Goal: Task Accomplishment & Management: Manage account settings

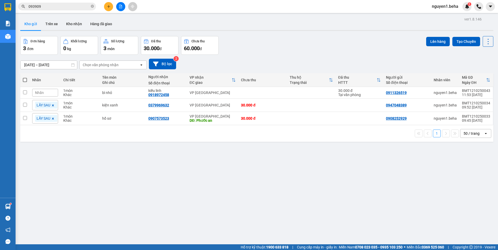
scroll to position [24, 0]
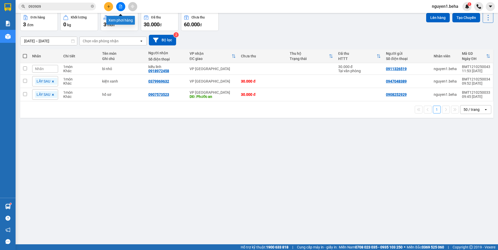
click at [119, 6] on icon "file-add" at bounding box center [120, 7] width 3 height 4
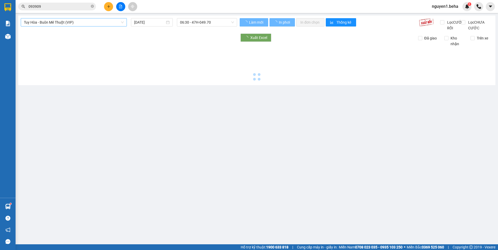
click at [70, 21] on span "Tuy Hòa - Buôn Mê Thuột (VIP)" at bounding box center [74, 22] width 100 height 8
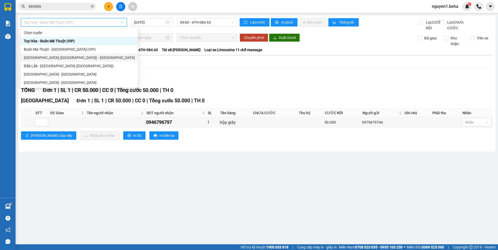
click at [43, 56] on div "[GEOGRAPHIC_DATA] ([GEOGRAPHIC_DATA]) - [GEOGRAPHIC_DATA]" at bounding box center [79, 58] width 111 height 6
type input "[DATE]"
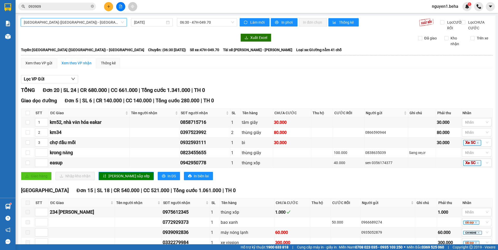
click at [27, 205] on span at bounding box center [28, 202] width 4 height 4
click at [284, 22] on span "In phơi" at bounding box center [287, 22] width 12 height 6
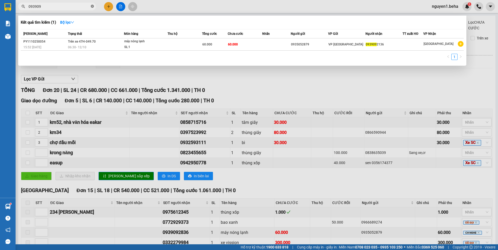
click at [93, 5] on icon "close-circle" at bounding box center [92, 6] width 3 height 3
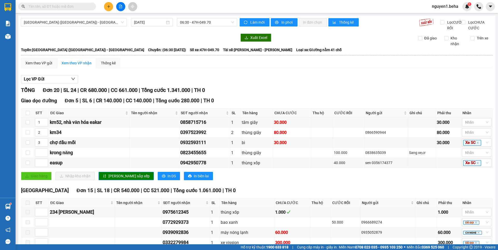
click at [62, 7] on input "text" at bounding box center [59, 7] width 61 height 6
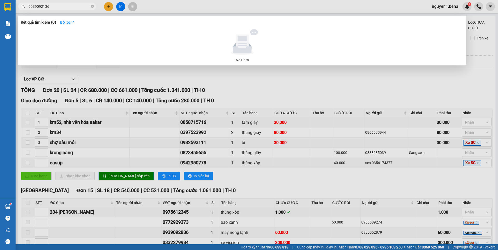
drag, startPoint x: 39, startPoint y: 6, endPoint x: 25, endPoint y: 10, distance: 14.4
click at [25, 10] on span "0939092136" at bounding box center [57, 7] width 78 height 8
click at [31, 6] on input "92136" at bounding box center [59, 7] width 61 height 6
type input "2136"
click at [93, 6] on icon "close-circle" at bounding box center [92, 6] width 3 height 3
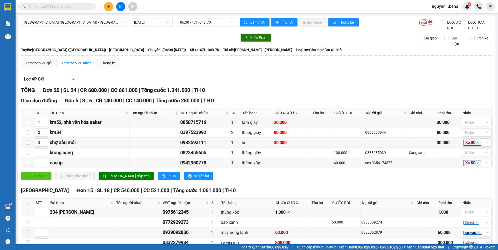
click at [68, 6] on input "text" at bounding box center [59, 7] width 61 height 6
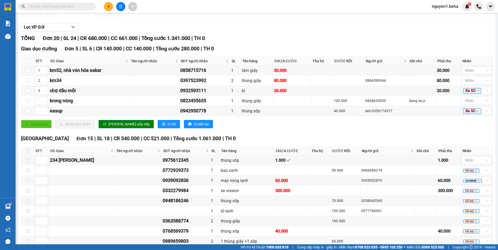
click at [61, 5] on input "text" at bounding box center [59, 7] width 61 height 6
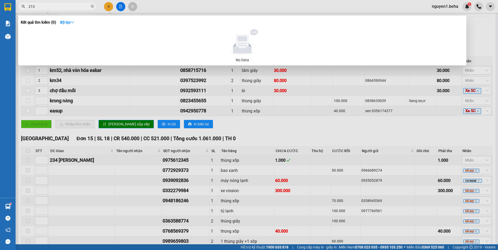
type input "2136"
click at [92, 7] on icon "close-circle" at bounding box center [92, 6] width 3 height 3
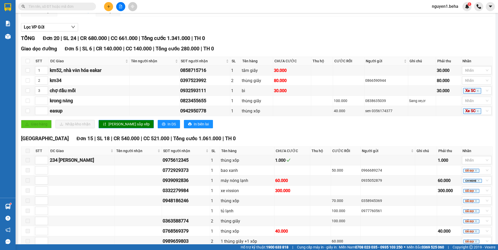
click at [82, 9] on input "text" at bounding box center [59, 7] width 61 height 6
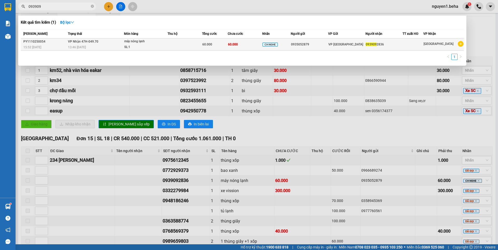
type input "093909"
click at [332, 44] on span "VP [GEOGRAPHIC_DATA]" at bounding box center [345, 45] width 35 height 4
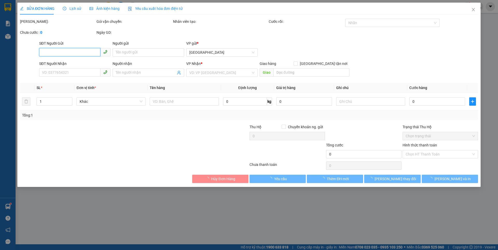
type input "0935052879"
type input "0939092836"
type input "60.000"
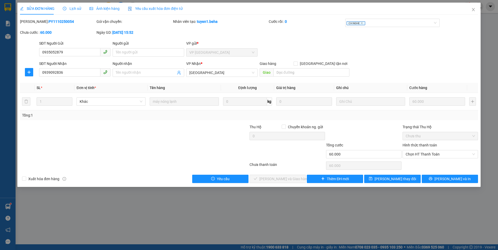
click at [103, 8] on span "Ảnh kiện hàng" at bounding box center [104, 8] width 30 height 4
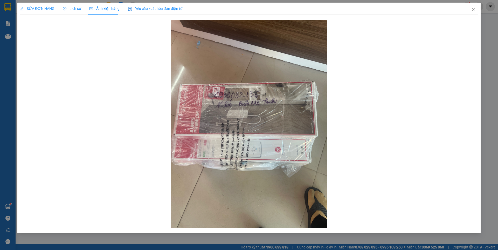
click at [43, 6] on span "SỬA ĐƠN HÀNG" at bounding box center [37, 8] width 34 height 4
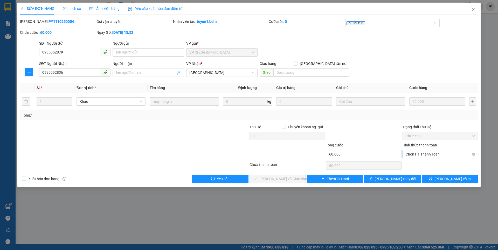
click at [429, 153] on span "Chọn HT Thanh Toán" at bounding box center [439, 154] width 69 height 8
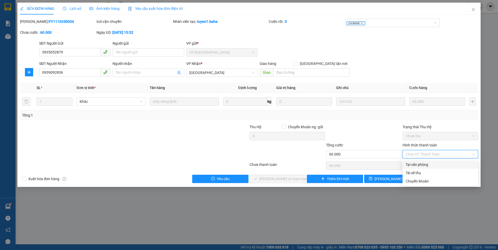
click at [415, 165] on div "Tại văn phòng" at bounding box center [439, 165] width 69 height 6
type input "0"
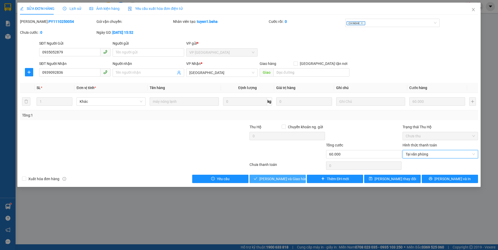
click at [285, 176] on span "[PERSON_NAME] và Giao hàng" at bounding box center [284, 179] width 50 height 6
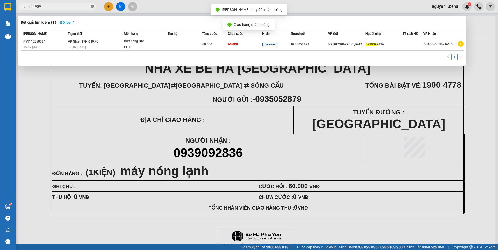
click at [92, 6] on icon "close-circle" at bounding box center [92, 6] width 3 height 3
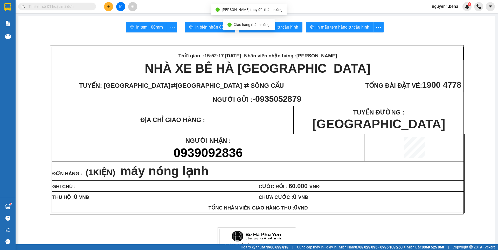
click at [73, 7] on input "text" at bounding box center [59, 7] width 61 height 6
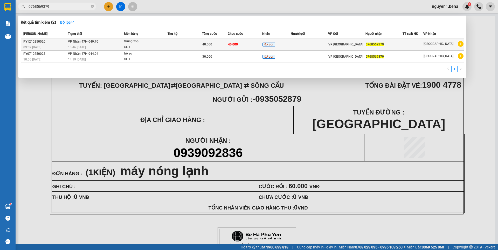
type input "0768569379"
click at [155, 40] on div "thùng xốp" at bounding box center [143, 42] width 39 height 6
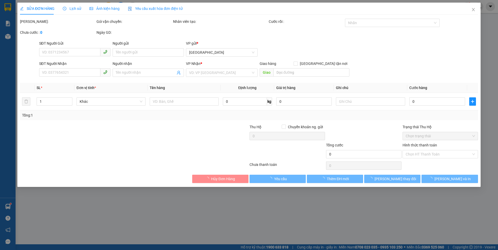
type input "0768569379"
type input "40.000"
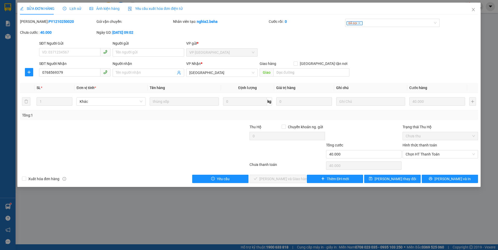
click at [113, 9] on span "Ảnh kiện hàng" at bounding box center [104, 8] width 30 height 4
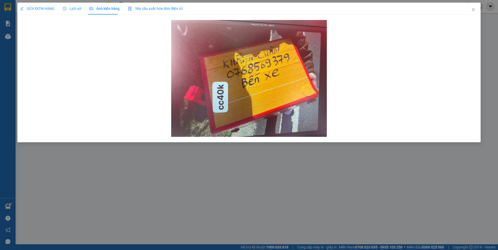
click at [36, 8] on span "SỬA ĐƠN HÀNG" at bounding box center [37, 8] width 34 height 4
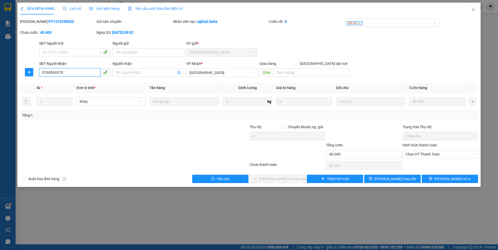
drag, startPoint x: 66, startPoint y: 72, endPoint x: 44, endPoint y: 71, distance: 22.1
click at [41, 74] on input "0768569379" at bounding box center [69, 72] width 61 height 8
click at [410, 152] on span "Chọn HT Thanh Toán" at bounding box center [439, 154] width 69 height 8
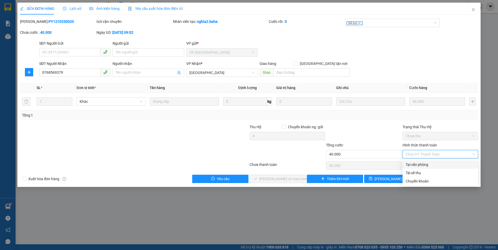
click at [412, 164] on div "Tại văn phòng" at bounding box center [439, 165] width 69 height 6
type input "0"
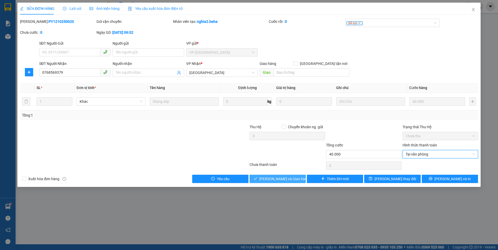
click at [269, 175] on button "[PERSON_NAME] và Giao hàng" at bounding box center [277, 178] width 56 height 8
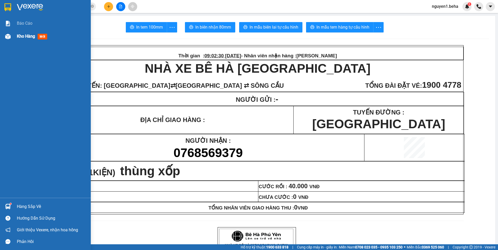
click at [8, 38] on img at bounding box center [7, 36] width 5 height 5
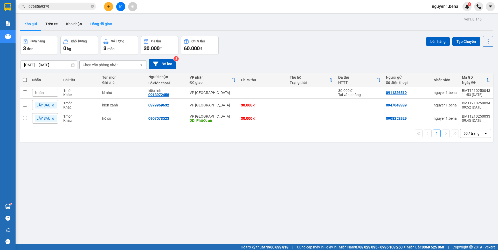
click at [96, 26] on button "Hàng đã giao" at bounding box center [101, 24] width 30 height 12
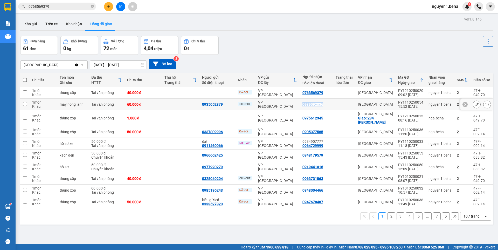
drag, startPoint x: 302, startPoint y: 105, endPoint x: 324, endPoint y: 104, distance: 22.8
click at [324, 104] on td "0939092836" at bounding box center [316, 105] width 33 height 12
checkbox input "true"
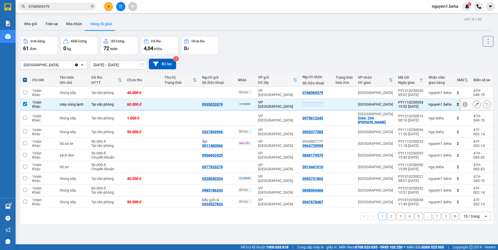
copy div "0939092836"
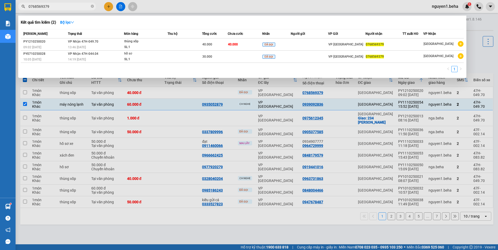
click at [70, 5] on input "0768569379" at bounding box center [59, 7] width 61 height 6
type input "0"
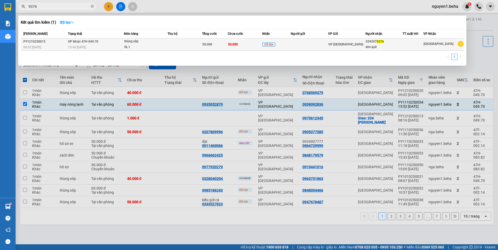
type input "9376"
click at [167, 44] on span "thùng xốp SL: 1" at bounding box center [145, 44] width 43 height 11
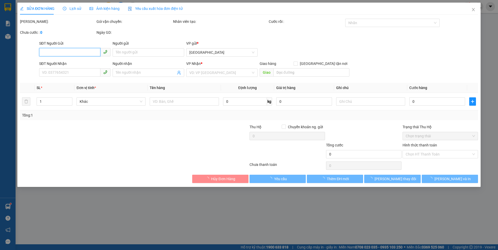
type input "0393979376"
type input "kim quê"
type input "50.000"
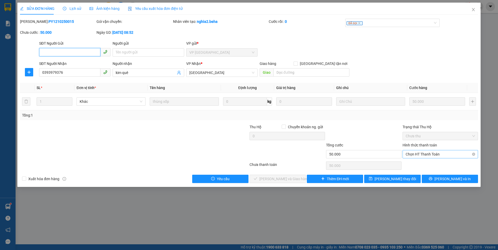
drag, startPoint x: 411, startPoint y: 151, endPoint x: 415, endPoint y: 159, distance: 9.3
click at [411, 151] on span "Chọn HT Thanh Toán" at bounding box center [439, 154] width 69 height 8
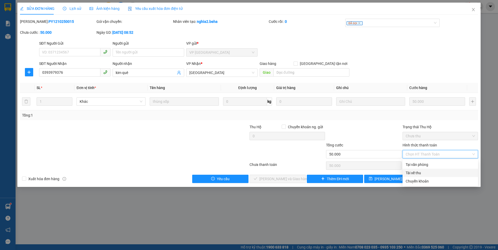
click at [415, 172] on div "Tài xế thu" at bounding box center [439, 173] width 69 height 6
type input "0"
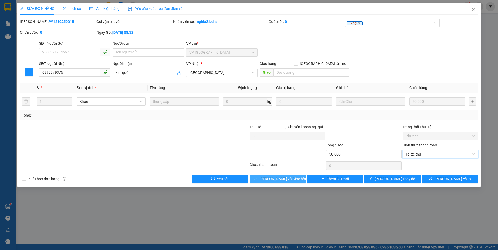
click at [289, 180] on span "[PERSON_NAME] và Giao hàng" at bounding box center [284, 179] width 50 height 6
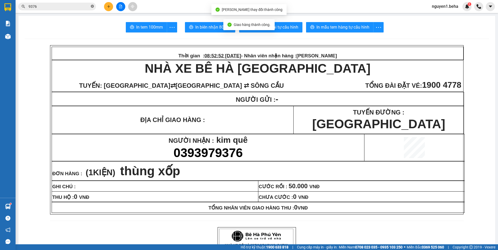
click at [92, 6] on icon "close-circle" at bounding box center [92, 6] width 3 height 3
click at [79, 8] on input "text" at bounding box center [59, 7] width 61 height 6
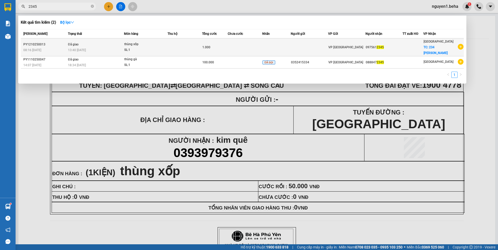
type input "2345"
click at [147, 47] on div "SL: 1" at bounding box center [143, 50] width 39 height 6
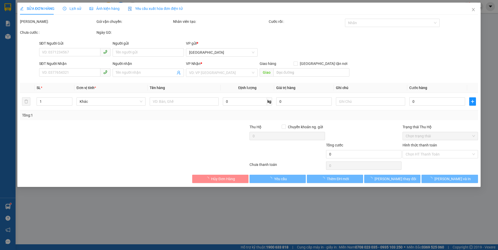
type input "0975612345"
checkbox input "true"
type input "234 lê thánh tông"
type input "1.000"
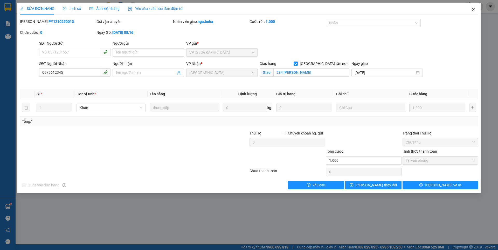
click at [472, 9] on icon "close" at bounding box center [473, 10] width 4 height 4
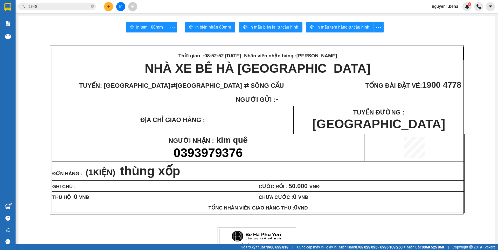
click at [91, 6] on icon "close-circle" at bounding box center [92, 6] width 3 height 3
click at [80, 6] on input "text" at bounding box center [59, 7] width 61 height 6
click at [121, 6] on icon "file-add" at bounding box center [120, 7] width 3 height 4
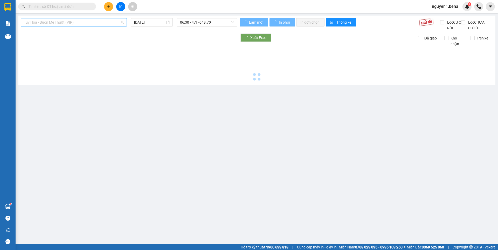
click at [86, 22] on span "Tuy Hòa - Buôn Mê Thuột (VIP)" at bounding box center [74, 22] width 100 height 8
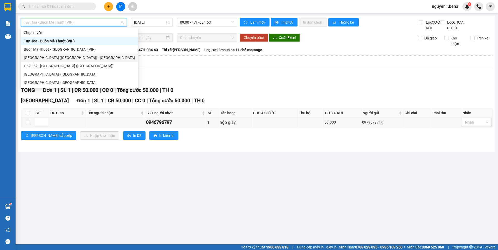
click at [60, 57] on div "[GEOGRAPHIC_DATA] ([GEOGRAPHIC_DATA]) - [GEOGRAPHIC_DATA]" at bounding box center [79, 58] width 111 height 6
type input "[DATE]"
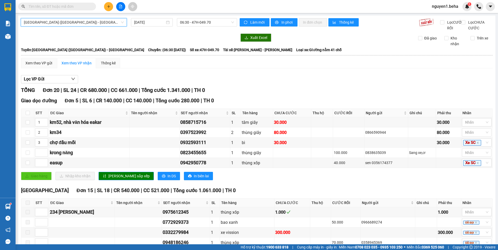
click at [82, 22] on span "[GEOGRAPHIC_DATA] ([GEOGRAPHIC_DATA]) - [GEOGRAPHIC_DATA]" at bounding box center [74, 22] width 100 height 8
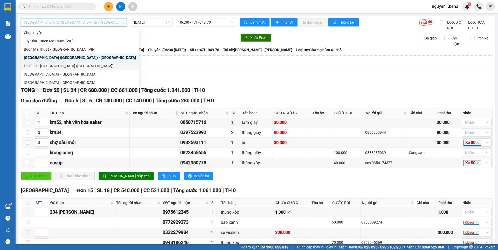
click at [38, 65] on div "Đắk Lắk - [GEOGRAPHIC_DATA] ([GEOGRAPHIC_DATA])" at bounding box center [80, 66] width 112 height 6
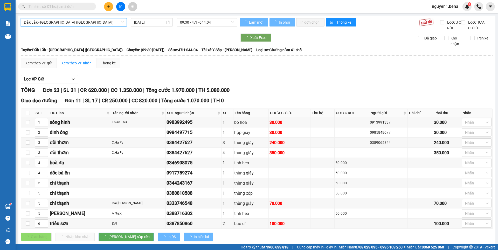
click at [159, 22] on input "[DATE]" at bounding box center [149, 22] width 31 height 6
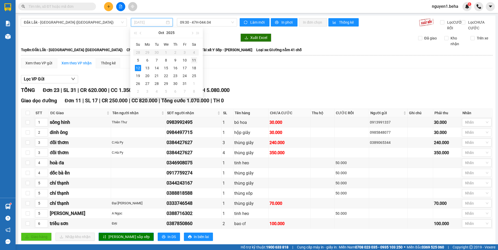
click at [194, 60] on div "11" at bounding box center [194, 60] width 6 height 6
type input "[DATE]"
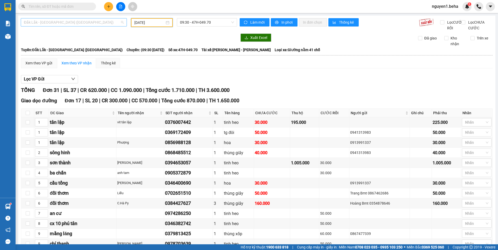
click at [88, 23] on span "Đắk Lắk - [GEOGRAPHIC_DATA] ([GEOGRAPHIC_DATA])" at bounding box center [74, 22] width 100 height 8
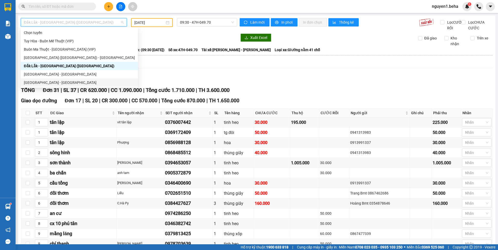
click at [52, 81] on div "[GEOGRAPHIC_DATA] - [GEOGRAPHIC_DATA]" at bounding box center [79, 83] width 111 height 6
type input "[DATE]"
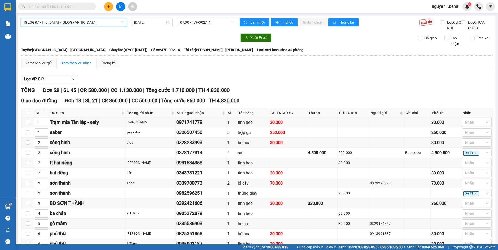
click at [58, 21] on span "[GEOGRAPHIC_DATA] - [GEOGRAPHIC_DATA]" at bounding box center [74, 22] width 100 height 8
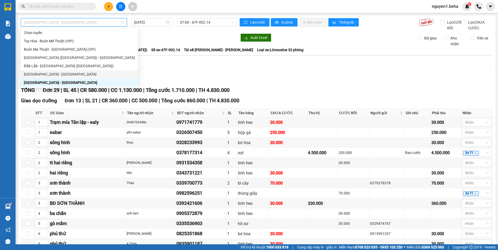
click at [46, 72] on div "[GEOGRAPHIC_DATA] - [GEOGRAPHIC_DATA]" at bounding box center [79, 74] width 111 height 6
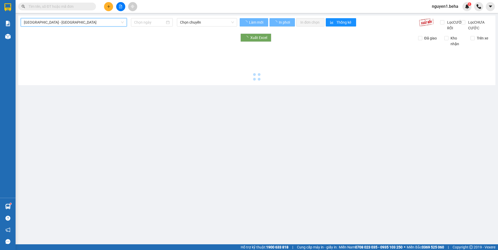
type input "[DATE]"
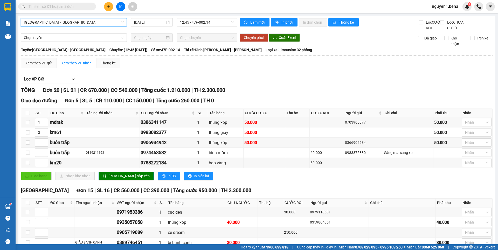
click at [74, 21] on span "[GEOGRAPHIC_DATA] - [GEOGRAPHIC_DATA]" at bounding box center [74, 22] width 100 height 8
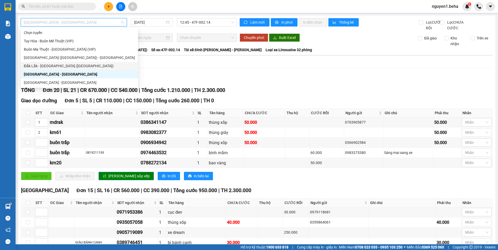
click at [46, 64] on div "Đắk Lắk - [GEOGRAPHIC_DATA] ([GEOGRAPHIC_DATA])" at bounding box center [79, 66] width 111 height 6
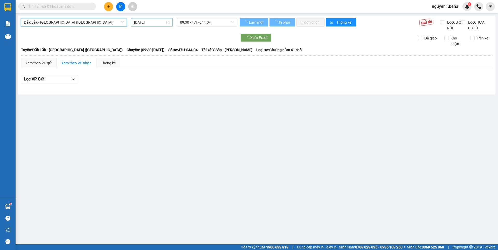
click at [166, 22] on div "[DATE]" at bounding box center [152, 22] width 36 height 6
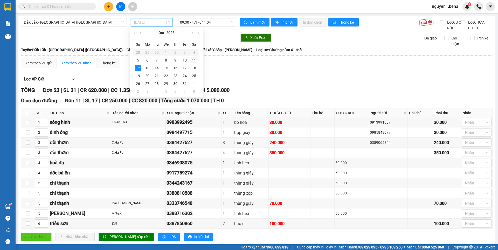
click at [194, 60] on div "11" at bounding box center [194, 60] width 6 height 6
type input "[DATE]"
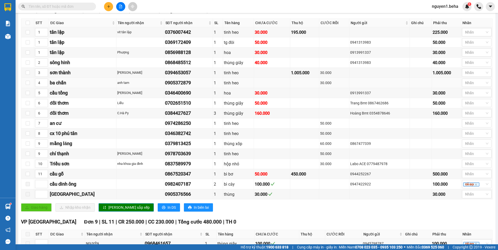
scroll to position [104, 0]
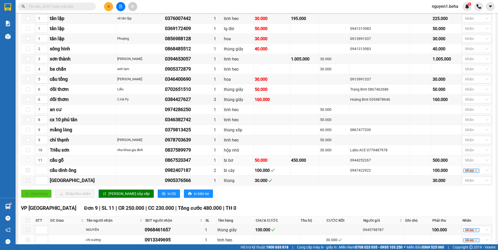
drag, startPoint x: 342, startPoint y: 167, endPoint x: 363, endPoint y: 164, distance: 21.2
click at [363, 164] on td "0944252267" at bounding box center [379, 160] width 60 height 10
copy div "0944252267"
click at [61, 6] on input "text" at bounding box center [59, 7] width 61 height 6
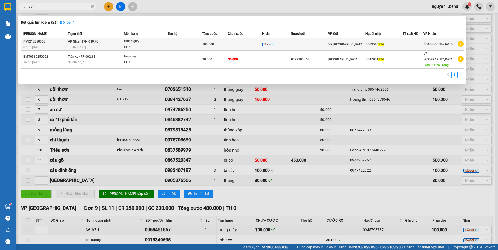
type input "774"
click at [96, 43] on span "VP Nhận 47H-049.70" at bounding box center [83, 42] width 30 height 4
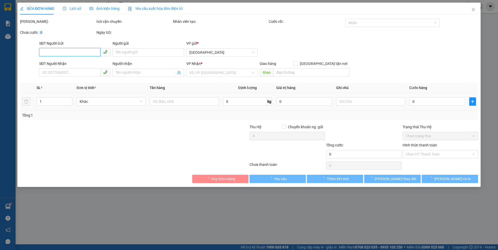
type input "0363588774"
type input "100.000"
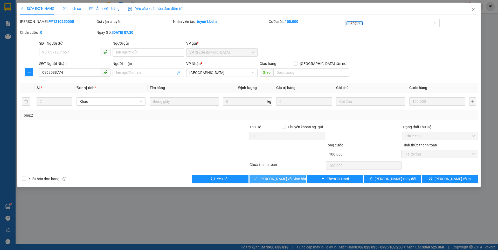
click at [292, 175] on button "[PERSON_NAME] và Giao hàng" at bounding box center [277, 178] width 56 height 8
type input "0"
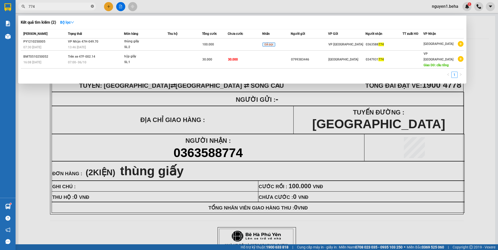
click at [93, 6] on icon "close-circle" at bounding box center [92, 6] width 3 height 3
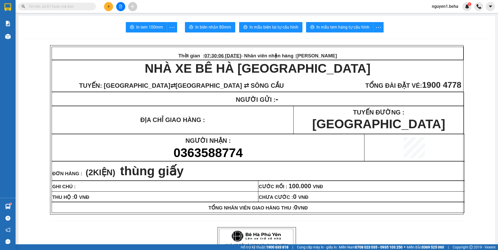
click at [71, 7] on input "text" at bounding box center [59, 7] width 61 height 6
click at [65, 8] on input "text" at bounding box center [59, 7] width 61 height 6
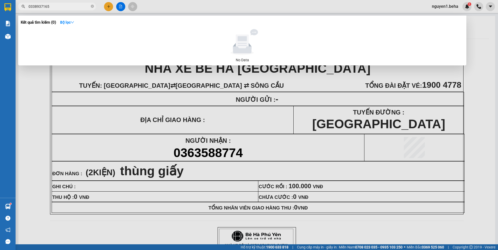
drag, startPoint x: 40, startPoint y: 6, endPoint x: 20, endPoint y: 8, distance: 19.6
click at [20, 8] on span "0338937165" at bounding box center [57, 7] width 78 height 8
type input "7165"
drag, startPoint x: 93, startPoint y: 7, endPoint x: 90, endPoint y: 11, distance: 5.1
click at [93, 7] on icon "close-circle" at bounding box center [92, 6] width 3 height 3
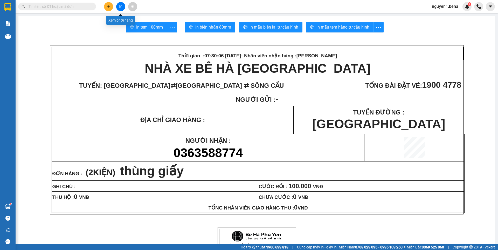
click at [119, 9] on button at bounding box center [120, 6] width 9 height 9
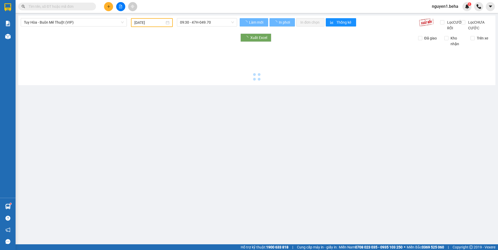
type input "[DATE]"
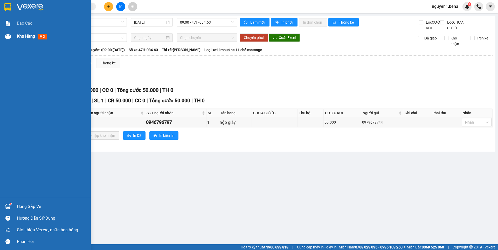
click at [3, 37] on div "Kho hàng mới" at bounding box center [45, 36] width 91 height 13
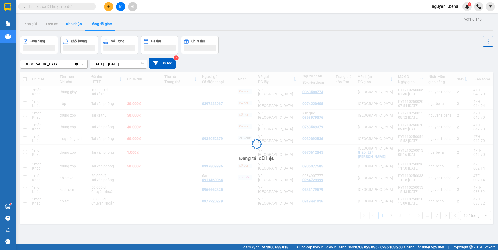
click at [71, 23] on button "Kho nhận" at bounding box center [74, 24] width 24 height 12
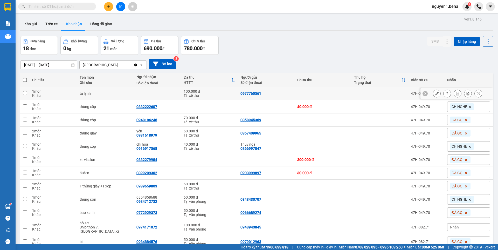
click at [435, 95] on icon at bounding box center [437, 94] width 4 height 4
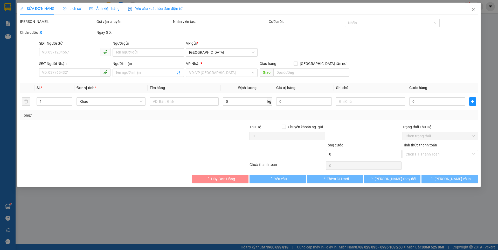
type input "0977760561"
type input "100.000"
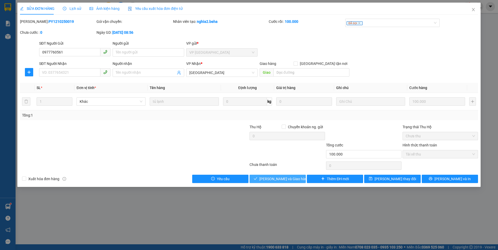
click at [273, 178] on span "[PERSON_NAME] và Giao hàng" at bounding box center [284, 179] width 50 height 6
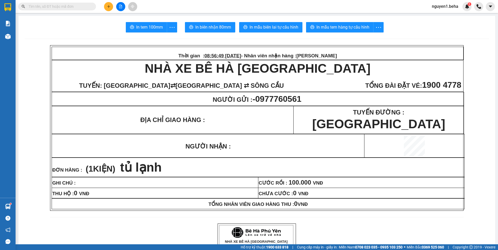
click at [92, 6] on span at bounding box center [92, 7] width 3 height 6
click at [86, 8] on input "text" at bounding box center [59, 7] width 61 height 6
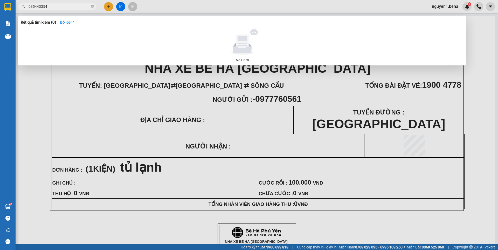
type input "0354433549"
click at [93, 7] on icon "close-circle" at bounding box center [92, 6] width 3 height 3
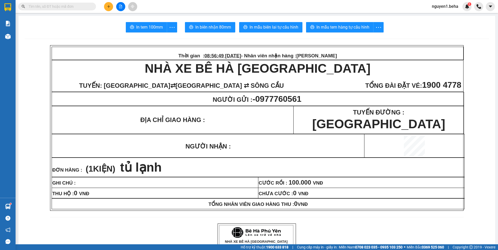
paste input "0965195637"
type input "0965195637"
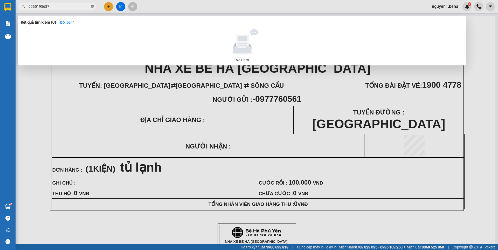
click at [93, 7] on icon "close-circle" at bounding box center [92, 6] width 3 height 3
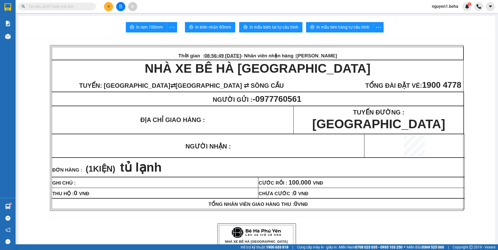
click at [60, 7] on input "text" at bounding box center [59, 7] width 61 height 6
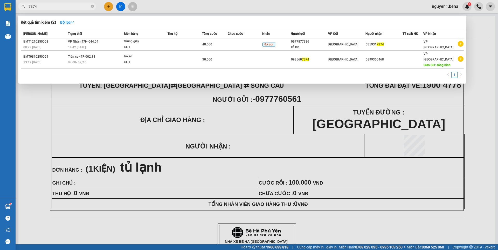
type input "7374"
click at [93, 6] on icon "close-circle" at bounding box center [92, 6] width 3 height 3
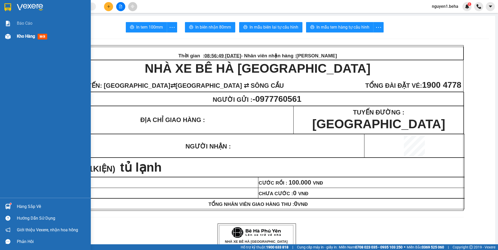
click at [14, 38] on div "Kho hàng mới" at bounding box center [45, 36] width 91 height 13
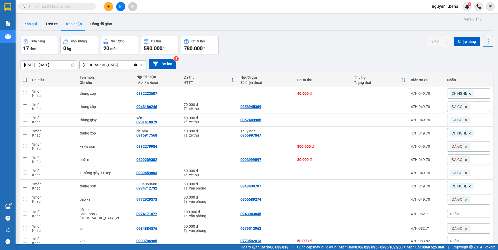
click at [31, 23] on button "Kho gửi" at bounding box center [30, 24] width 21 height 12
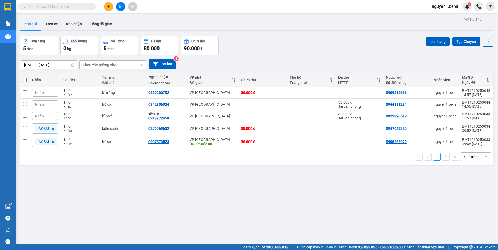
drag, startPoint x: 52, startPoint y: 128, endPoint x: 54, endPoint y: 144, distance: 16.4
click at [52, 128] on icon at bounding box center [52, 128] width 3 height 3
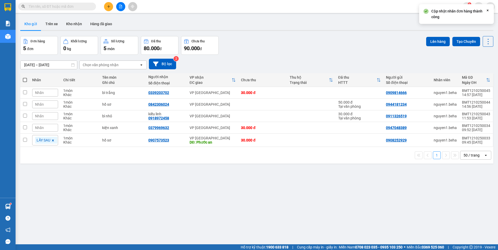
click at [53, 139] on icon at bounding box center [52, 140] width 3 height 3
click at [461, 93] on icon at bounding box center [463, 93] width 4 height 4
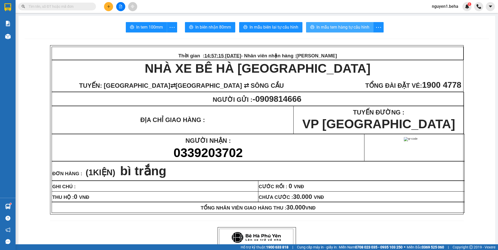
click at [353, 30] on span "In mẫu tem hàng tự cấu hình" at bounding box center [342, 27] width 53 height 6
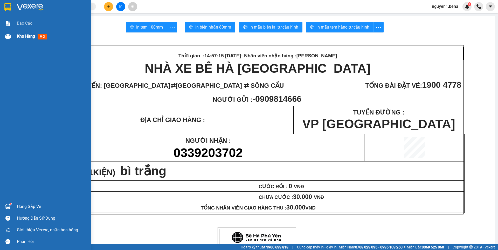
click at [4, 36] on div at bounding box center [7, 36] width 9 height 9
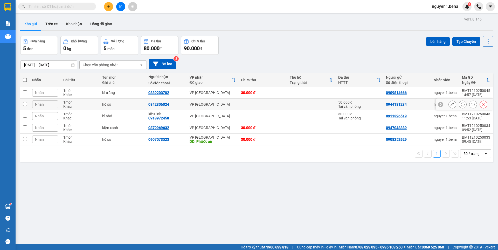
click at [461, 106] on icon at bounding box center [463, 104] width 4 height 4
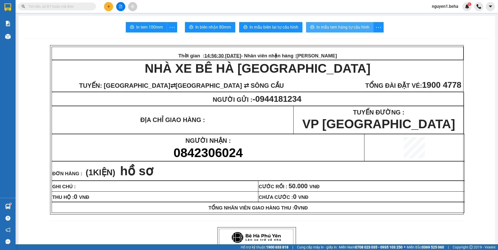
click at [332, 24] on span "In mẫu tem hàng tự cấu hình" at bounding box center [342, 27] width 53 height 6
paste input "0384427627"
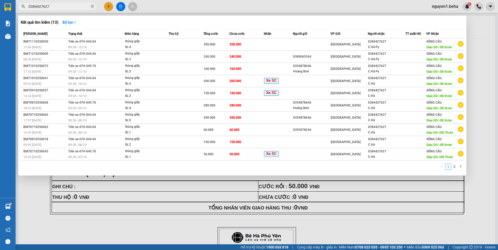
type input "0384427627"
click at [92, 7] on icon "close-circle" at bounding box center [92, 6] width 3 height 3
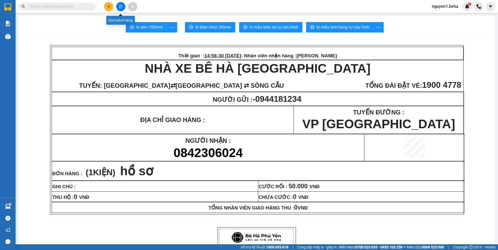
click at [122, 6] on button at bounding box center [120, 6] width 9 height 9
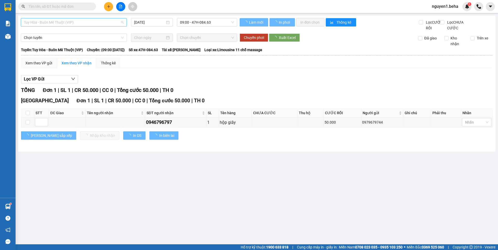
click at [81, 21] on span "Tuy Hòa - Buôn Mê Thuột (VIP)" at bounding box center [74, 22] width 100 height 8
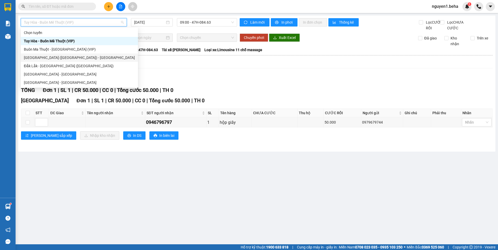
drag, startPoint x: 47, startPoint y: 56, endPoint x: 247, endPoint y: 173, distance: 232.0
click at [48, 57] on div "[GEOGRAPHIC_DATA] ([GEOGRAPHIC_DATA]) - [GEOGRAPHIC_DATA]" at bounding box center [79, 58] width 111 height 6
type input "[DATE]"
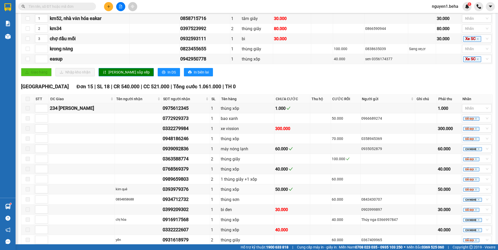
scroll to position [130, 0]
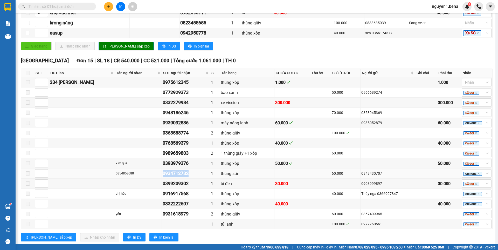
drag, startPoint x: 155, startPoint y: 179, endPoint x: 184, endPoint y: 179, distance: 29.8
click at [184, 178] on tr "0854858688 0934712732 1 thùng sơn 60.000 0843430707 CH NGHE" at bounding box center [256, 173] width 471 height 10
copy tr "0934712732"
click at [477, 174] on icon "close" at bounding box center [478, 174] width 2 height 2
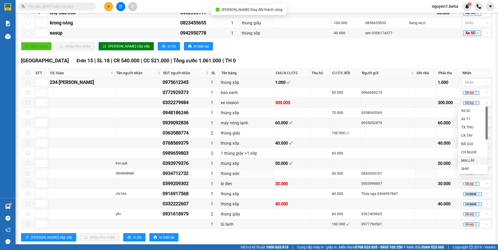
click at [469, 159] on div "MAI LẤY" at bounding box center [472, 160] width 23 height 6
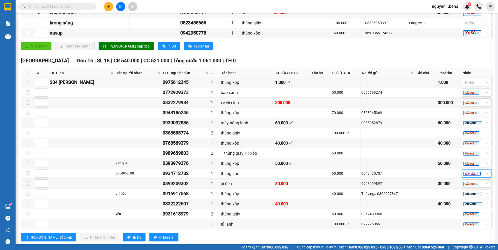
click at [67, 5] on input "text" at bounding box center [59, 7] width 61 height 6
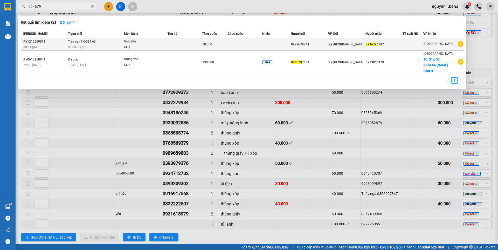
type input "094679"
click at [124, 45] on div "09:00 - 12/10" at bounding box center [96, 47] width 56 height 6
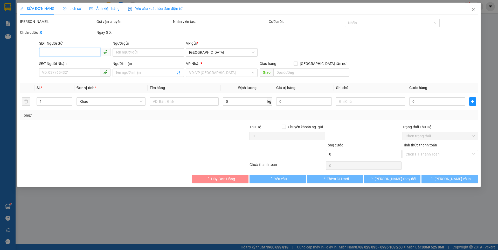
type input "0979679744"
type input "0946796797"
type input "50.000"
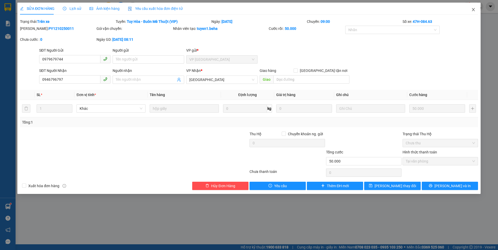
click at [472, 10] on icon "close" at bounding box center [473, 10] width 4 height 4
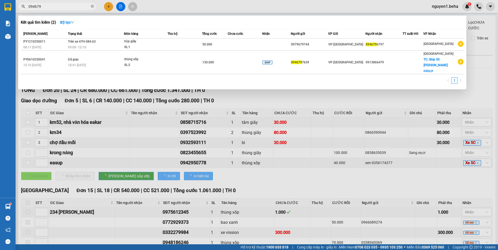
click at [68, 6] on input "094679" at bounding box center [59, 7] width 61 height 6
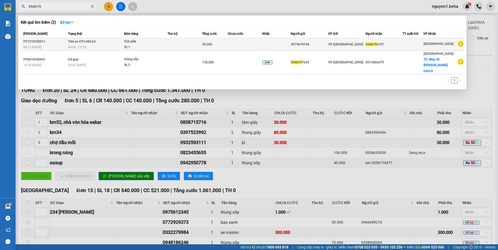
click at [148, 47] on div "SL: 1" at bounding box center [143, 47] width 39 height 6
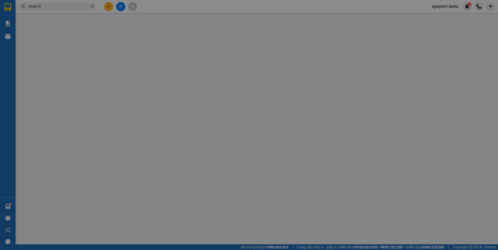
type input "0979679744"
type input "0946796797"
type input "50.000"
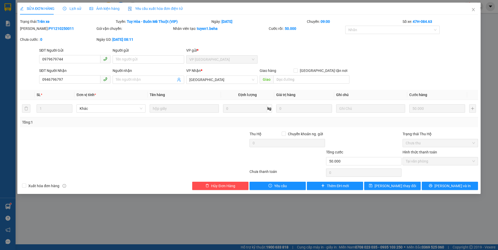
click at [101, 8] on span "Ảnh kiện hàng" at bounding box center [104, 8] width 30 height 4
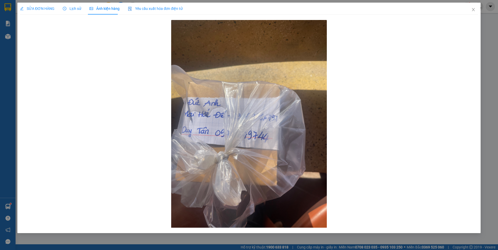
click at [41, 6] on div "SỬA ĐƠN HÀNG" at bounding box center [37, 9] width 34 height 6
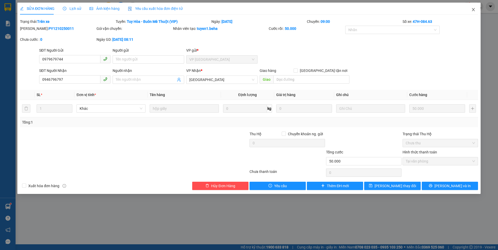
click at [474, 7] on span "Close" at bounding box center [473, 10] width 15 height 15
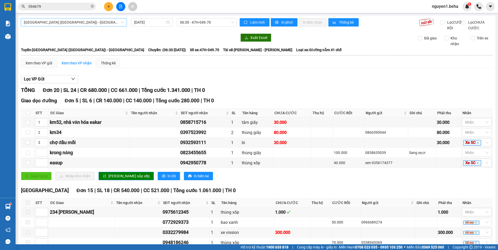
click at [111, 22] on span "[GEOGRAPHIC_DATA] ([GEOGRAPHIC_DATA]) - [GEOGRAPHIC_DATA]" at bounding box center [74, 22] width 100 height 8
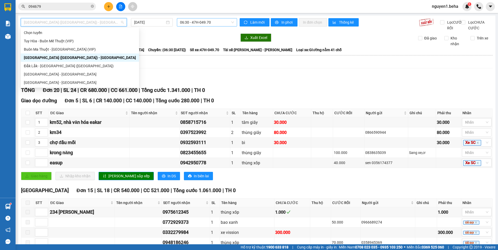
click at [195, 22] on span "06:30 - 47H-049.70" at bounding box center [207, 22] width 54 height 8
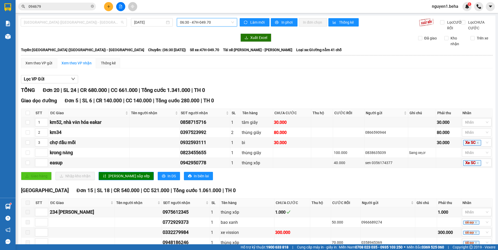
drag, startPoint x: 113, startPoint y: 21, endPoint x: 105, endPoint y: 35, distance: 15.8
click at [112, 21] on span "[GEOGRAPHIC_DATA] ([GEOGRAPHIC_DATA]) - [GEOGRAPHIC_DATA]" at bounding box center [74, 22] width 100 height 8
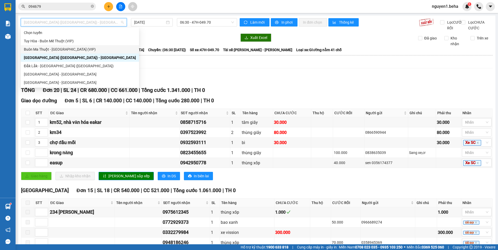
drag, startPoint x: 51, startPoint y: 50, endPoint x: 76, endPoint y: 40, distance: 27.2
click at [52, 48] on div "Buôn Ma Thuột - [GEOGRAPHIC_DATA] (VIP)" at bounding box center [80, 49] width 112 height 6
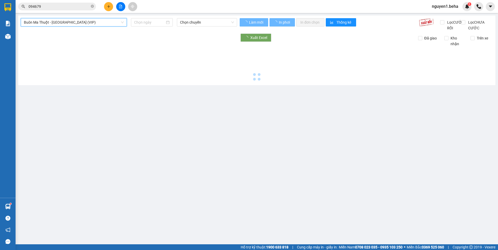
type input "[DATE]"
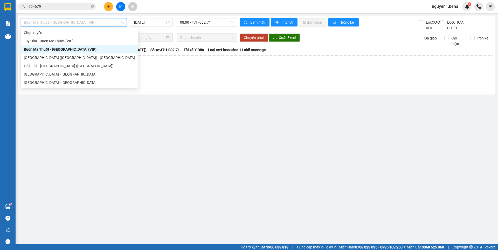
drag, startPoint x: 88, startPoint y: 23, endPoint x: 79, endPoint y: 41, distance: 20.9
click at [88, 24] on span "Buôn Ma Thuột - [GEOGRAPHIC_DATA] (VIP)" at bounding box center [74, 22] width 100 height 8
drag, startPoint x: 75, startPoint y: 43, endPoint x: 135, endPoint y: 25, distance: 62.8
click at [75, 42] on div "Tuy Hòa - Buôn Mê Thuột (VIP)" at bounding box center [79, 41] width 111 height 6
type input "[DATE]"
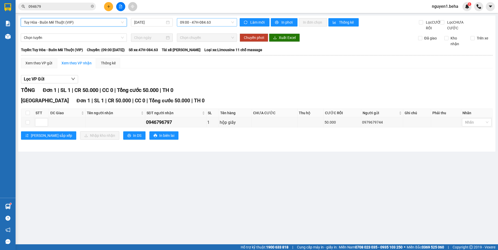
click at [206, 19] on span "09:00 - 47H-084.63" at bounding box center [207, 22] width 54 height 8
click at [26, 116] on label at bounding box center [28, 113] width 4 height 6
click at [26, 115] on input "checkbox" at bounding box center [28, 113] width 4 height 4
checkbox input "true"
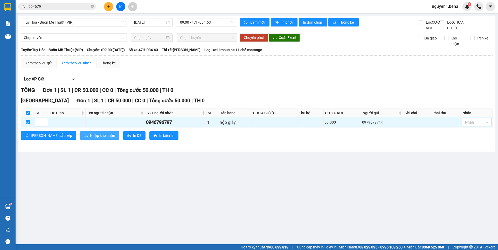
click at [80, 139] on button "Nhập kho nhận" at bounding box center [99, 135] width 39 height 8
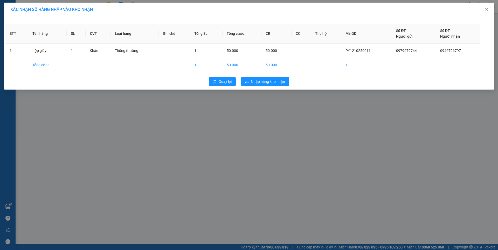
click at [264, 76] on div "Quay lại Nhập hàng kho nhận" at bounding box center [248, 81] width 487 height 13
click at [265, 82] on span "Nhập hàng kho nhận" at bounding box center [268, 82] width 34 height 6
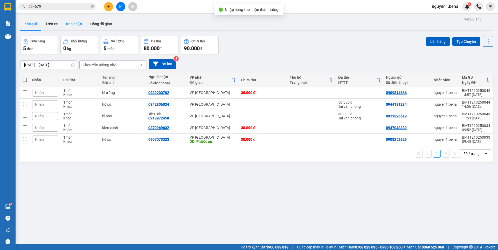
click at [72, 22] on button "Kho nhận" at bounding box center [74, 24] width 24 height 12
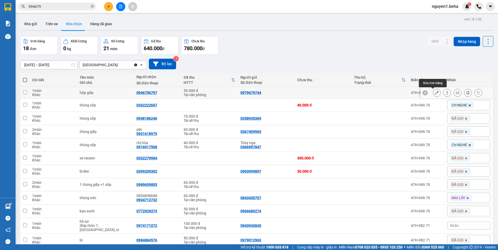
click at [435, 93] on icon at bounding box center [437, 93] width 4 height 4
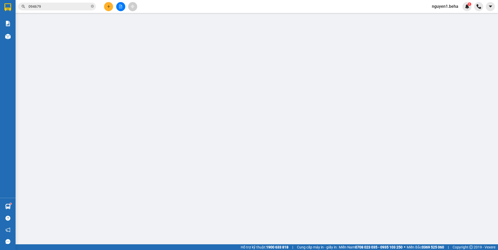
type input "0979679744"
type input "0946796797"
type input "50.000"
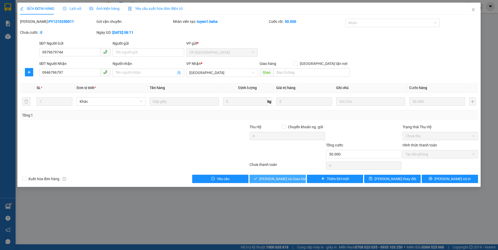
click at [276, 178] on span "[PERSON_NAME] và Giao hàng" at bounding box center [284, 179] width 50 height 6
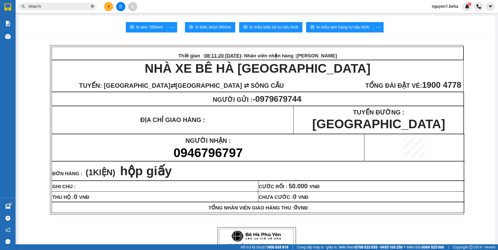
click at [93, 7] on icon "close-circle" at bounding box center [92, 6] width 3 height 3
paste input "0384427627"
type input "0384427627"
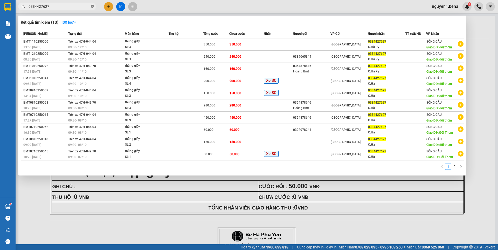
click at [92, 6] on icon "close-circle" at bounding box center [92, 6] width 3 height 3
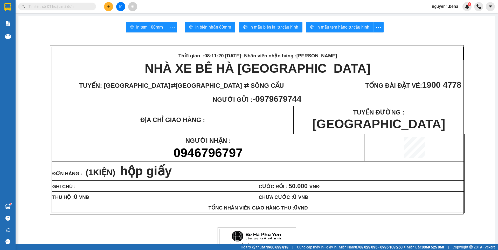
click at [85, 7] on input "text" at bounding box center [59, 7] width 61 height 6
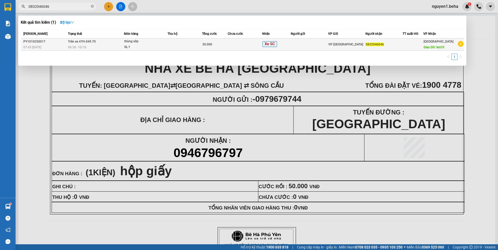
type input "0832046046"
click at [98, 45] on div "06:30 - 10/10" at bounding box center [96, 47] width 56 height 6
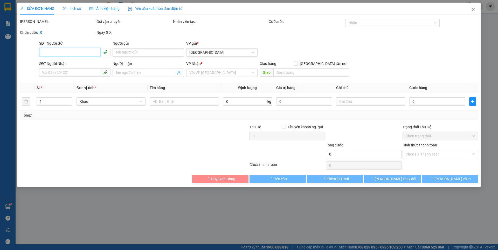
type input "0832046046"
type input "km10"
type input "30.000"
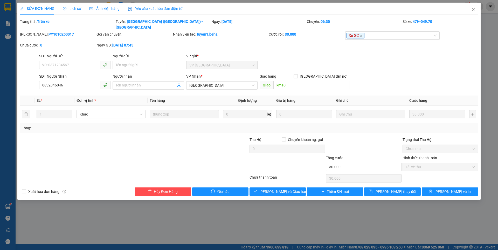
click at [99, 9] on span "Ảnh kiện hàng" at bounding box center [104, 8] width 30 height 4
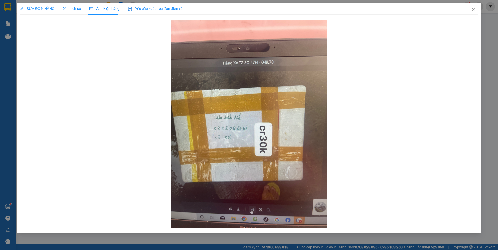
click at [47, 7] on span "SỬA ĐƠN HÀNG" at bounding box center [37, 8] width 34 height 4
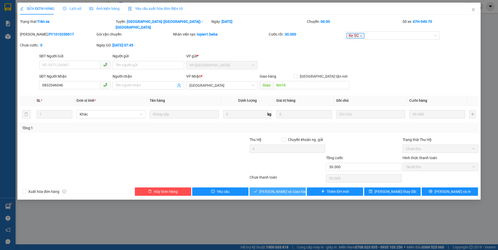
click at [285, 188] on span "[PERSON_NAME] và Giao hàng" at bounding box center [284, 191] width 50 height 6
type input "0"
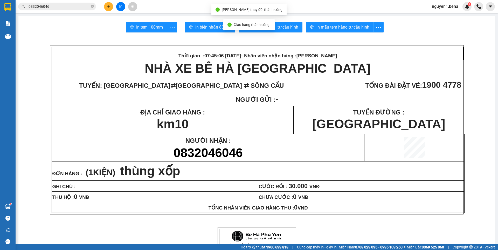
click at [90, 6] on span "0832046046" at bounding box center [57, 7] width 78 height 8
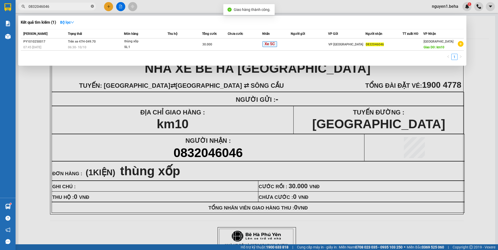
click at [92, 6] on icon "close-circle" at bounding box center [92, 6] width 3 height 3
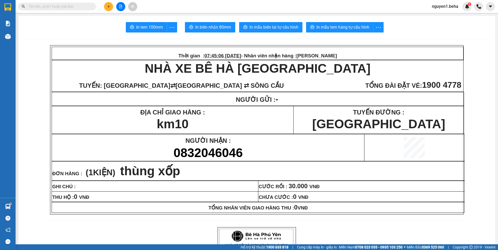
click at [82, 7] on input "text" at bounding box center [59, 7] width 61 height 6
click at [82, 5] on input "text" at bounding box center [59, 7] width 61 height 6
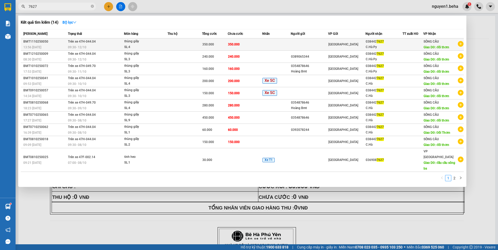
type input "7627"
click at [395, 45] on div "C.Hà Py" at bounding box center [384, 46] width 37 height 5
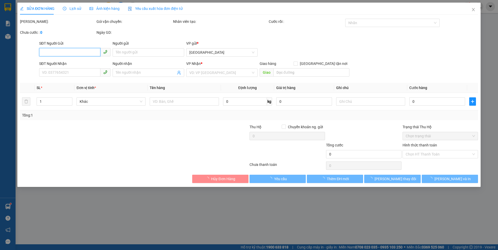
type input "0384427627"
type input "C.Hà Py"
type input "đồi thơm"
type input "350.000"
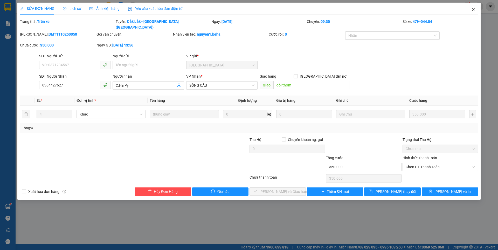
drag, startPoint x: 473, startPoint y: 9, endPoint x: 407, endPoint y: 11, distance: 66.7
click at [473, 9] on icon "close" at bounding box center [473, 10] width 4 height 4
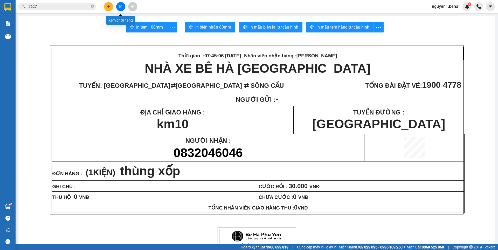
click at [124, 8] on button at bounding box center [120, 6] width 9 height 9
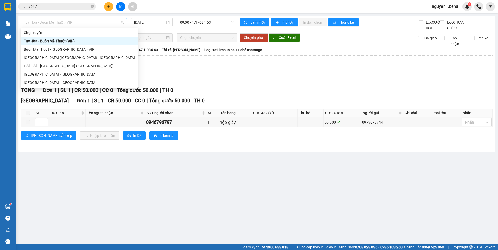
click at [83, 19] on span "Tuy Hòa - Buôn Mê Thuột (VIP)" at bounding box center [74, 22] width 100 height 8
click at [41, 64] on div "Đắk Lắk - [GEOGRAPHIC_DATA] ([GEOGRAPHIC_DATA])" at bounding box center [79, 66] width 111 height 6
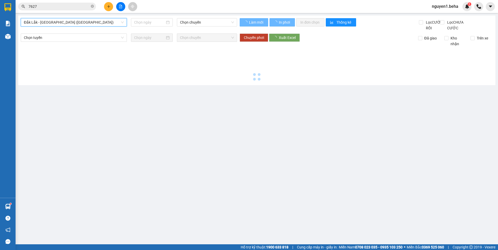
type input "[DATE]"
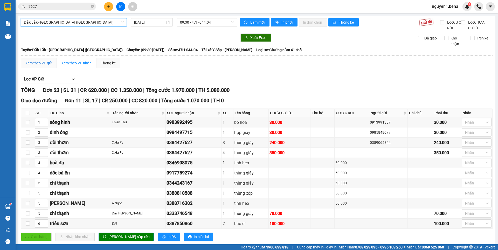
click at [42, 66] on div "Xem theo VP gửi" at bounding box center [38, 63] width 27 height 6
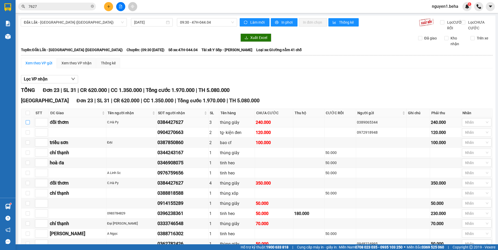
click at [27, 124] on input "checkbox" at bounding box center [28, 122] width 4 height 4
checkbox input "true"
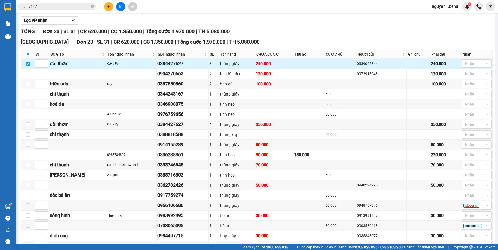
scroll to position [104, 0]
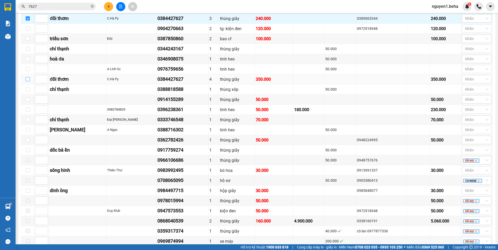
click at [26, 81] on input "checkbox" at bounding box center [28, 79] width 4 height 4
checkbox input "true"
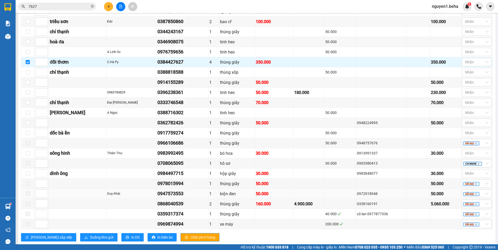
scroll to position [138, 0]
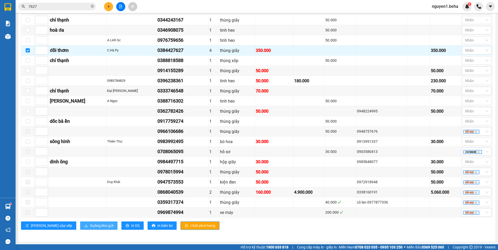
click at [90, 226] on span "Xuống kho gửi" at bounding box center [101, 225] width 23 height 6
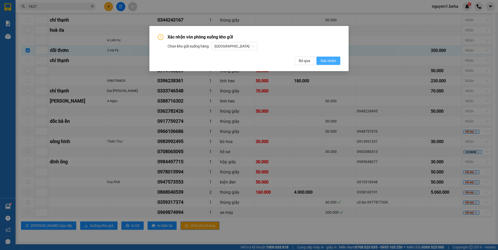
click at [327, 58] on span "Xác nhận" at bounding box center [328, 61] width 16 height 6
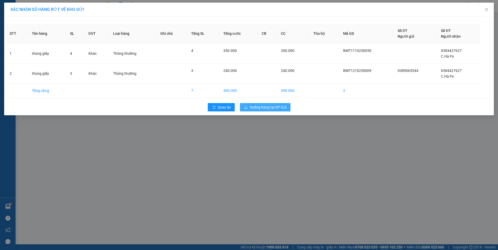
click at [266, 107] on span "Xuống hàng tại VP Gửi" at bounding box center [268, 107] width 37 height 6
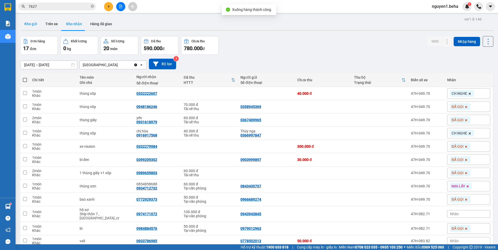
click at [32, 24] on button "Kho gửi" at bounding box center [30, 24] width 21 height 12
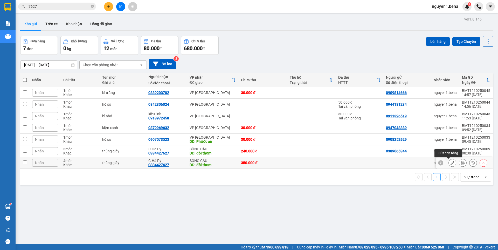
click at [450, 163] on icon at bounding box center [452, 163] width 4 height 4
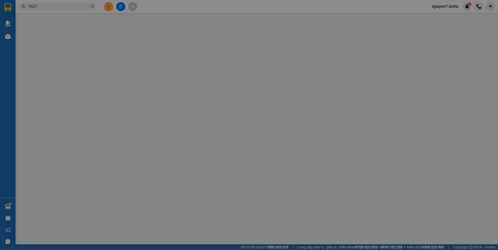
type input "0384427627"
type input "C.Hà Py"
type input "đồi thơm"
type input "350.000"
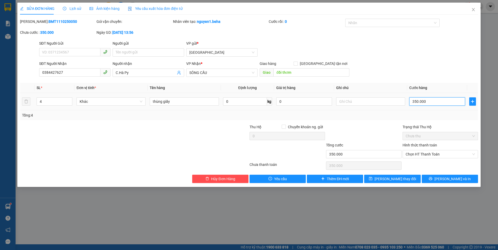
click at [427, 101] on input "350.000" at bounding box center [437, 101] width 56 height 8
type input "3"
type input "30"
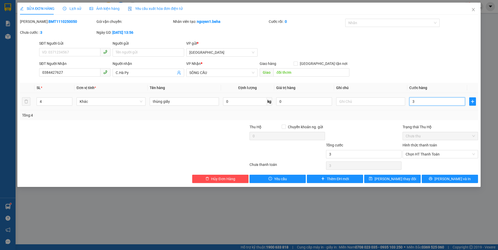
type input "30"
type input "300"
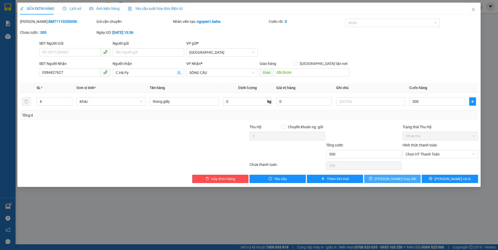
type input "300.000"
click at [395, 178] on span "[PERSON_NAME] thay đổi" at bounding box center [394, 179] width 41 height 6
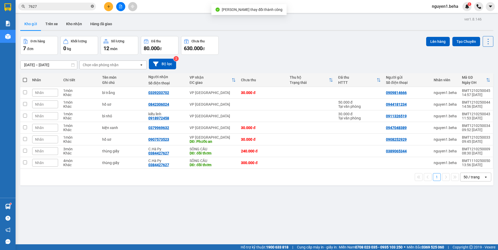
click at [93, 6] on icon "close-circle" at bounding box center [92, 6] width 3 height 3
click at [80, 7] on input "text" at bounding box center [59, 7] width 61 height 6
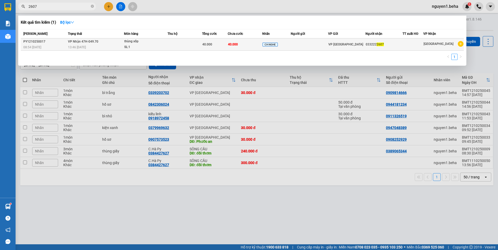
type input "2607"
click at [122, 43] on td "VP Nhận 47H-049.70 13:46 - 12/10" at bounding box center [95, 44] width 57 height 12
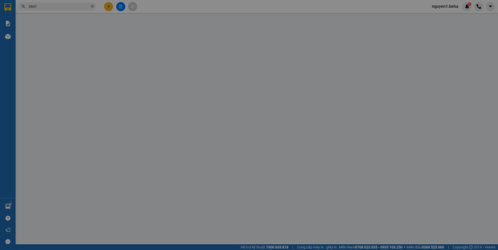
type input "0332222607"
type input "40.000"
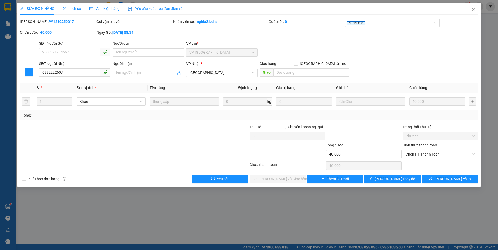
click at [107, 8] on span "Ảnh kiện hàng" at bounding box center [104, 8] width 30 height 4
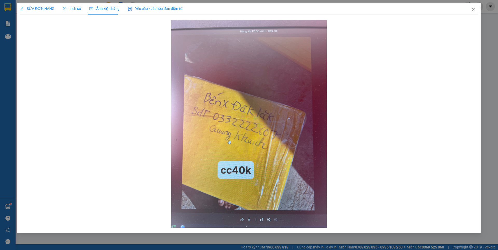
click at [42, 9] on span "SỬA ĐƠN HÀNG" at bounding box center [37, 8] width 34 height 4
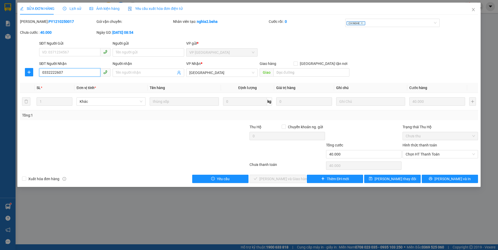
drag, startPoint x: 64, startPoint y: 73, endPoint x: 38, endPoint y: 73, distance: 26.5
click at [38, 73] on div "SĐT Người Nhận 0332222607 0332222607" at bounding box center [74, 70] width 73 height 18
click at [430, 153] on span "Chọn HT Thanh Toán" at bounding box center [439, 154] width 69 height 8
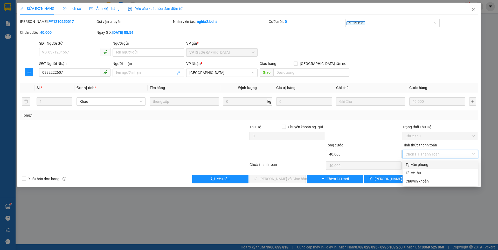
drag, startPoint x: 416, startPoint y: 163, endPoint x: 357, endPoint y: 171, distance: 59.7
click at [416, 163] on div "Tại văn phòng" at bounding box center [439, 165] width 69 height 6
type input "0"
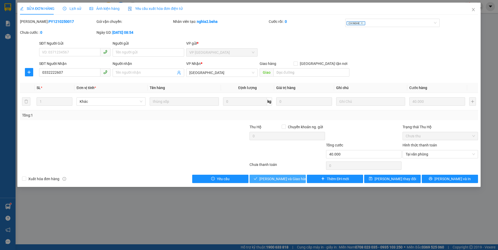
click at [294, 177] on span "[PERSON_NAME] và Giao hàng" at bounding box center [284, 179] width 50 height 6
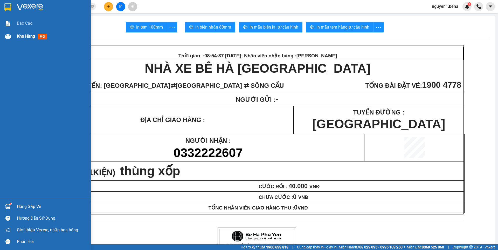
click at [9, 37] on img at bounding box center [7, 36] width 5 height 5
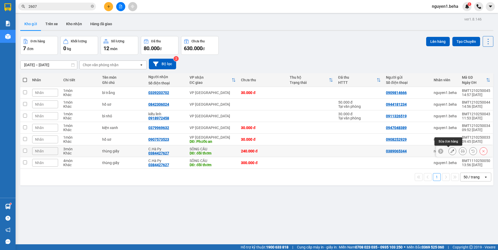
click at [449, 151] on button at bounding box center [452, 150] width 7 height 9
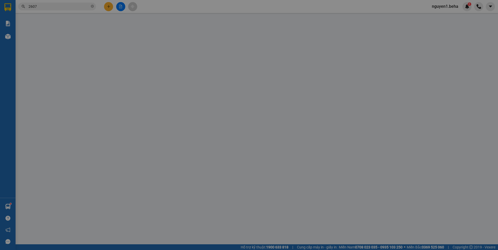
type input "0389065344"
type input "0384427627"
type input "C.Hà Py"
type input "đồi thơm"
type input "240.000"
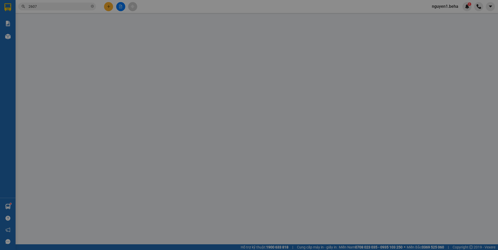
type input "240.000"
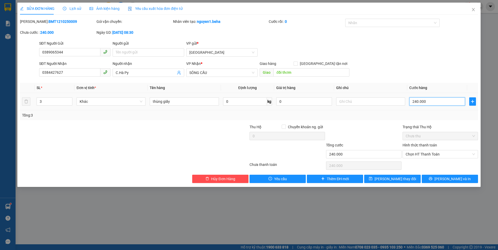
click at [431, 101] on input "240.000" at bounding box center [437, 101] width 56 height 8
type input "2"
type input "20"
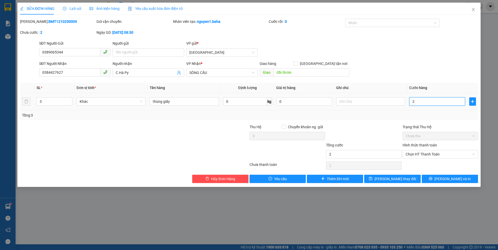
type input "20"
type input "200"
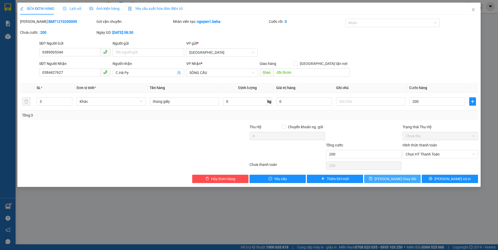
type input "200.000"
click at [397, 179] on span "[PERSON_NAME] thay đổi" at bounding box center [394, 179] width 41 height 6
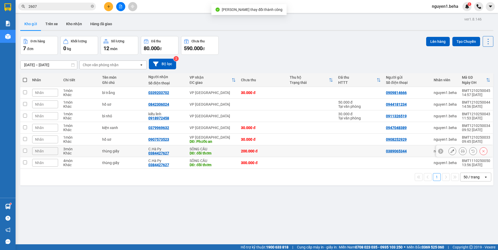
click at [23, 151] on input "checkbox" at bounding box center [25, 151] width 4 height 4
checkbox input "true"
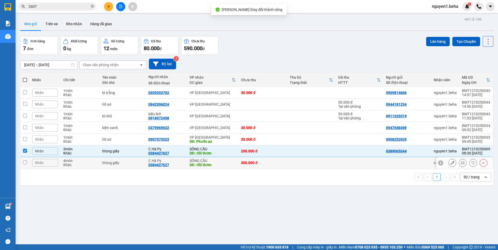
click at [26, 162] on input "checkbox" at bounding box center [25, 162] width 4 height 4
checkbox input "true"
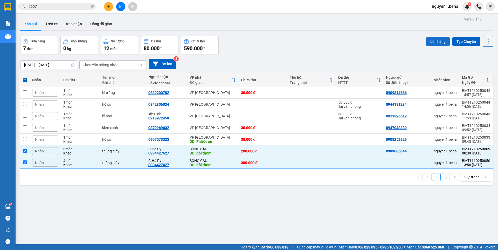
click at [436, 39] on button "Lên hàng" at bounding box center [438, 41] width 24 height 9
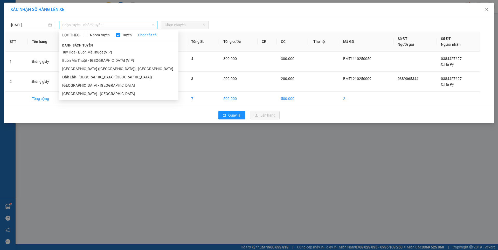
click at [92, 26] on span "Chọn tuyến - nhóm tuyến" at bounding box center [108, 25] width 92 height 8
click at [92, 77] on li "Đắk Lắk - [GEOGRAPHIC_DATA] ([GEOGRAPHIC_DATA])" at bounding box center [118, 77] width 119 height 8
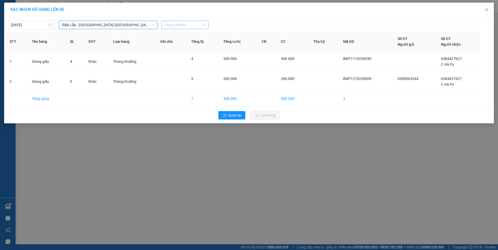
click at [188, 25] on span "Chọn chuyến" at bounding box center [185, 25] width 41 height 8
drag, startPoint x: 183, startPoint y: 44, endPoint x: 183, endPoint y: 50, distance: 6.0
click at [183, 45] on div "09:30 - 47H-044.04" at bounding box center [185, 44] width 40 height 6
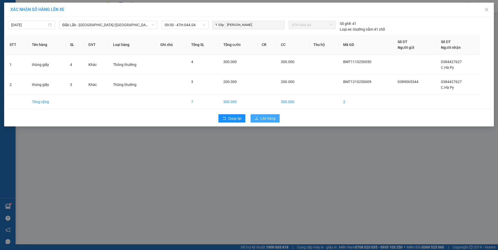
click at [264, 119] on span "Lên hàng" at bounding box center [267, 118] width 15 height 6
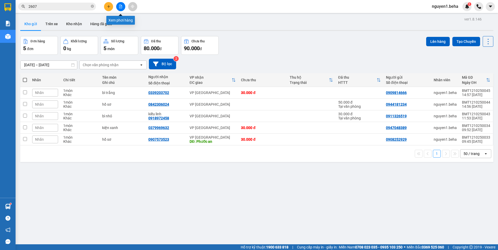
click at [121, 7] on icon "file-add" at bounding box center [121, 7] width 4 height 4
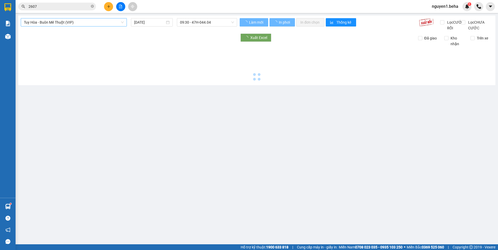
click at [83, 21] on span "Tuy Hòa - Buôn Mê Thuột (VIP)" at bounding box center [74, 22] width 100 height 8
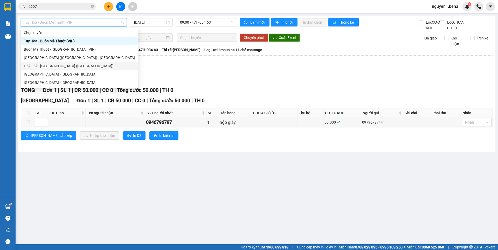
click at [52, 65] on div "Đắk Lắk - [GEOGRAPHIC_DATA] ([GEOGRAPHIC_DATA])" at bounding box center [79, 66] width 111 height 6
type input "[DATE]"
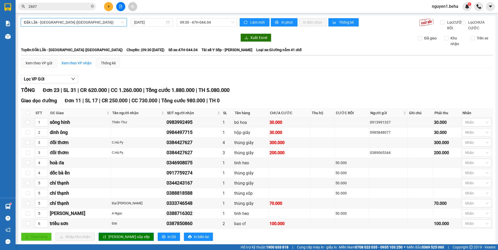
click at [69, 7] on input "2607" at bounding box center [59, 7] width 61 height 6
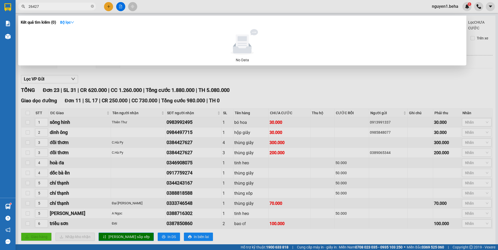
click at [31, 5] on input "26427" at bounding box center [59, 7] width 61 height 6
type input "6427"
click at [93, 6] on icon "close-circle" at bounding box center [92, 6] width 3 height 3
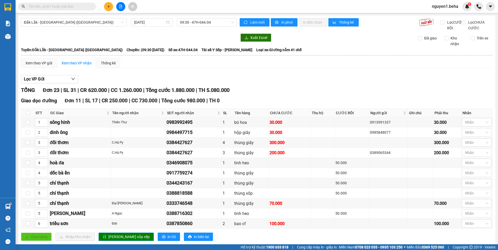
click at [87, 6] on input "text" at bounding box center [59, 7] width 61 height 6
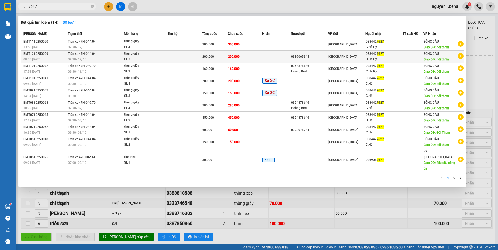
type input "7627"
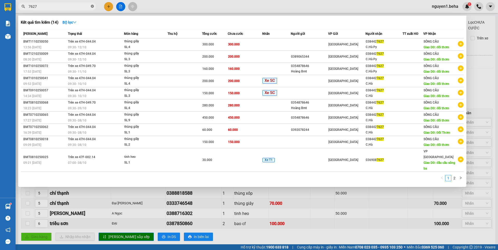
click at [92, 6] on icon "close-circle" at bounding box center [92, 6] width 3 height 3
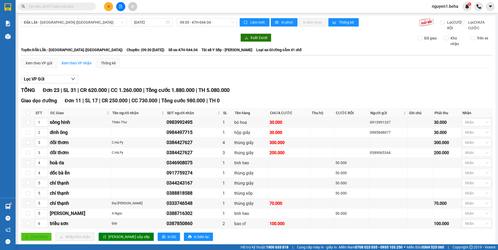
click at [77, 9] on input "text" at bounding box center [59, 7] width 61 height 6
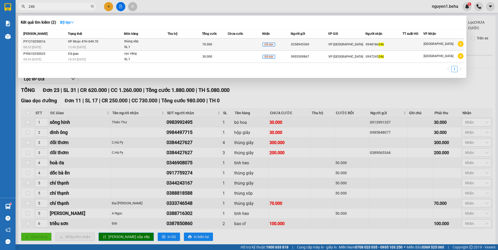
type input "246"
click at [106, 44] on div "13:46 [DATE]" at bounding box center [96, 47] width 56 height 6
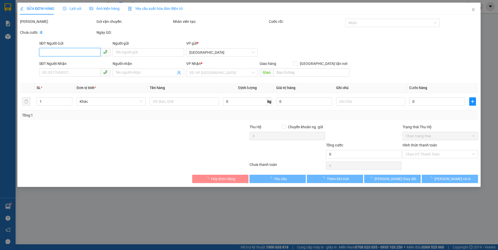
type input "0358945369"
type input "0948186246"
type input "70.000"
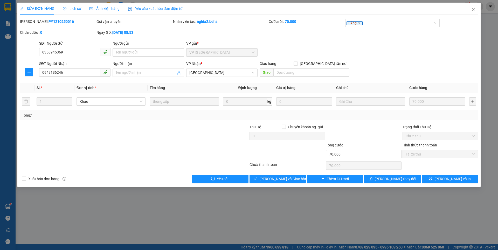
click at [104, 7] on span "Ảnh kiện hàng" at bounding box center [104, 8] width 30 height 4
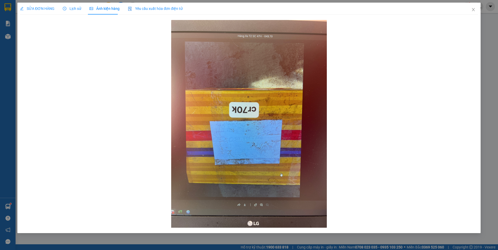
click at [32, 6] on span "SỬA ĐƠN HÀNG" at bounding box center [37, 8] width 34 height 4
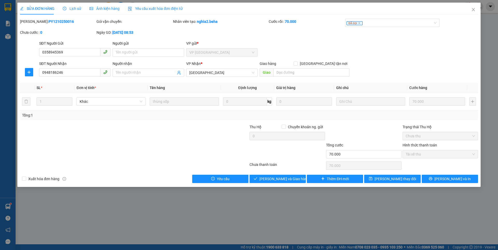
click at [108, 10] on span "Ảnh kiện hàng" at bounding box center [104, 8] width 30 height 4
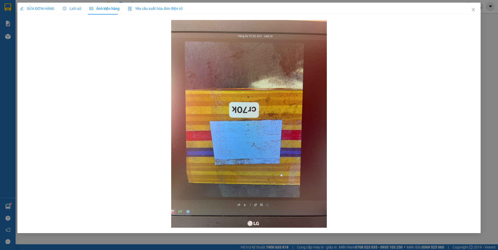
drag, startPoint x: 35, startPoint y: 10, endPoint x: 34, endPoint y: 4, distance: 5.8
click at [34, 7] on span "SỬA ĐƠN HÀNG" at bounding box center [37, 8] width 34 height 4
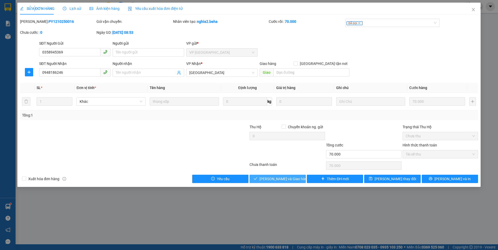
click at [279, 175] on button "[PERSON_NAME] và Giao hàng" at bounding box center [277, 178] width 56 height 8
type input "0"
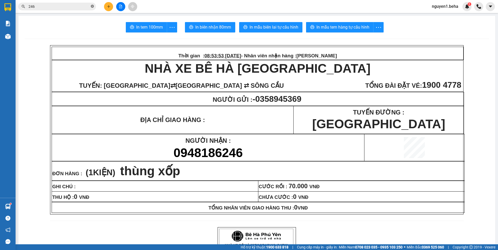
click at [92, 6] on icon "close-circle" at bounding box center [92, 6] width 3 height 3
click at [84, 6] on input "text" at bounding box center [59, 7] width 61 height 6
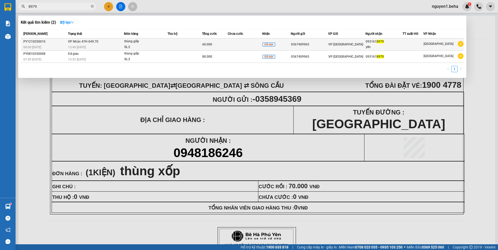
type input "8979"
click at [157, 45] on div "SL: 2" at bounding box center [143, 47] width 39 height 6
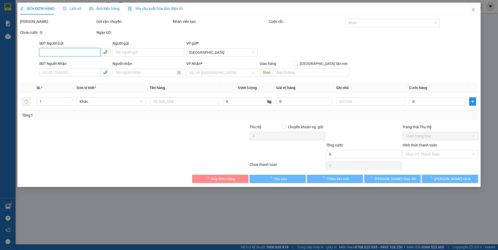
type input "0367409965"
type input "0931618979"
type input "yến"
type input "60.000"
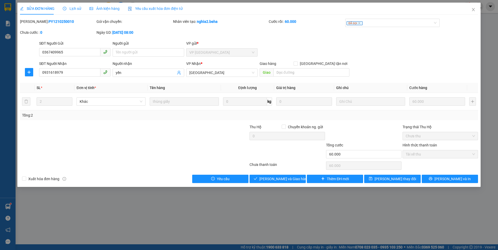
click at [108, 7] on span "Ảnh kiện hàng" at bounding box center [104, 8] width 30 height 4
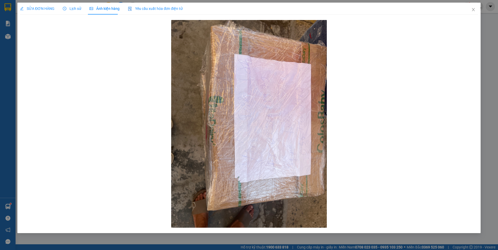
click at [42, 8] on span "SỬA ĐƠN HÀNG" at bounding box center [37, 8] width 34 height 4
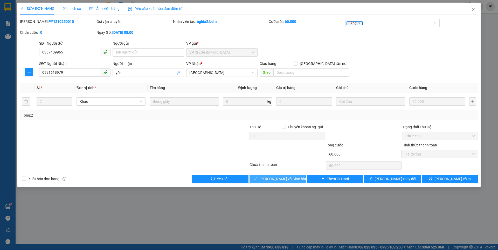
click at [273, 178] on span "[PERSON_NAME] và Giao hàng" at bounding box center [284, 179] width 50 height 6
type input "0"
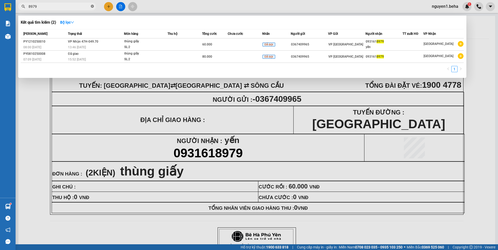
click at [92, 8] on icon "close-circle" at bounding box center [92, 6] width 3 height 3
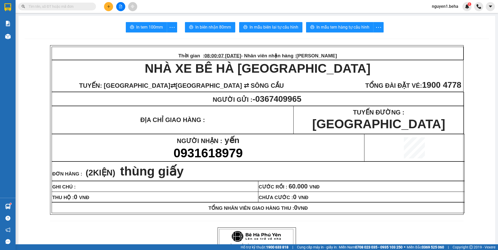
click at [84, 7] on input "text" at bounding box center [59, 7] width 61 height 6
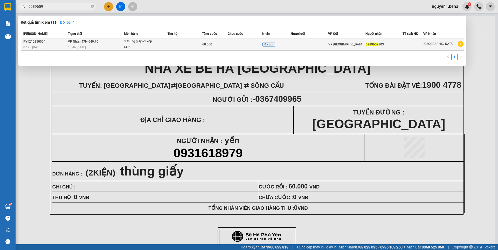
type input "0989659"
click at [139, 43] on div "1 thùng giấy +1 xốp" at bounding box center [143, 42] width 39 height 6
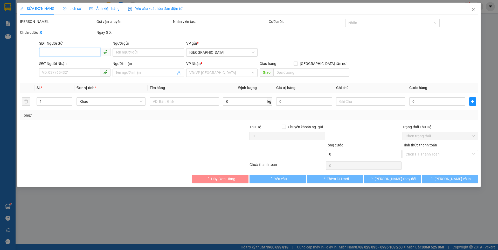
type input "0989659803"
type input "60.000"
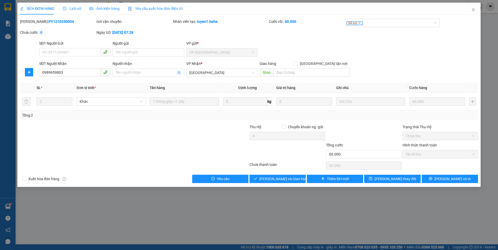
click at [103, 6] on span "Ảnh kiện hàng" at bounding box center [104, 8] width 30 height 4
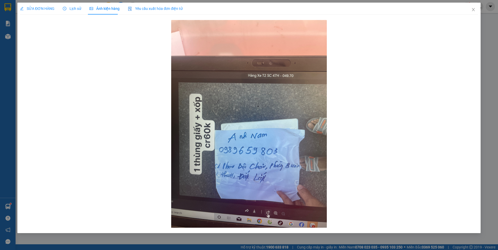
click at [47, 9] on span "SỬA ĐƠN HÀNG" at bounding box center [37, 8] width 34 height 4
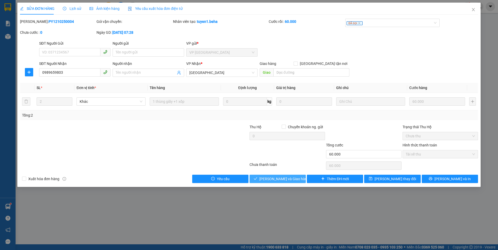
drag, startPoint x: 276, startPoint y: 178, endPoint x: 245, endPoint y: 170, distance: 31.4
click at [274, 178] on span "[PERSON_NAME] và Giao hàng" at bounding box center [284, 179] width 50 height 6
type input "0"
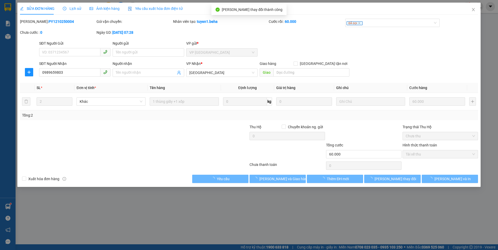
click at [10, 36] on div "SỬA ĐƠN HÀNG Lịch sử Ảnh kiện hàng Yêu cầu xuất hóa đơn điện tử Total Paid Fee …" at bounding box center [249, 125] width 498 height 250
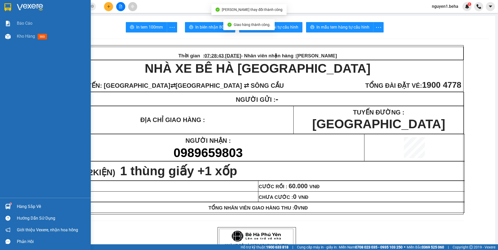
click at [6, 32] on div at bounding box center [7, 36] width 9 height 9
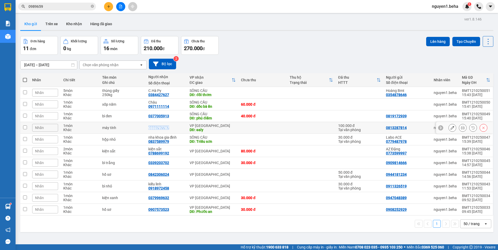
drag, startPoint x: 145, startPoint y: 127, endPoint x: 171, endPoint y: 130, distance: 25.6
click at [171, 130] on td "0333797787" at bounding box center [166, 128] width 41 height 12
checkbox input "true"
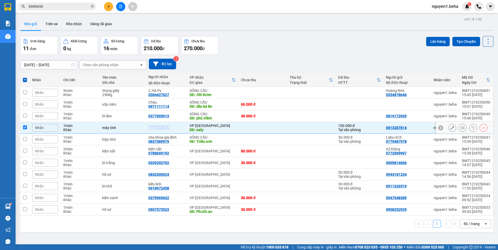
copy div "0333797787"
drag, startPoint x: 146, startPoint y: 142, endPoint x: 172, endPoint y: 143, distance: 25.4
click at [172, 143] on td "nha khoa gia đình 0837589979" at bounding box center [166, 140] width 41 height 12
checkbox input "true"
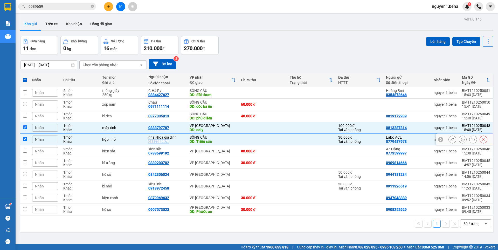
copy div "0837589979"
drag, startPoint x: 170, startPoint y: 174, endPoint x: 176, endPoint y: 174, distance: 6.2
click at [176, 174] on td "0842306024" at bounding box center [166, 175] width 41 height 12
checkbox input "true"
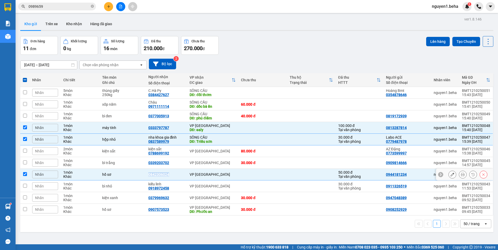
copy div "0842306024"
click at [24, 128] on input "checkbox" at bounding box center [25, 127] width 4 height 4
checkbox input "false"
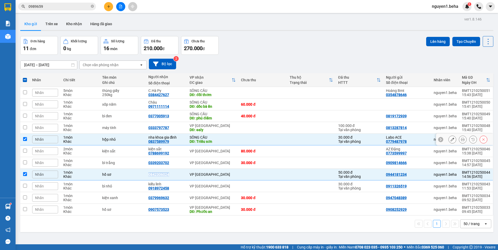
click at [25, 138] on input "checkbox" at bounding box center [25, 139] width 4 height 4
checkbox input "false"
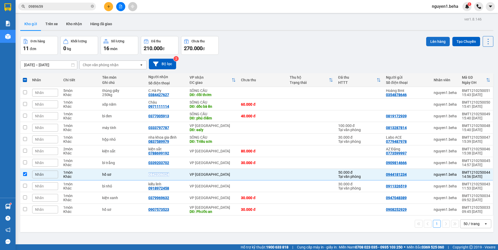
click at [431, 39] on button "Lên hàng" at bounding box center [438, 41] width 24 height 9
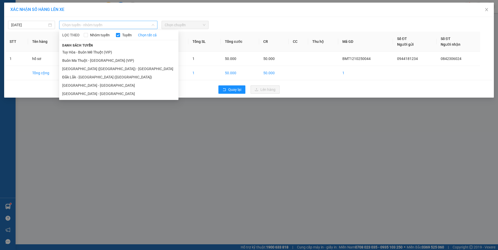
click at [79, 24] on span "Chọn tuyến - nhóm tuyến" at bounding box center [108, 25] width 92 height 8
click at [94, 59] on li "Buôn Ma Thuột - [GEOGRAPHIC_DATA] (VIP)" at bounding box center [118, 60] width 119 height 8
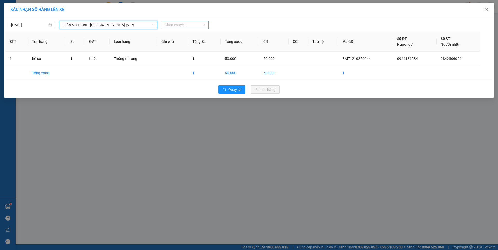
click at [184, 23] on span "Chọn chuyến" at bounding box center [185, 25] width 41 height 8
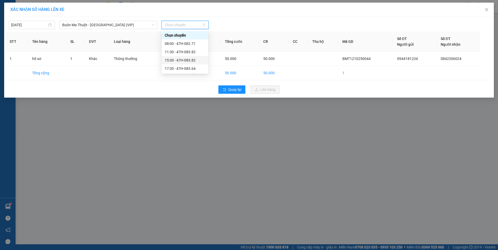
click at [175, 60] on div "15:30 - 47H-083.82" at bounding box center [185, 60] width 40 height 6
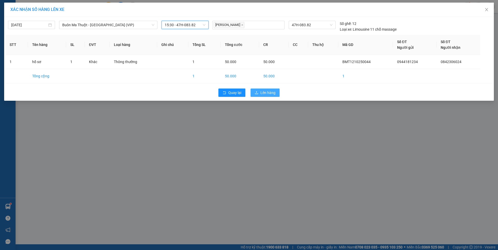
click at [264, 92] on span "Lên hàng" at bounding box center [267, 93] width 15 height 6
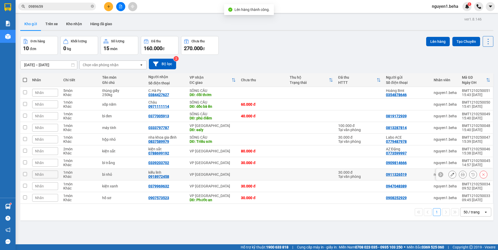
click at [150, 176] on div "0918972458" at bounding box center [158, 176] width 21 height 4
drag, startPoint x: 144, startPoint y: 176, endPoint x: 171, endPoint y: 176, distance: 27.2
click at [171, 176] on tr "Nhãn 1 món Khác bì nhỏ kiểu linh 0918972458 VP PHÚ YÊN 30.000 đ Tại văn phòng 0…" at bounding box center [256, 175] width 473 height 12
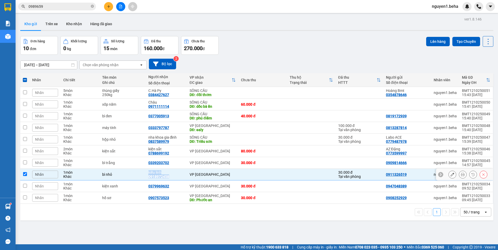
click at [165, 174] on div "0918972458" at bounding box center [158, 176] width 21 height 4
drag, startPoint x: 148, startPoint y: 177, endPoint x: 172, endPoint y: 177, distance: 23.6
click at [172, 177] on div "kiểu linh 0918972458" at bounding box center [166, 174] width 36 height 8
checkbox input "false"
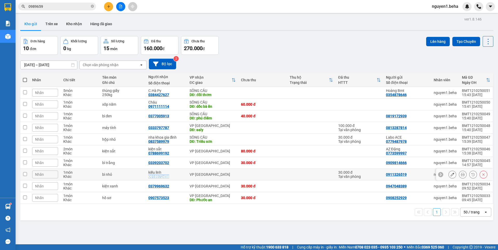
copy div "0918972458"
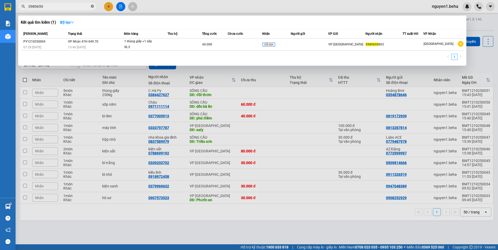
click at [92, 6] on icon "close-circle" at bounding box center [92, 6] width 3 height 3
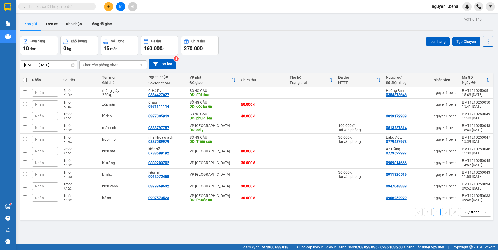
click at [89, 6] on input "text" at bounding box center [59, 7] width 61 height 6
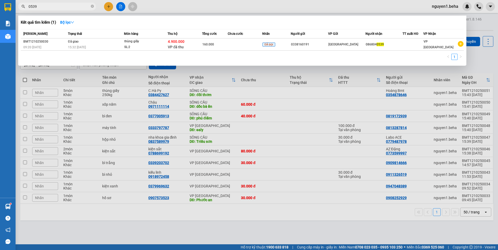
type input "0539"
click at [144, 45] on div "SL: 2" at bounding box center [143, 47] width 39 height 6
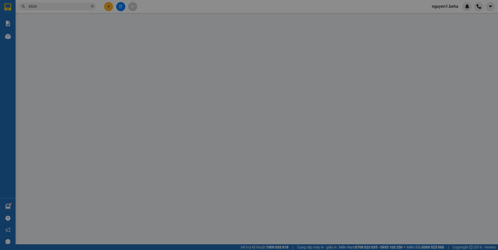
type input "0338160191"
type input "0868040539"
type input "4.900.000"
type input "160.000"
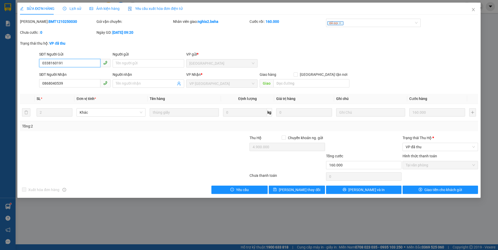
drag, startPoint x: 68, startPoint y: 64, endPoint x: 40, endPoint y: 63, distance: 27.5
click at [37, 65] on div "SĐT Người Gửi 0338160191 0338160191 Người gửi Tên người gửi VP gửi * ĐẮK LẮK" at bounding box center [248, 60] width 459 height 18
click at [473, 10] on icon "close" at bounding box center [473, 9] width 3 height 3
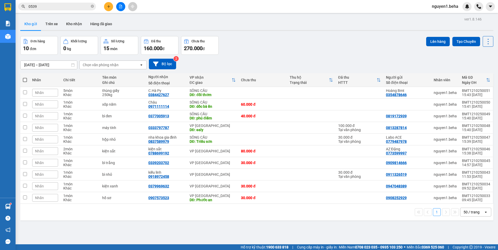
drag, startPoint x: 69, startPoint y: 7, endPoint x: 71, endPoint y: 11, distance: 4.5
click at [69, 7] on input "0539" at bounding box center [59, 7] width 61 height 6
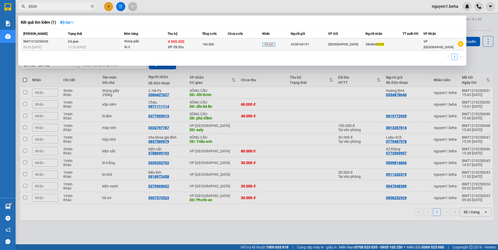
click at [92, 48] on div "15:32 [DATE]" at bounding box center [96, 47] width 56 height 6
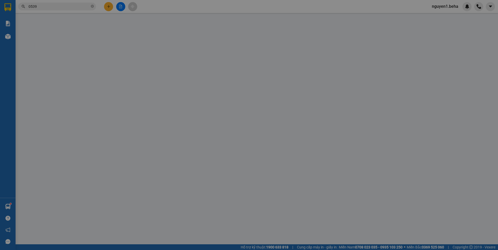
type input "0338160191"
type input "0868040539"
type input "4.900.000"
type input "160.000"
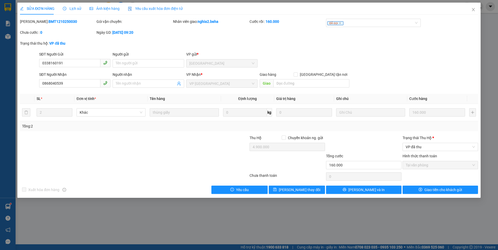
click at [104, 8] on span "Ảnh kiện hàng" at bounding box center [104, 8] width 30 height 4
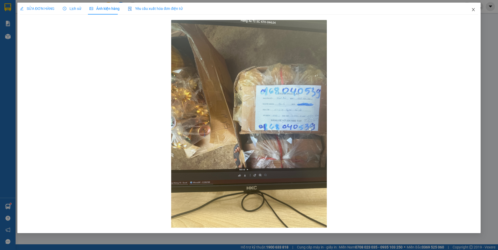
click at [473, 10] on icon "close" at bounding box center [473, 10] width 4 height 4
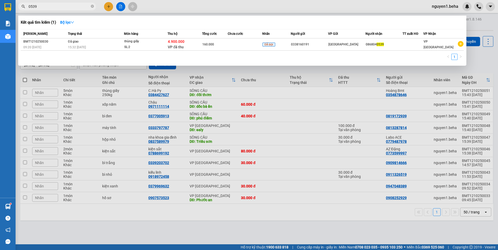
drag, startPoint x: 66, startPoint y: 6, endPoint x: 142, endPoint y: 31, distance: 80.4
click at [65, 6] on input "0539" at bounding box center [59, 7] width 61 height 6
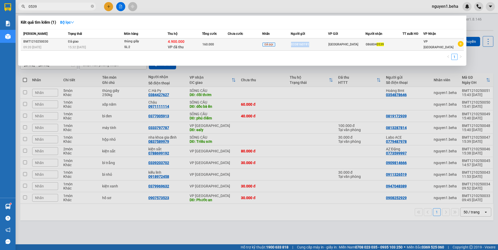
drag, startPoint x: 293, startPoint y: 44, endPoint x: 313, endPoint y: 44, distance: 19.7
click at [313, 44] on div "0338160191" at bounding box center [309, 44] width 37 height 5
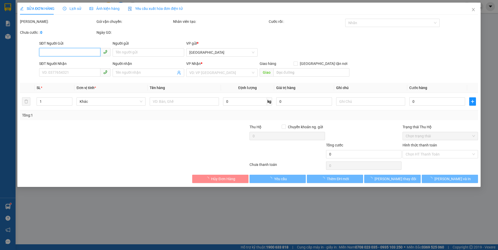
type input "0338160191"
type input "0868040539"
type input "4.900.000"
type input "160.000"
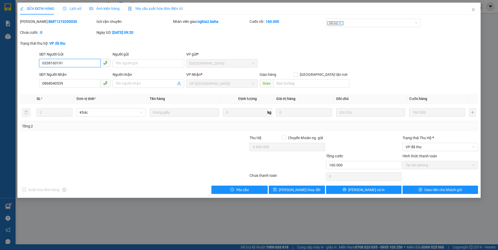
drag, startPoint x: 68, startPoint y: 63, endPoint x: 25, endPoint y: 62, distance: 43.1
click at [25, 62] on div "SĐT Người Gửi 0338160191 0338160191 Người gửi Tên người gửi VP gửi * ĐẮK LẮK" at bounding box center [248, 60] width 459 height 18
click at [474, 9] on icon "close" at bounding box center [473, 10] width 4 height 4
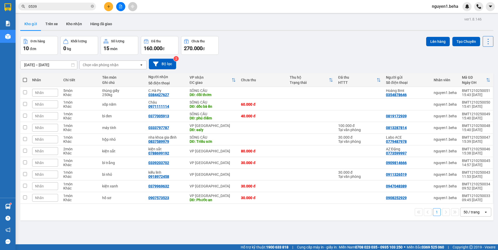
click at [82, 6] on input "0539" at bounding box center [59, 7] width 61 height 6
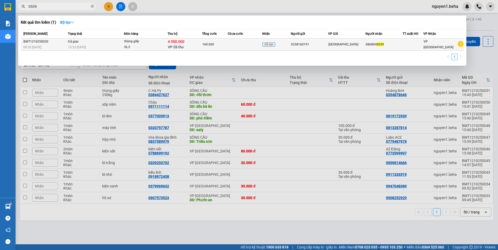
click at [75, 43] on span "Đã giao" at bounding box center [73, 42] width 11 height 4
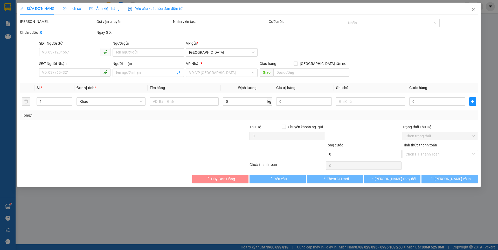
type input "0338160191"
type input "0868040539"
type input "4.900.000"
type input "160.000"
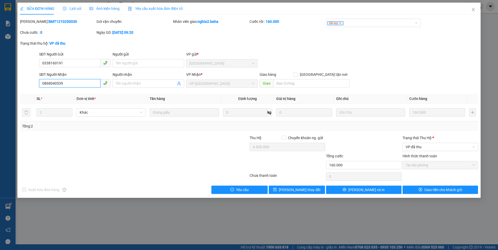
drag, startPoint x: 65, startPoint y: 82, endPoint x: 41, endPoint y: 83, distance: 23.9
click at [37, 85] on div "SĐT Người Nhận 0868040539 0868040539 Người nhận Tên người nhận VP Nhận * VP PHÚ…" at bounding box center [248, 81] width 459 height 18
click at [474, 11] on icon "close" at bounding box center [473, 10] width 4 height 4
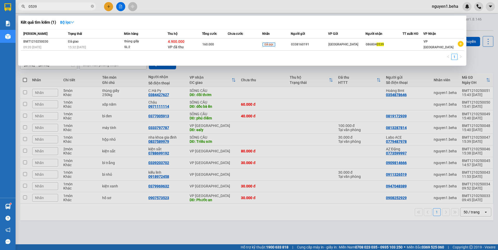
click at [65, 8] on input "0539" at bounding box center [59, 7] width 61 height 6
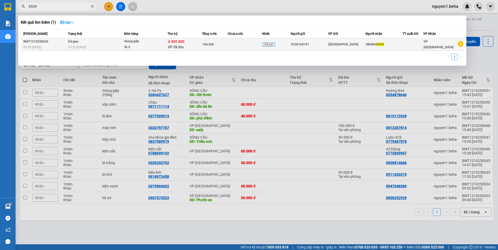
click at [123, 44] on td "Đã giao 15:32 [DATE]" at bounding box center [95, 44] width 57 height 12
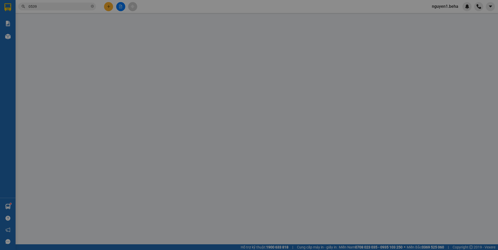
type input "0338160191"
type input "0868040539"
type input "4.900.000"
type input "160.000"
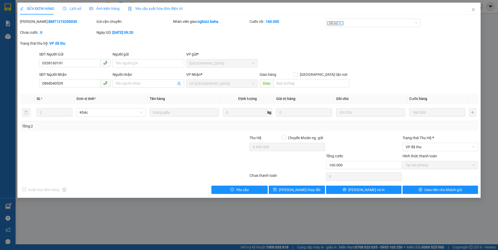
click at [73, 8] on span "Lịch sử" at bounding box center [72, 8] width 18 height 4
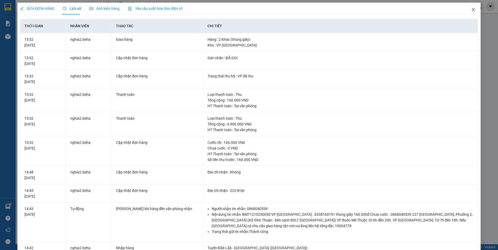
click at [471, 10] on icon "close" at bounding box center [473, 10] width 4 height 4
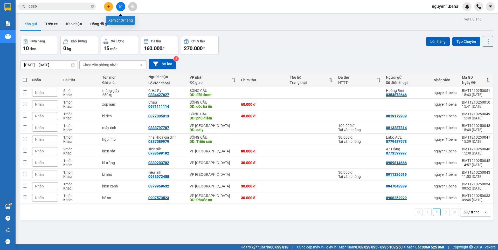
click at [122, 6] on button at bounding box center [120, 6] width 9 height 9
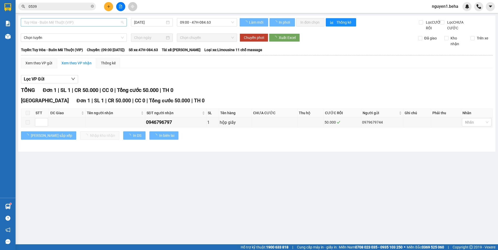
drag, startPoint x: 89, startPoint y: 19, endPoint x: 87, endPoint y: 47, distance: 28.1
click at [89, 19] on span "Tuy Hòa - Buôn Mê Thuột (VIP)" at bounding box center [74, 22] width 100 height 8
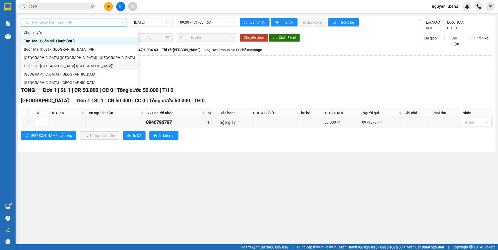
drag, startPoint x: 51, startPoint y: 65, endPoint x: 139, endPoint y: 33, distance: 93.9
click at [51, 65] on div "Đắk Lắk - [GEOGRAPHIC_DATA] ([GEOGRAPHIC_DATA])" at bounding box center [79, 66] width 111 height 6
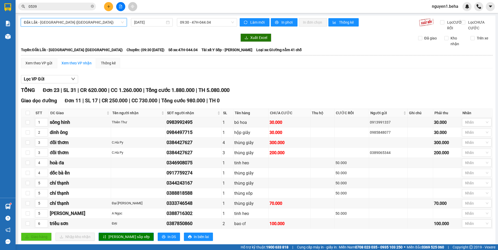
drag, startPoint x: 167, startPoint y: 23, endPoint x: 168, endPoint y: 26, distance: 3.8
click at [167, 23] on div "[DATE]" at bounding box center [152, 22] width 36 height 6
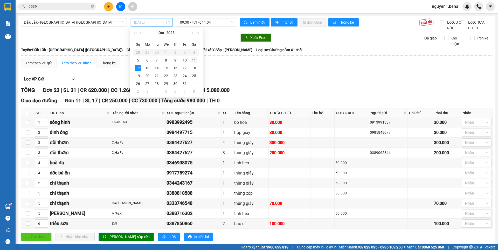
click at [194, 60] on div "11" at bounding box center [194, 60] width 6 height 6
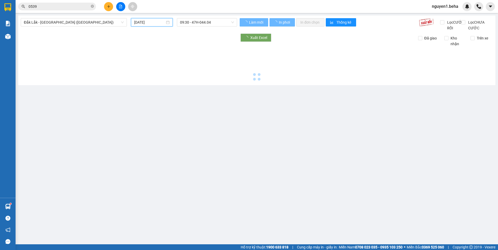
type input "[DATE]"
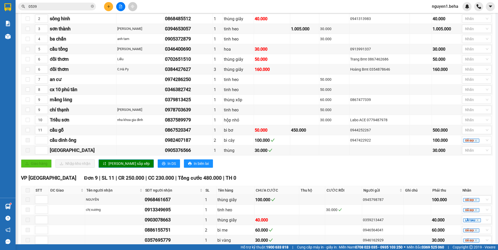
scroll to position [156, 0]
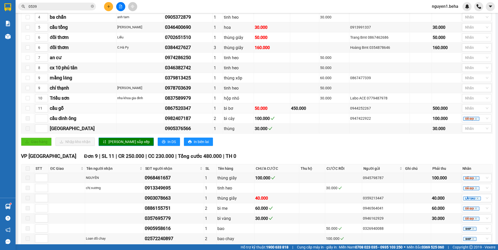
drag, startPoint x: 344, startPoint y: 114, endPoint x: 361, endPoint y: 113, distance: 17.9
click at [361, 111] on div "0944252267" at bounding box center [379, 108] width 59 height 6
copy div "0944252267"
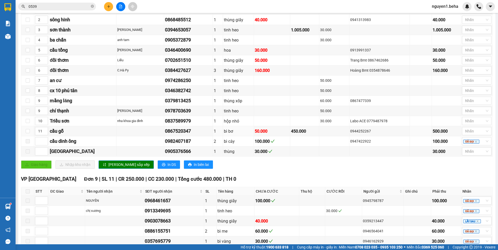
scroll to position [181, 0]
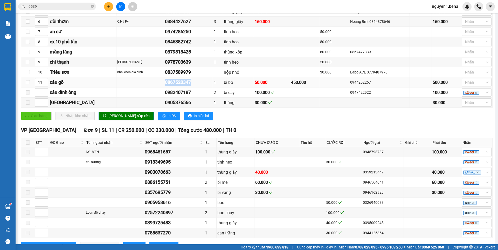
drag, startPoint x: 150, startPoint y: 87, endPoint x: 187, endPoint y: 88, distance: 36.6
click at [187, 87] on tr "11 cầu gỗ 0867520347 1 bì bơ 50.000 450.000 0944252267 500.000 Nhãn" at bounding box center [256, 82] width 471 height 10
copy div "0867520347"
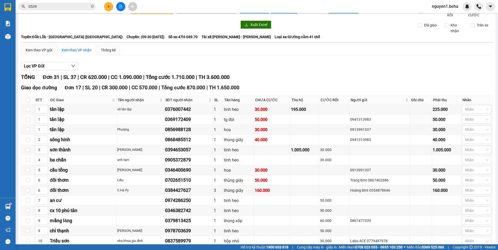
scroll to position [0, 0]
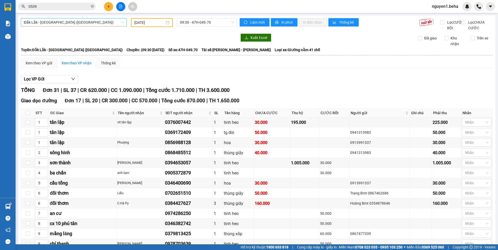
click at [96, 23] on span "Đắk Lắk - [GEOGRAPHIC_DATA] ([GEOGRAPHIC_DATA])" at bounding box center [74, 22] width 100 height 8
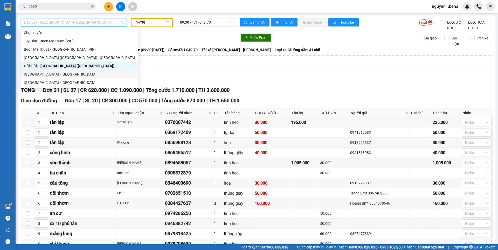
click at [43, 73] on div "[GEOGRAPHIC_DATA] - [GEOGRAPHIC_DATA]" at bounding box center [79, 74] width 111 height 6
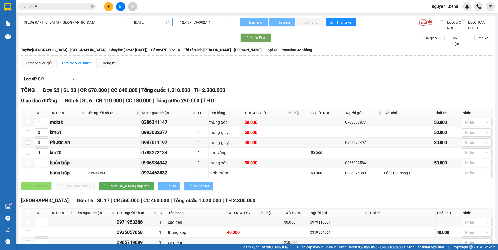
click at [166, 24] on div "[DATE]" at bounding box center [152, 22] width 36 height 6
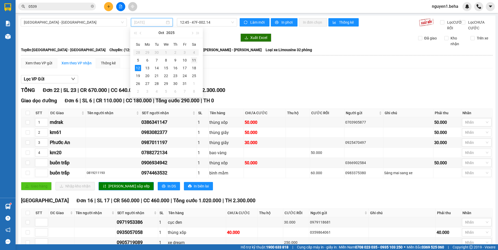
click at [194, 60] on div "11" at bounding box center [194, 60] width 6 height 6
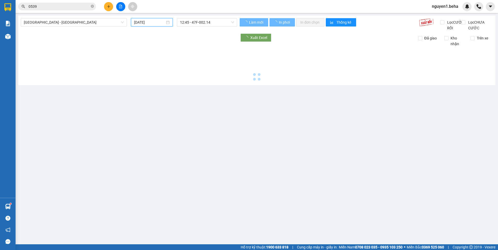
type input "[DATE]"
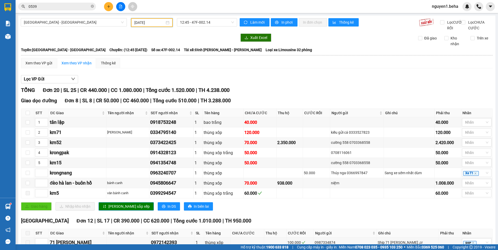
scroll to position [147, 0]
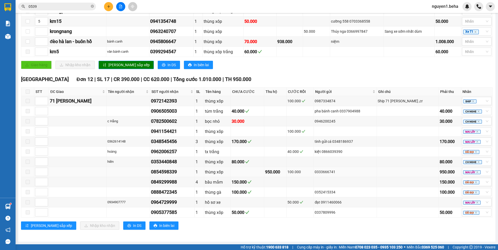
drag, startPoint x: 312, startPoint y: 171, endPoint x: 335, endPoint y: 172, distance: 22.6
click at [335, 172] on td "0333666741" at bounding box center [345, 172] width 63 height 10
copy div "0333666741"
drag, startPoint x: 155, startPoint y: 171, endPoint x: 178, endPoint y: 170, distance: 22.8
click at [178, 170] on tr "0854598339 1 thùng xốp 950.000 100.000 0333666741 950.000 MAI LẤY" at bounding box center [256, 172] width 471 height 10
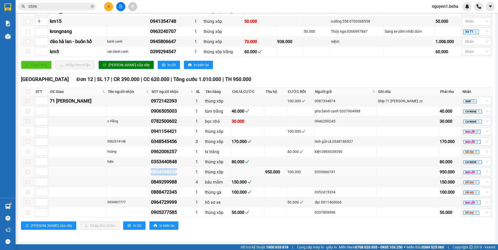
copy div "0854598339"
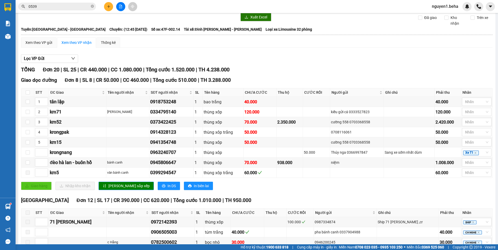
scroll to position [0, 0]
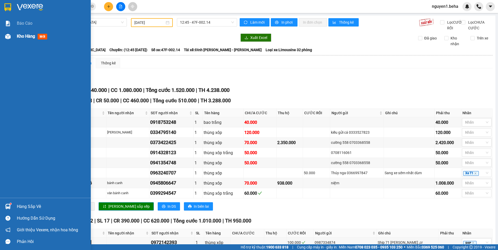
click at [5, 34] on img at bounding box center [7, 36] width 5 height 5
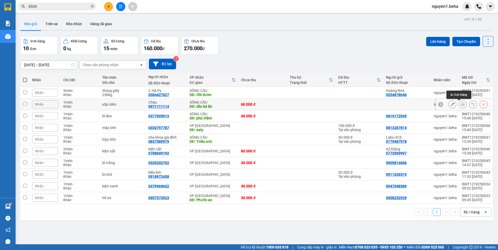
click at [461, 105] on icon at bounding box center [463, 104] width 4 height 4
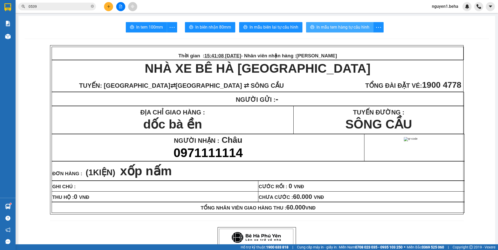
click at [352, 27] on span "In mẫu tem hàng tự cấu hình" at bounding box center [342, 27] width 53 height 6
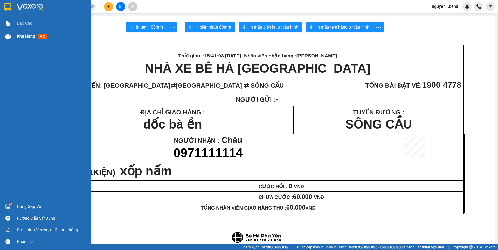
click at [10, 39] on div at bounding box center [7, 36] width 9 height 9
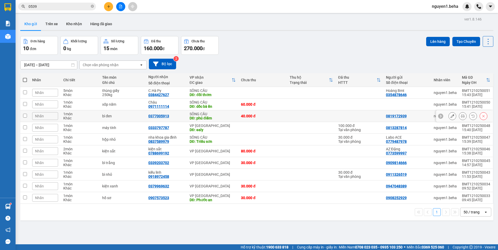
click at [461, 117] on icon at bounding box center [463, 116] width 4 height 4
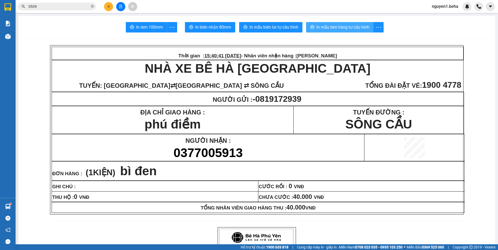
click at [328, 26] on span "In mẫu tem hàng tự cấu hình" at bounding box center [342, 27] width 53 height 6
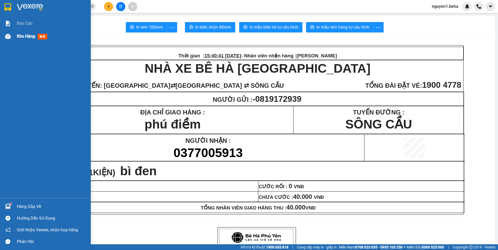
click at [4, 36] on div at bounding box center [7, 36] width 9 height 9
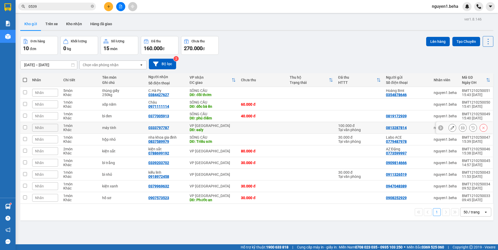
click at [461, 128] on icon at bounding box center [463, 128] width 4 height 4
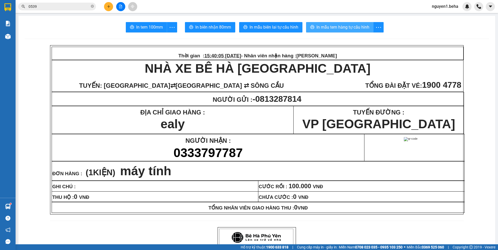
click at [330, 23] on button "In mẫu tem hàng tự cấu hình" at bounding box center [339, 27] width 67 height 10
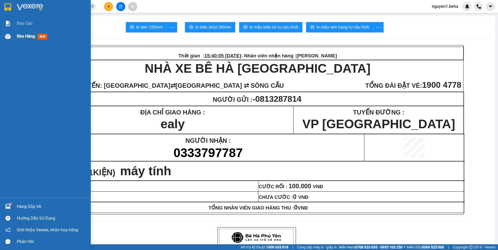
click at [5, 35] on img at bounding box center [7, 36] width 5 height 5
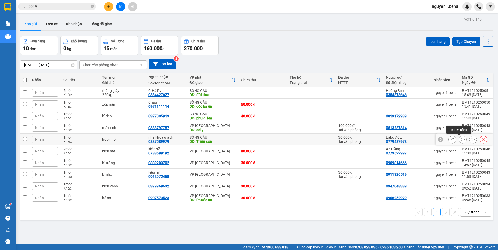
click at [459, 138] on button at bounding box center [462, 139] width 7 height 9
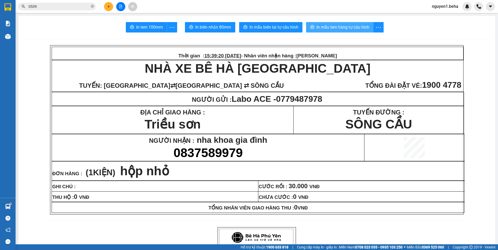
click at [336, 31] on button "In mẫu tem hàng tự cấu hình" at bounding box center [339, 27] width 67 height 10
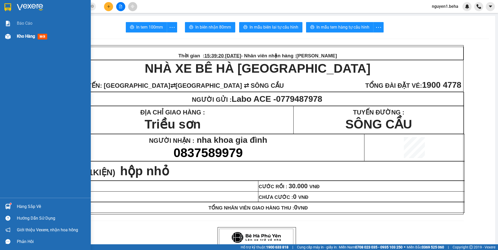
click at [10, 37] on img at bounding box center [7, 36] width 5 height 5
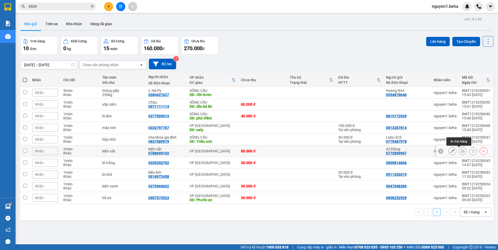
click at [461, 151] on button at bounding box center [462, 150] width 7 height 9
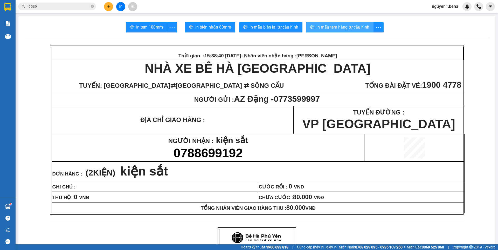
click at [356, 23] on button "In mẫu tem hàng tự cấu hình" at bounding box center [339, 27] width 67 height 10
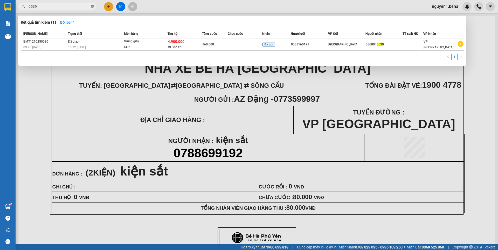
click at [93, 7] on icon "close-circle" at bounding box center [92, 6] width 3 height 3
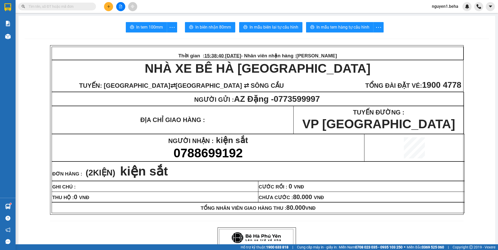
click at [43, 6] on input "text" at bounding box center [59, 7] width 61 height 6
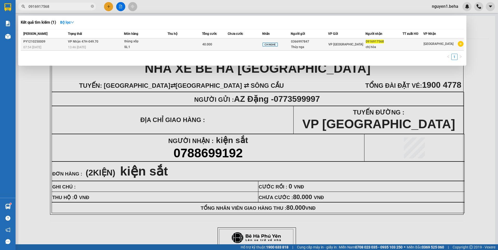
type input "0916917568"
click at [95, 45] on div "13:46 [DATE]" at bounding box center [96, 47] width 56 height 6
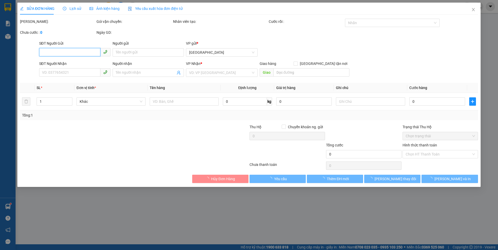
type input "0366997847"
type input "Thúy nga"
type input "0916917568"
type input "chị hòa"
type input "40.000"
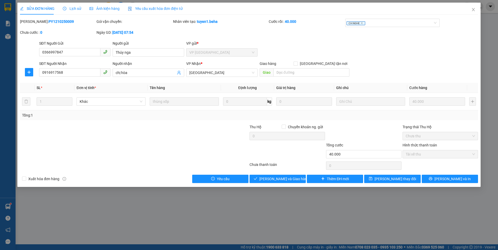
click at [108, 11] on span "Ảnh kiện hàng" at bounding box center [104, 8] width 30 height 4
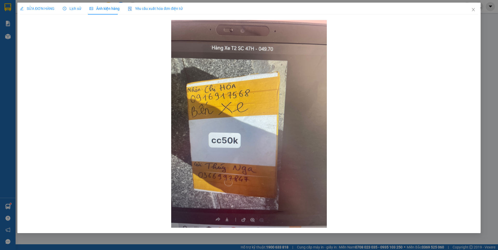
click at [44, 7] on span "SỬA ĐƠN HÀNG" at bounding box center [37, 8] width 34 height 4
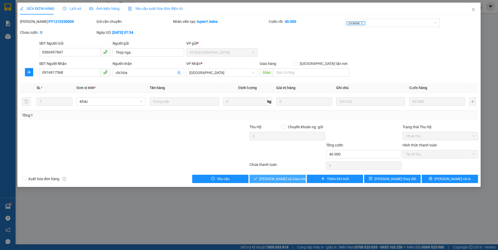
click at [284, 180] on span "[PERSON_NAME] và Giao hàng" at bounding box center [284, 179] width 50 height 6
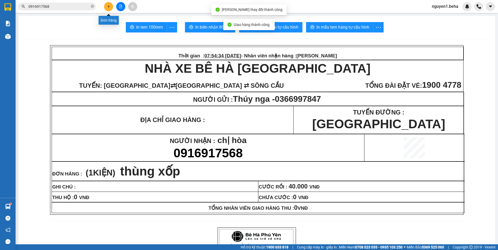
click at [107, 5] on icon "plus" at bounding box center [109, 7] width 4 height 4
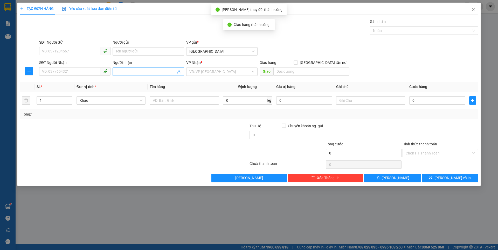
click at [126, 68] on span at bounding box center [148, 71] width 71 height 8
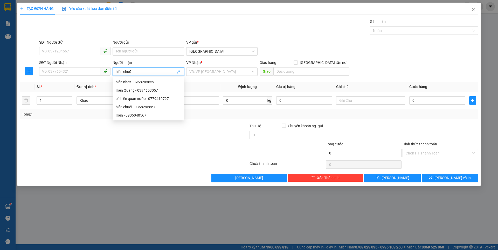
type input "hiền chuối"
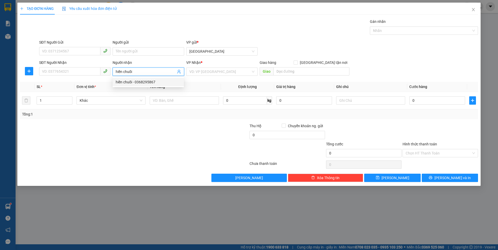
click at [135, 85] on div "hiền chuối - 0368295867" at bounding box center [148, 82] width 65 height 6
type input "0368295867"
type input "hiền chuối"
click at [226, 70] on input "search" at bounding box center [219, 72] width 61 height 8
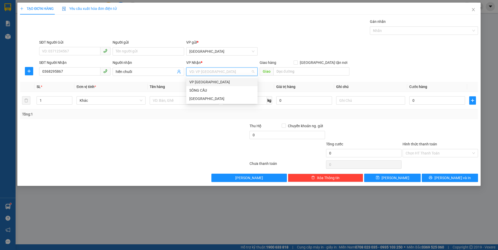
click at [206, 82] on div "VP [GEOGRAPHIC_DATA]" at bounding box center [221, 82] width 65 height 6
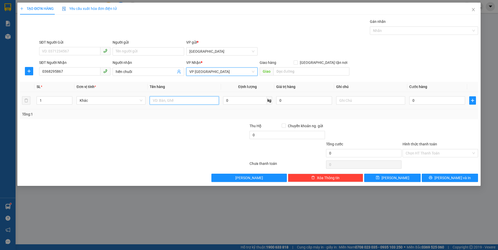
click at [162, 101] on input "text" at bounding box center [184, 100] width 69 height 8
type input "bao chuối"
type input "2"
click at [70, 99] on icon "up" at bounding box center [70, 99] width 2 height 2
click at [416, 103] on input "0" at bounding box center [437, 100] width 56 height 8
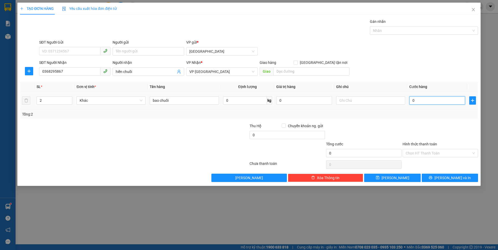
type input "1"
type input "12"
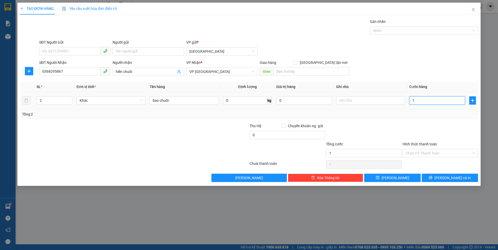
type input "12"
type input "120"
type input "120.000"
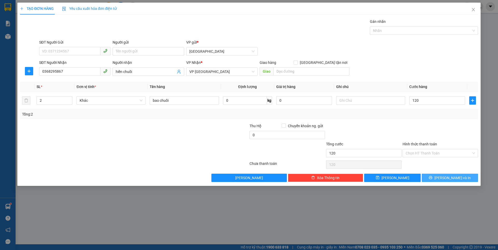
type input "120.000"
click at [438, 176] on button "[PERSON_NAME] và In" at bounding box center [450, 177] width 56 height 8
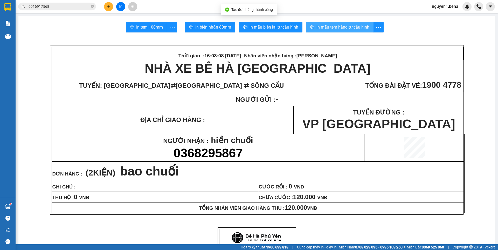
click at [328, 27] on span "In mẫu tem hàng tự cấu hình" at bounding box center [342, 27] width 53 height 6
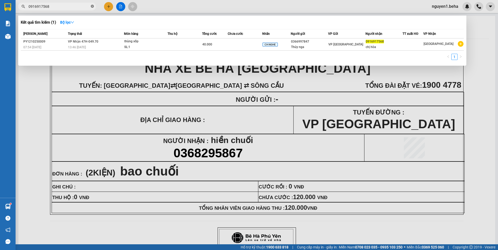
click at [92, 7] on icon "close-circle" at bounding box center [92, 6] width 3 height 3
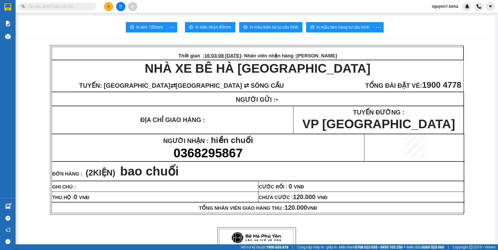
click at [83, 8] on input "text" at bounding box center [59, 7] width 61 height 6
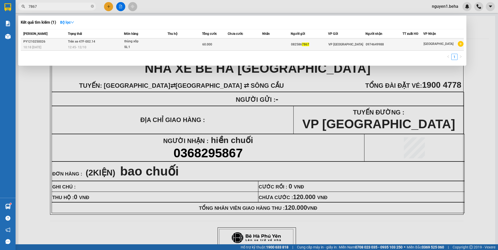
type input "7867"
click at [129, 45] on div "SL: 1" at bounding box center [143, 47] width 39 height 6
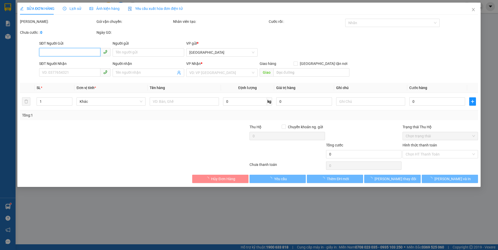
type input "0825867867"
type input "0974649988"
type input "60.000"
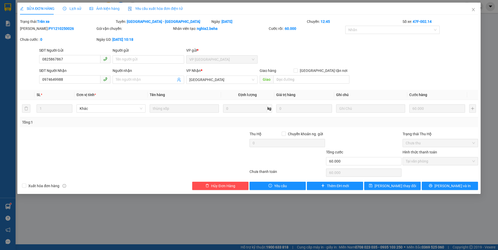
click at [105, 9] on span "Ảnh kiện hàng" at bounding box center [104, 8] width 30 height 4
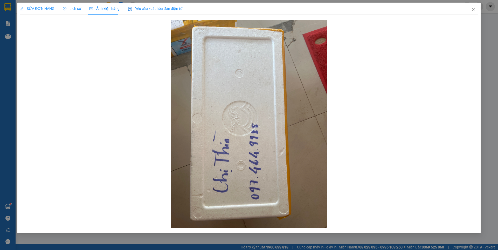
click at [47, 6] on span "SỬA ĐƠN HÀNG" at bounding box center [37, 8] width 34 height 4
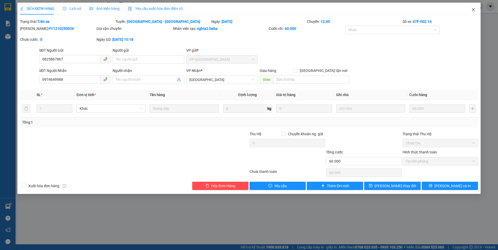
click at [475, 10] on icon "close" at bounding box center [473, 10] width 4 height 4
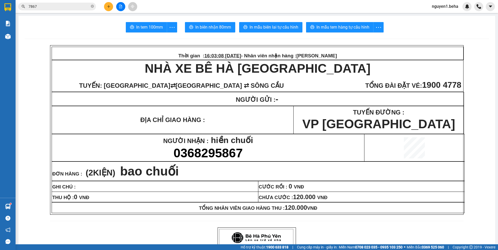
click at [74, 4] on input "7867" at bounding box center [59, 7] width 61 height 6
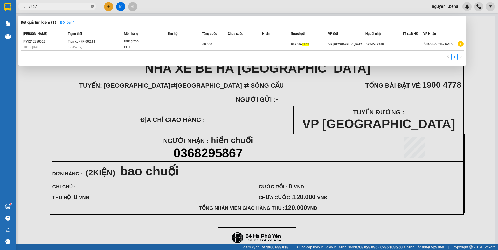
click at [92, 4] on span at bounding box center [92, 6] width 3 height 5
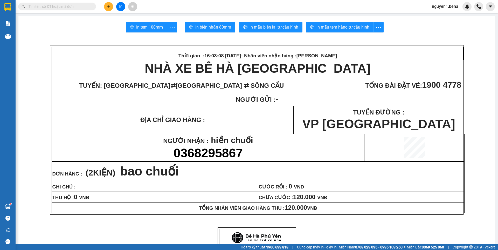
click at [76, 7] on input "text" at bounding box center [59, 7] width 61 height 6
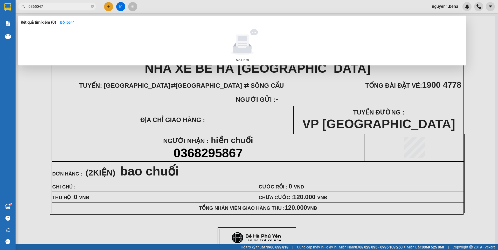
type input "0365047"
click at [91, 5] on icon "close-circle" at bounding box center [92, 6] width 3 height 3
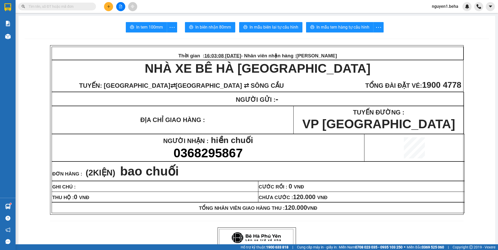
click at [80, 6] on input "text" at bounding box center [59, 7] width 61 height 6
click at [82, 6] on input "text" at bounding box center [59, 7] width 61 height 6
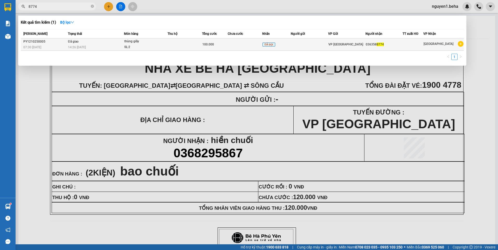
type input "8774"
click at [175, 43] on td at bounding box center [184, 44] width 34 height 12
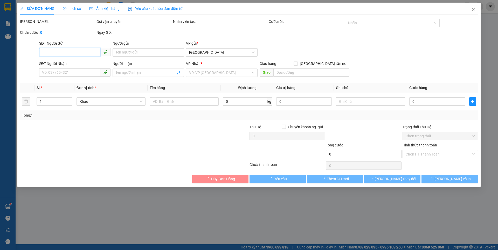
type input "0363588774"
type input "100.000"
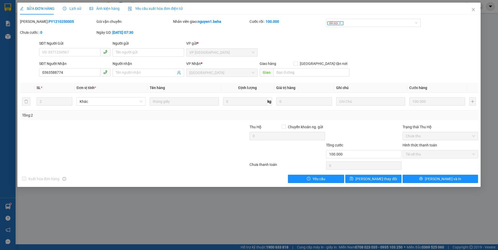
click at [113, 7] on span "Ảnh kiện hàng" at bounding box center [104, 8] width 30 height 4
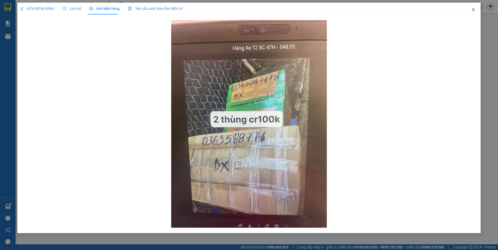
click at [472, 9] on icon "close" at bounding box center [473, 9] width 3 height 3
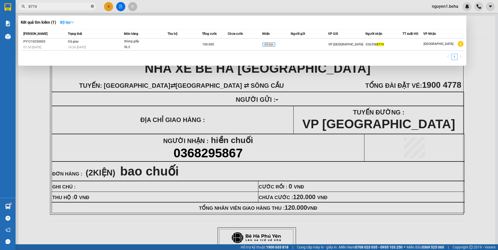
click at [93, 6] on icon "close-circle" at bounding box center [92, 6] width 3 height 3
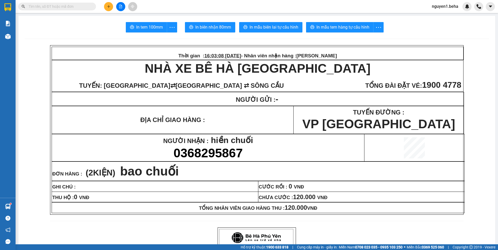
paste input "0974649988"
type input "0974649988"
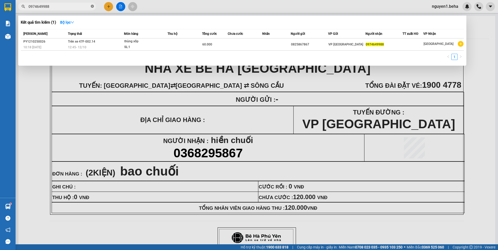
click at [92, 8] on icon "close-circle" at bounding box center [92, 6] width 3 height 3
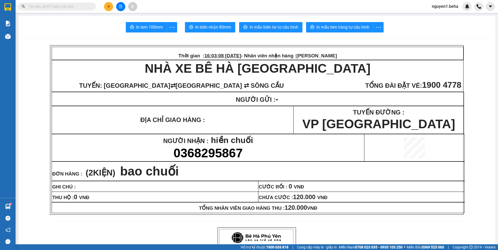
click at [72, 6] on input "text" at bounding box center [59, 7] width 61 height 6
click at [76, 6] on input "text" at bounding box center [59, 7] width 61 height 6
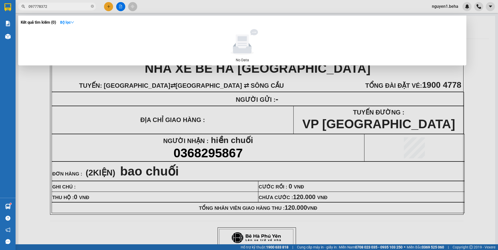
drag, startPoint x: 38, startPoint y: 6, endPoint x: 26, endPoint y: 9, distance: 12.1
click at [26, 9] on span "097778372" at bounding box center [57, 7] width 78 height 8
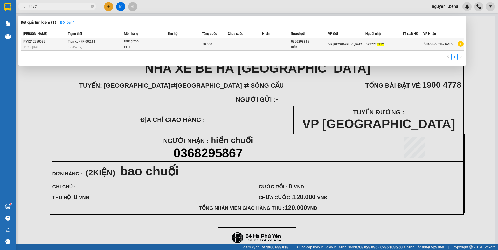
type input "8372"
click at [183, 44] on td at bounding box center [184, 44] width 34 height 12
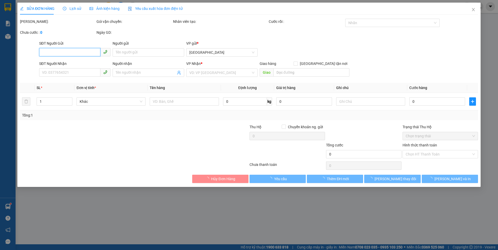
type input "0356298815"
type input "tuấn"
type input "0977778372"
type input "50.000"
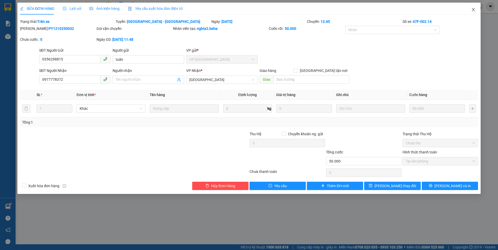
click at [474, 10] on icon "close" at bounding box center [473, 10] width 4 height 4
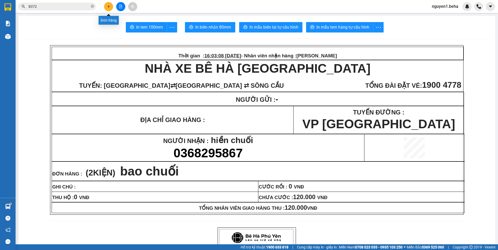
click at [107, 5] on icon "plus" at bounding box center [109, 7] width 4 height 4
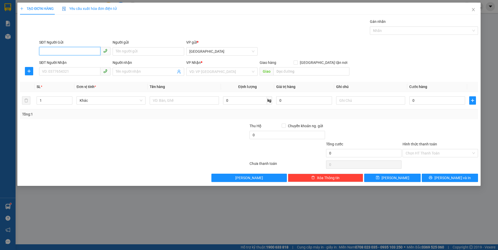
click at [68, 51] on input "SĐT Người Gửi" at bounding box center [69, 51] width 61 height 8
click at [68, 51] on input "097777" at bounding box center [69, 51] width 61 height 8
click at [57, 61] on div "0977778372" at bounding box center [74, 62] width 65 height 6
type input "0977778372"
click at [65, 67] on input "SĐT Người Nhận" at bounding box center [69, 71] width 61 height 8
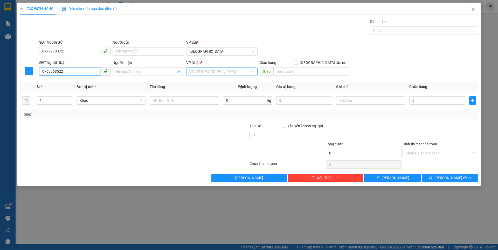
type input "0768968522"
click at [208, 70] on input "search" at bounding box center [219, 72] width 61 height 8
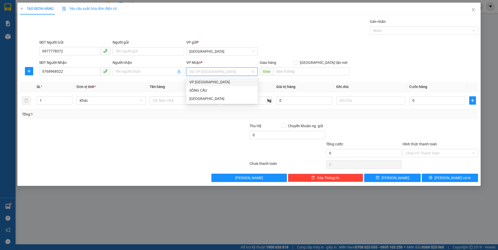
click at [199, 83] on div "VP [GEOGRAPHIC_DATA]" at bounding box center [221, 82] width 65 height 6
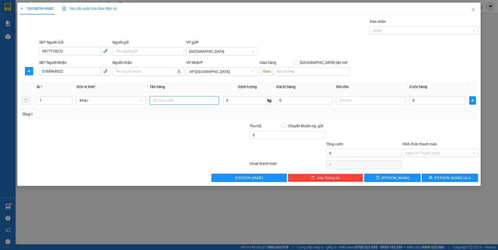
click at [156, 100] on input "text" at bounding box center [184, 100] width 69 height 8
type input "túm xanh"
click at [432, 102] on input "0" at bounding box center [437, 100] width 56 height 8
type input "5"
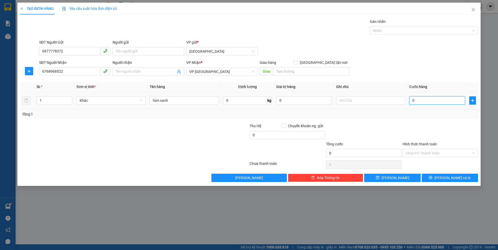
type input "5"
type input "50"
type input "50.000"
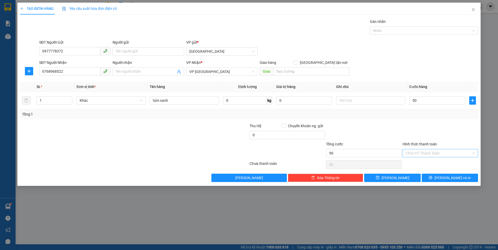
type input "50.000"
click at [424, 152] on input "Hình thức thanh toán" at bounding box center [438, 153] width 66 height 8
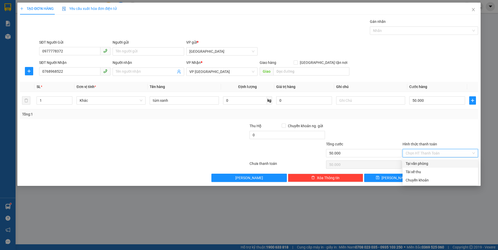
click at [417, 162] on div "Tại văn phòng" at bounding box center [439, 163] width 69 height 6
type input "0"
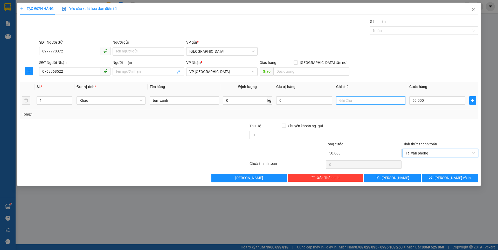
click at [355, 99] on input "text" at bounding box center [370, 100] width 69 height 8
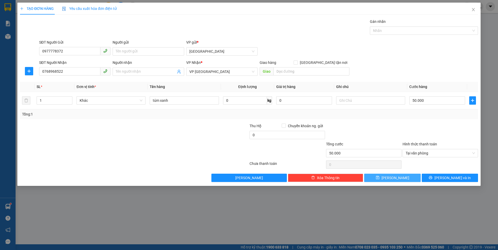
click at [398, 178] on button "[PERSON_NAME]" at bounding box center [392, 177] width 56 height 8
type input "0"
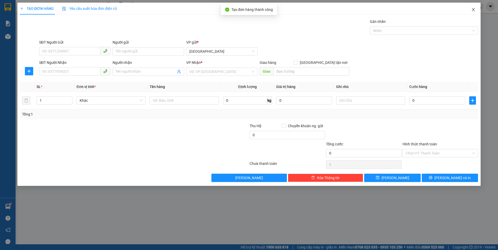
click at [473, 9] on icon "close" at bounding box center [473, 9] width 3 height 3
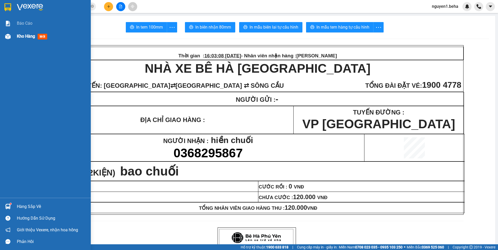
click at [9, 37] on img at bounding box center [7, 36] width 5 height 5
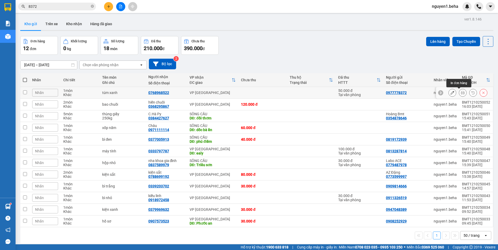
click at [461, 93] on icon at bounding box center [463, 93] width 4 height 4
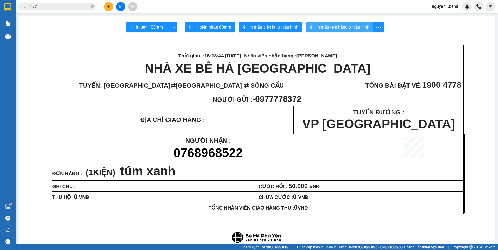
click at [330, 27] on span "In mẫu tem hàng tự cấu hình" at bounding box center [342, 27] width 53 height 6
click at [120, 6] on icon "file-add" at bounding box center [121, 7] width 4 height 4
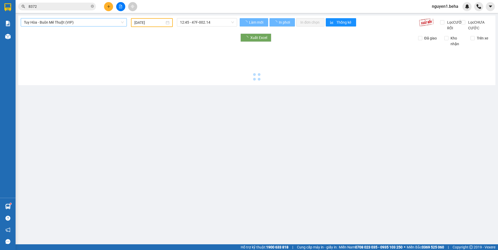
click at [65, 24] on span "Tuy Hòa - Buôn Mê Thuột (VIP)" at bounding box center [74, 22] width 100 height 8
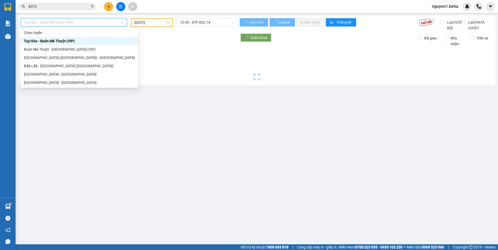
type input "[DATE]"
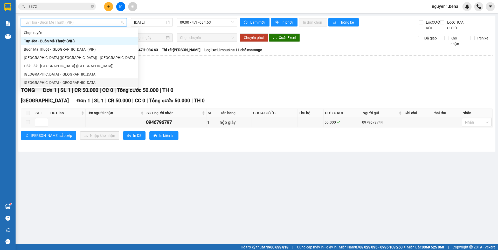
click at [37, 81] on div "[GEOGRAPHIC_DATA] - [GEOGRAPHIC_DATA]" at bounding box center [79, 83] width 111 height 6
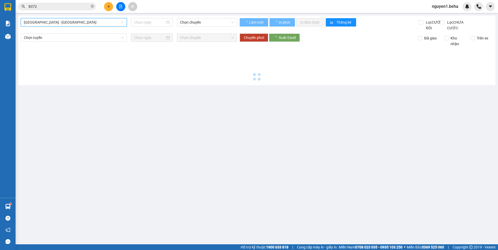
type input "[DATE]"
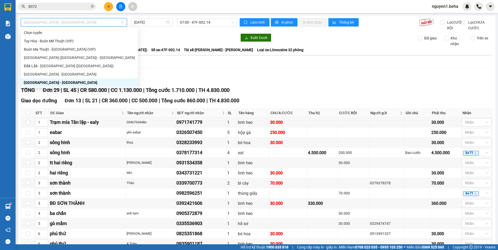
click at [58, 20] on span "[GEOGRAPHIC_DATA] - [GEOGRAPHIC_DATA]" at bounding box center [74, 22] width 100 height 8
click at [37, 76] on div "[GEOGRAPHIC_DATA] - [GEOGRAPHIC_DATA]" at bounding box center [79, 74] width 111 height 6
type input "[DATE]"
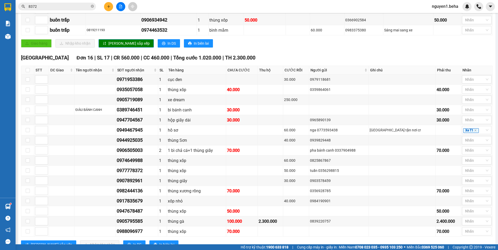
scroll to position [167, 0]
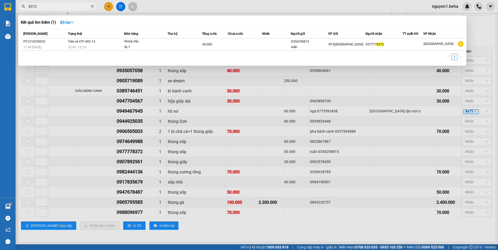
click at [90, 6] on span "8372" at bounding box center [57, 7] width 78 height 8
click at [92, 7] on icon "close-circle" at bounding box center [92, 6] width 3 height 3
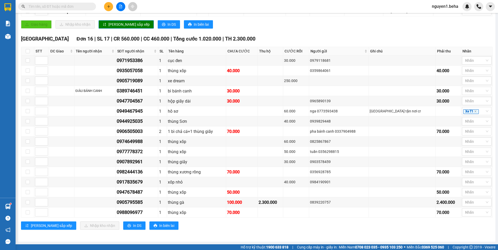
click at [45, 7] on input "text" at bounding box center [59, 7] width 61 height 6
click at [54, 7] on input "text" at bounding box center [59, 7] width 61 height 6
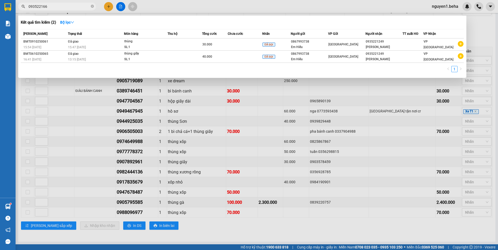
type input "0935221666"
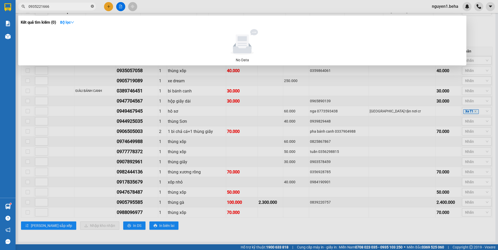
click at [93, 8] on icon "close-circle" at bounding box center [92, 6] width 3 height 3
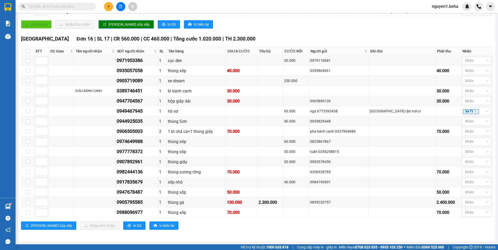
click at [68, 6] on input "text" at bounding box center [59, 7] width 61 height 6
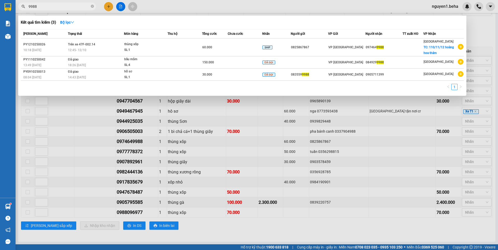
type input "9988"
click at [471, 20] on div at bounding box center [249, 125] width 498 height 250
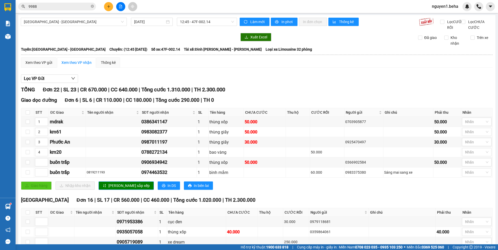
scroll to position [0, 0]
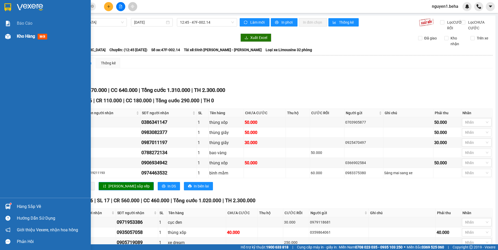
click at [9, 36] on img at bounding box center [7, 36] width 5 height 5
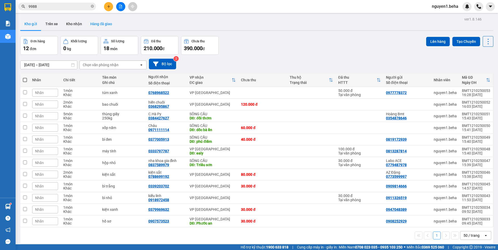
click at [104, 22] on button "Hàng đã giao" at bounding box center [101, 24] width 30 height 12
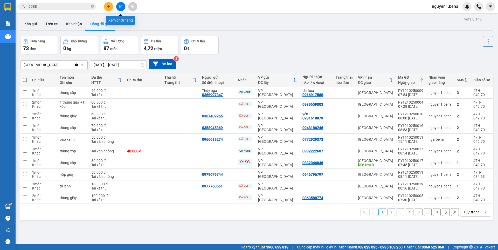
click at [119, 5] on icon "file-add" at bounding box center [121, 7] width 4 height 4
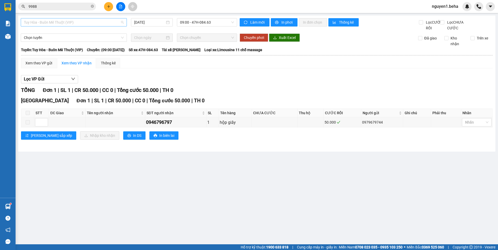
click at [85, 21] on span "Tuy Hòa - Buôn Mê Thuột (VIP)" at bounding box center [74, 22] width 100 height 8
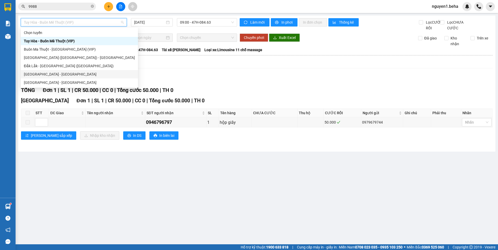
click at [42, 73] on div "[GEOGRAPHIC_DATA] - [GEOGRAPHIC_DATA]" at bounding box center [79, 74] width 111 height 6
type input "[DATE]"
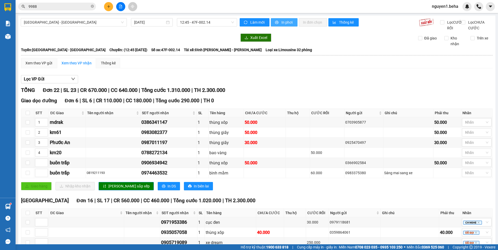
click at [284, 23] on span "In phơi" at bounding box center [287, 22] width 12 height 6
click at [94, 6] on icon "close-circle" at bounding box center [92, 6] width 3 height 3
paste input "0979903157"
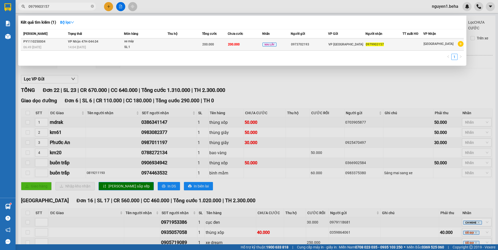
type input "0979903157"
click at [172, 39] on td at bounding box center [184, 44] width 34 height 12
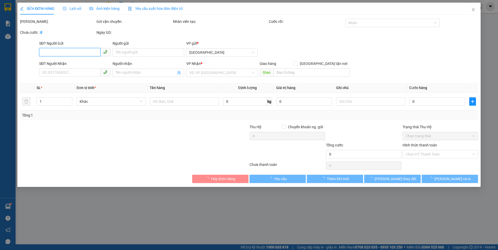
type input "0973702193"
type input "0979903157"
type input "200.000"
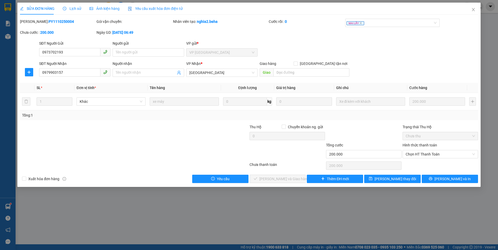
click at [103, 9] on span "Ảnh kiện hàng" at bounding box center [104, 8] width 30 height 4
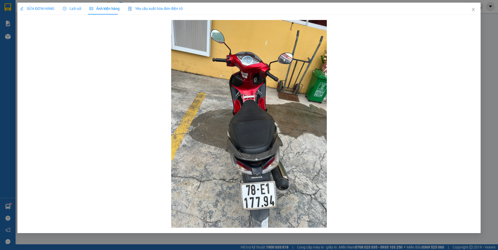
click at [39, 7] on span "SỬA ĐƠN HÀNG" at bounding box center [37, 8] width 34 height 4
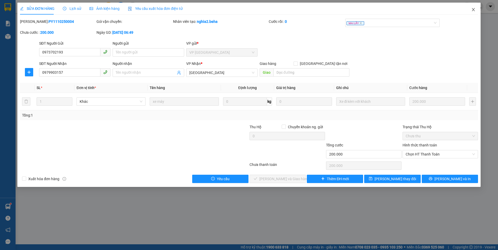
click at [473, 9] on icon "close" at bounding box center [473, 10] width 4 height 4
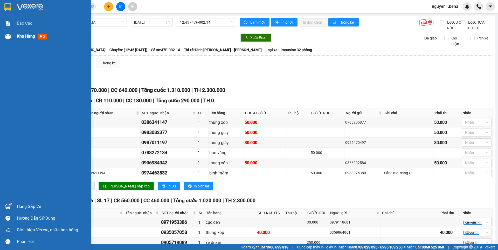
click at [12, 39] on div at bounding box center [7, 36] width 9 height 9
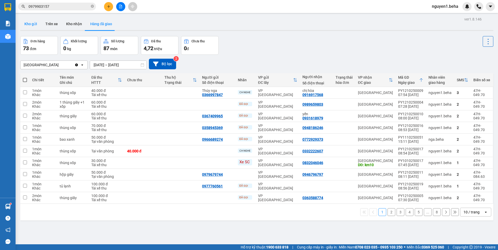
click at [34, 24] on button "Kho gửi" at bounding box center [30, 24] width 21 height 12
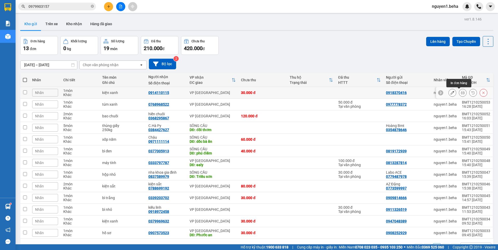
click at [461, 92] on icon at bounding box center [463, 93] width 4 height 4
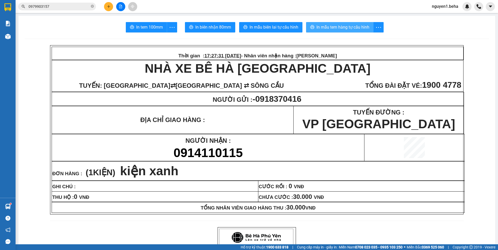
click at [329, 25] on span "In mẫu tem hàng tự cấu hình" at bounding box center [342, 27] width 53 height 6
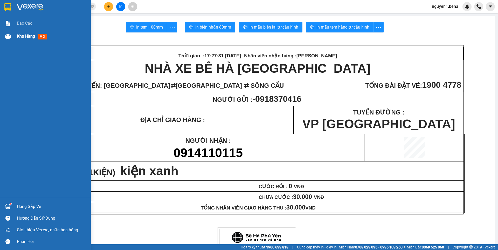
click at [16, 38] on div "Kho hàng mới" at bounding box center [45, 36] width 91 height 13
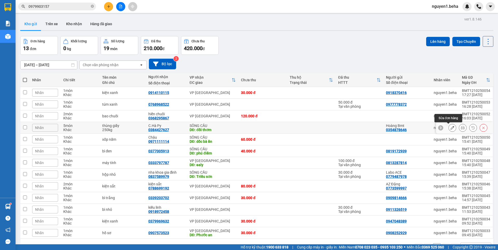
click at [450, 127] on icon at bounding box center [452, 128] width 4 height 4
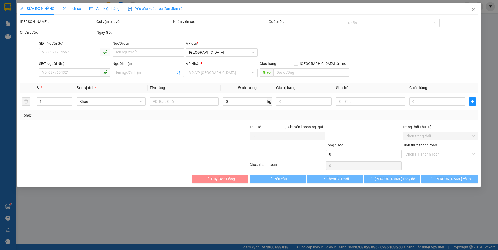
type input "0354878646"
type input "Hoàng Bmt"
type input "0384427627"
type input "C.Hà Py"
type input "đồi thơm"
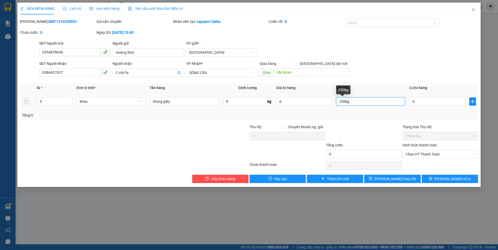
click at [350, 100] on input "250kg" at bounding box center [370, 101] width 69 height 8
type input "2"
click at [68, 99] on span "up" at bounding box center [69, 100] width 3 height 3
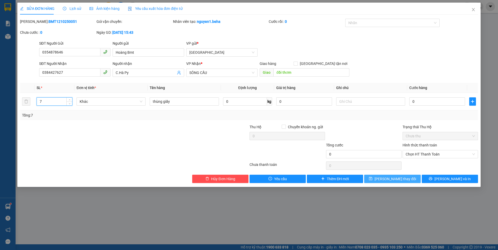
click at [399, 179] on span "[PERSON_NAME] thay đổi" at bounding box center [394, 179] width 41 height 6
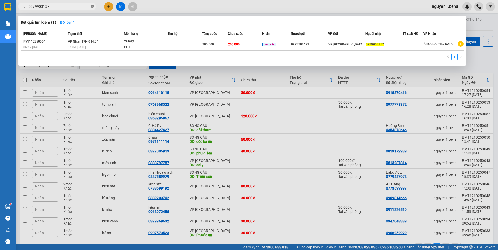
click at [93, 5] on icon "close-circle" at bounding box center [92, 6] width 3 height 3
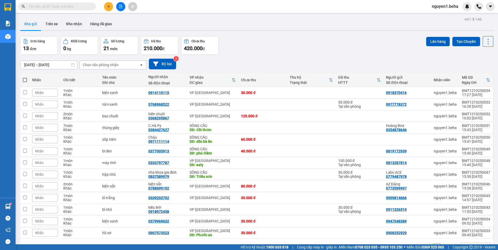
paste input "0917835679"
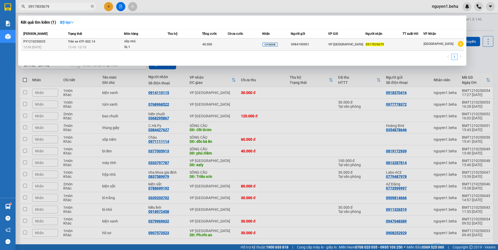
type input "0917835679"
click at [173, 46] on td at bounding box center [184, 44] width 34 height 12
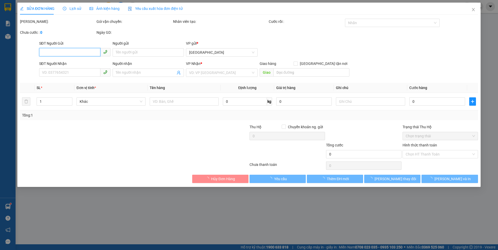
type input "0984190901"
type input "0917835679"
type input "40.000"
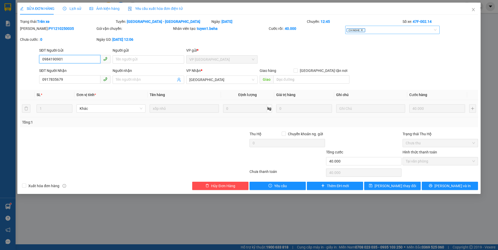
click at [361, 30] on icon "close" at bounding box center [362, 30] width 2 height 2
type input "0"
click at [361, 30] on div at bounding box center [389, 30] width 87 height 6
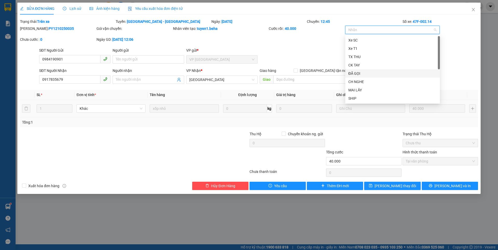
drag, startPoint x: 356, startPoint y: 74, endPoint x: 363, endPoint y: 122, distance: 47.9
click at [356, 77] on div "ĐÃ GỌI" at bounding box center [392, 73] width 95 height 8
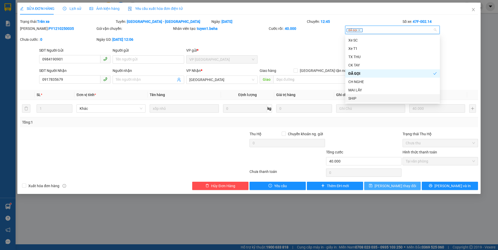
click at [385, 185] on span "[PERSON_NAME] thay đổi" at bounding box center [394, 186] width 41 height 6
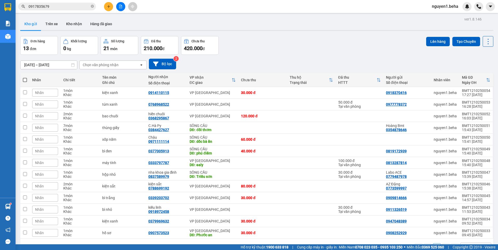
click at [122, 9] on button at bounding box center [120, 6] width 9 height 9
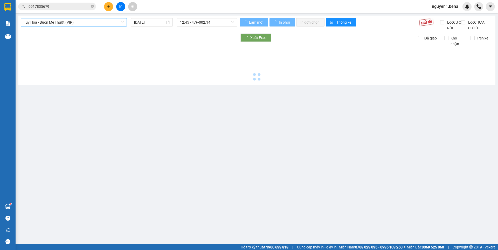
click at [75, 21] on span "Tuy Hòa - Buôn Mê Thuột (VIP)" at bounding box center [74, 22] width 100 height 8
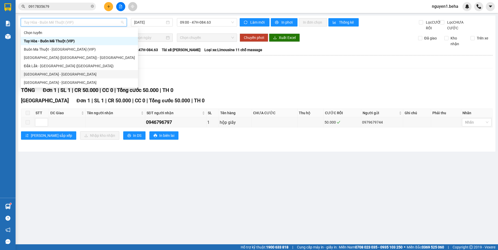
click at [46, 73] on div "[GEOGRAPHIC_DATA] - [GEOGRAPHIC_DATA]" at bounding box center [79, 74] width 111 height 6
type input "[DATE]"
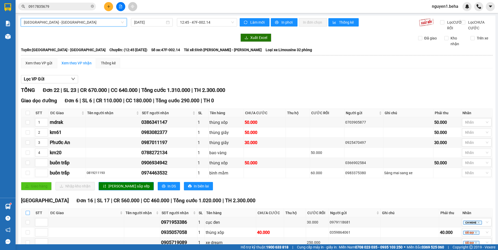
click at [27, 211] on input "checkbox" at bounding box center [28, 213] width 4 height 4
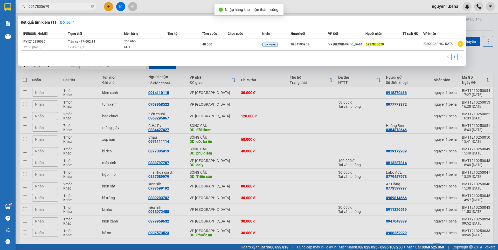
click at [66, 4] on input "0917835679" at bounding box center [59, 7] width 61 height 6
click at [92, 7] on icon "close-circle" at bounding box center [92, 6] width 3 height 3
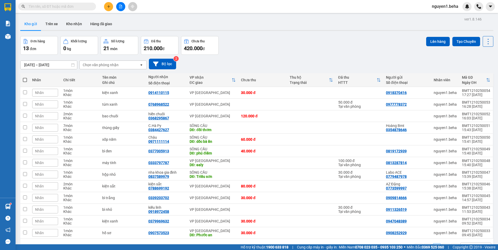
click at [87, 7] on input "text" at bounding box center [59, 7] width 61 height 6
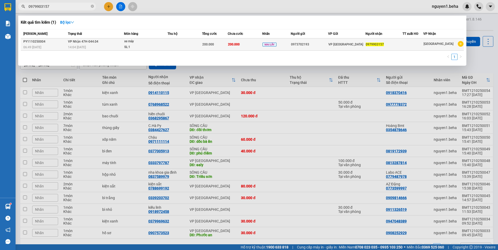
type input "0979903157"
click at [159, 47] on div "SL: 1" at bounding box center [143, 47] width 39 height 6
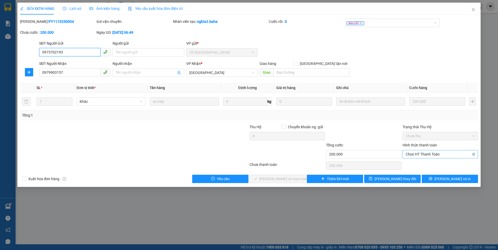
click at [422, 152] on span "Chọn HT Thanh Toán" at bounding box center [439, 154] width 69 height 8
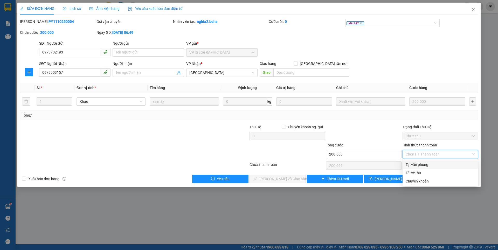
click at [422, 163] on div "Tại văn phòng" at bounding box center [439, 165] width 69 height 6
type input "0"
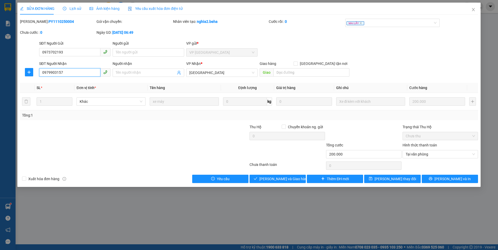
drag, startPoint x: 65, startPoint y: 73, endPoint x: 52, endPoint y: 72, distance: 12.7
click at [40, 72] on input "0979903157" at bounding box center [69, 72] width 61 height 8
click at [286, 179] on span "[PERSON_NAME] và Giao hàng" at bounding box center [284, 179] width 50 height 6
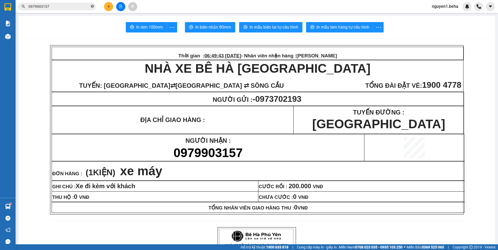
click at [91, 7] on icon "close-circle" at bounding box center [92, 6] width 3 height 3
click at [85, 5] on input "text" at bounding box center [59, 7] width 61 height 6
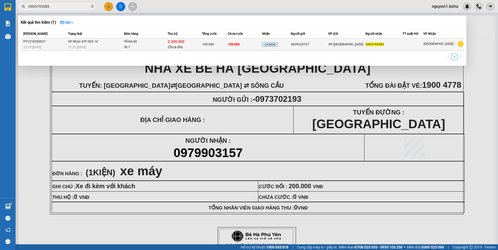
type input "0905795585"
click at [148, 45] on div "SL: 1" at bounding box center [143, 47] width 39 height 6
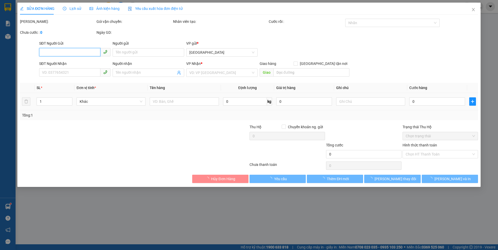
type input "0839220757"
type input "0905795585"
type input "100.000"
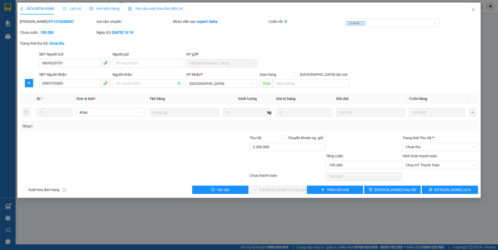
click at [101, 8] on span "Ảnh kiện hàng" at bounding box center [104, 8] width 30 height 4
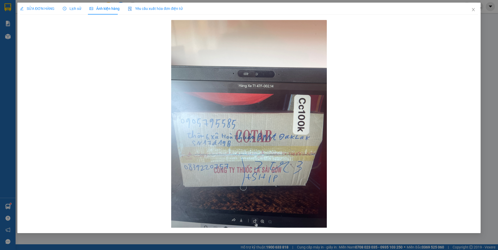
click at [45, 8] on span "SỬA ĐƠN HÀNG" at bounding box center [37, 8] width 34 height 4
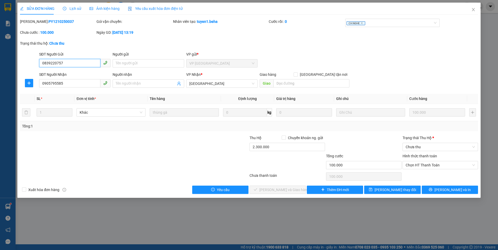
drag, startPoint x: 70, startPoint y: 62, endPoint x: 40, endPoint y: 64, distance: 30.4
click at [40, 64] on input "0839220757" at bounding box center [69, 63] width 61 height 8
click at [301, 57] on div "SĐT Người Gửi 0839220757 Người gửi Tên người gửi VP gửi * VP [GEOGRAPHIC_DATA]" at bounding box center [258, 60] width 441 height 18
click at [472, 9] on icon "close" at bounding box center [473, 9] width 3 height 3
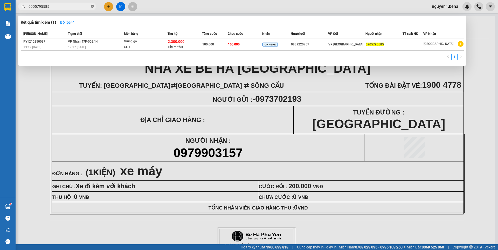
click at [92, 7] on icon "close-circle" at bounding box center [92, 6] width 3 height 3
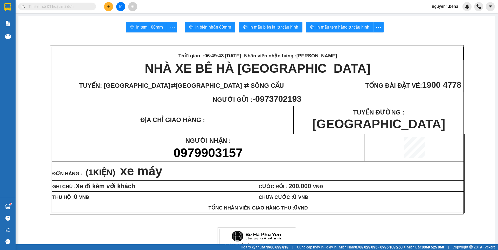
paste input "0971953386"
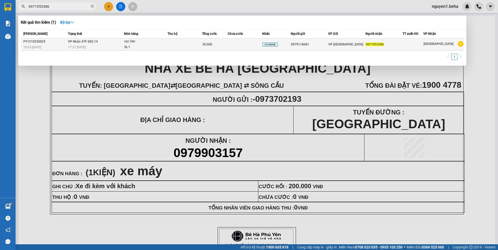
type input "0971953386"
click at [224, 45] on div "30.000" at bounding box center [214, 44] width 25 height 6
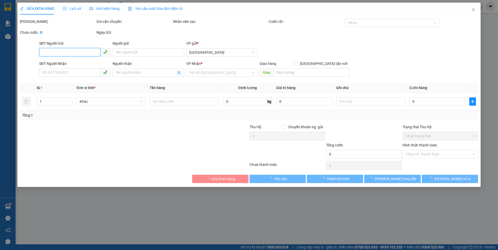
type input "0979118681"
type input "0971953386"
type input "30.000"
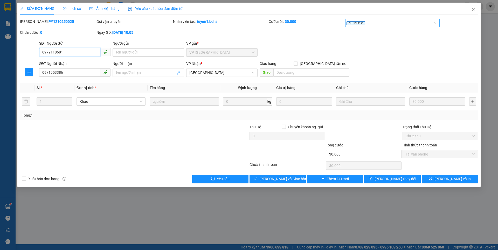
click at [361, 23] on icon "close" at bounding box center [361, 23] width 3 height 3
type input "0"
click at [362, 23] on div at bounding box center [389, 23] width 87 height 6
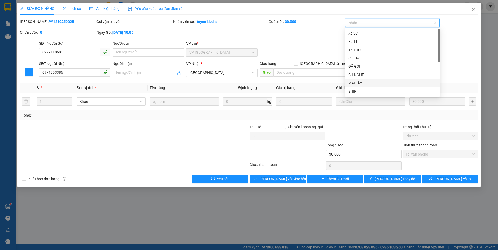
click at [354, 82] on div "MAI LẤY" at bounding box center [392, 83] width 88 height 6
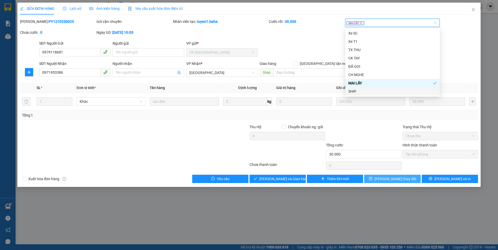
click at [387, 177] on span "[PERSON_NAME] thay đổi" at bounding box center [394, 179] width 41 height 6
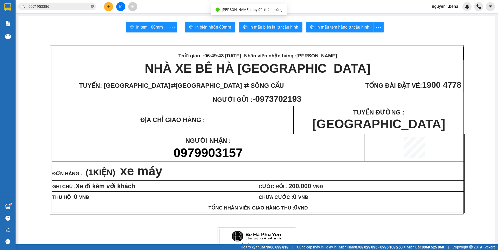
click at [92, 7] on icon "close-circle" at bounding box center [92, 6] width 3 height 3
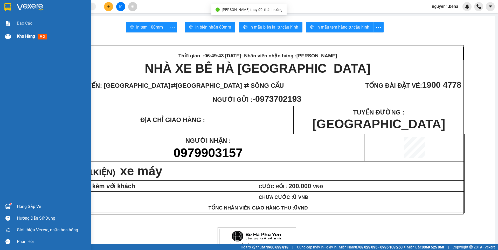
click at [13, 36] on div "Kho hàng mới" at bounding box center [45, 36] width 91 height 13
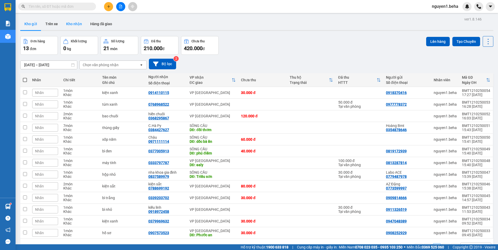
click at [73, 23] on button "Kho nhận" at bounding box center [74, 24] width 24 height 12
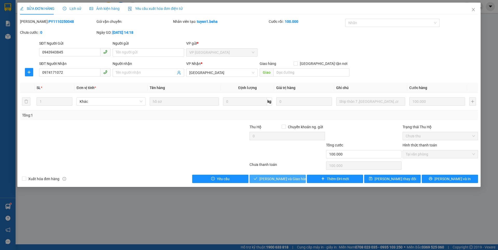
click at [274, 179] on span "[PERSON_NAME] và Giao hàng" at bounding box center [284, 179] width 50 height 6
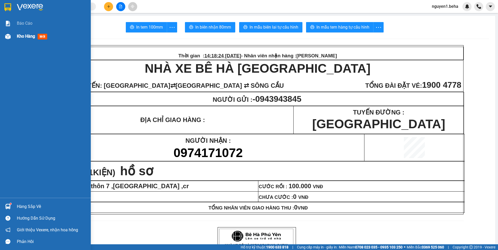
click at [9, 35] on img at bounding box center [7, 36] width 5 height 5
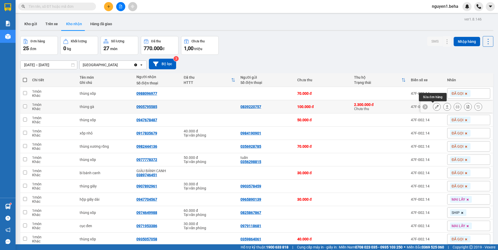
click at [435, 106] on icon at bounding box center [437, 107] width 4 height 4
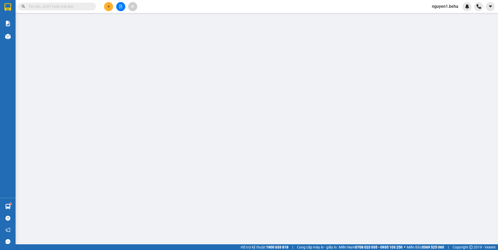
type input "0839220757"
type input "0905795585"
type input "100.000"
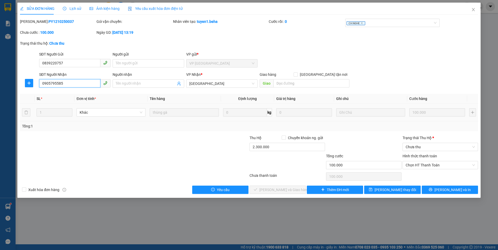
drag, startPoint x: 66, startPoint y: 84, endPoint x: 38, endPoint y: 82, distance: 27.8
click at [38, 82] on div "SĐT Người Nhận 0905795585 0905795585" at bounding box center [74, 81] width 73 height 18
click at [417, 163] on span "Chọn HT Thanh Toán" at bounding box center [439, 165] width 69 height 8
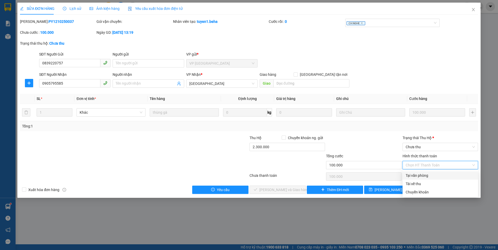
click at [419, 174] on div "Tại văn phòng" at bounding box center [439, 175] width 69 height 6
type input "0"
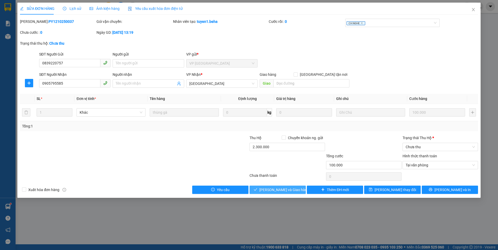
click at [282, 189] on span "[PERSON_NAME] và Giao hàng" at bounding box center [284, 190] width 50 height 6
click at [431, 145] on span "Chưa thu" at bounding box center [439, 147] width 69 height 8
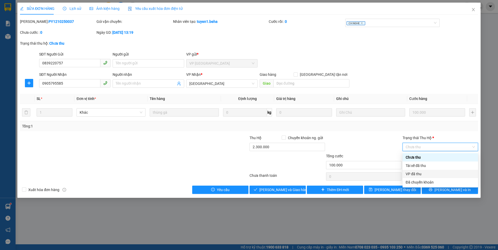
click at [412, 174] on div "VP đã thu" at bounding box center [439, 174] width 69 height 6
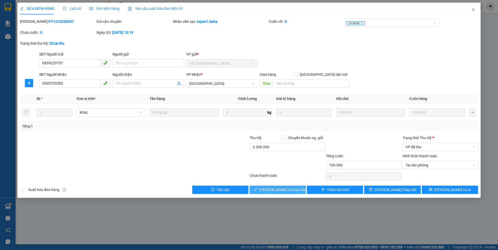
drag, startPoint x: 276, startPoint y: 190, endPoint x: 205, endPoint y: 232, distance: 82.8
click at [275, 190] on span "[PERSON_NAME] và Giao hàng" at bounding box center [284, 190] width 50 height 6
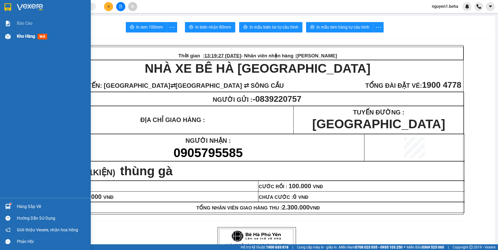
click at [12, 32] on div "Kho hàng mới" at bounding box center [45, 36] width 91 height 13
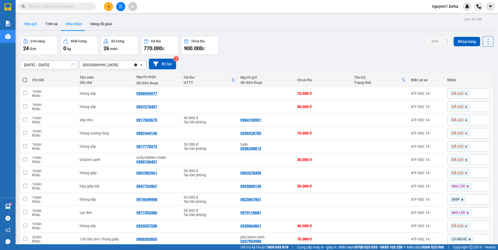
click at [39, 24] on button "Kho gửi" at bounding box center [30, 24] width 21 height 12
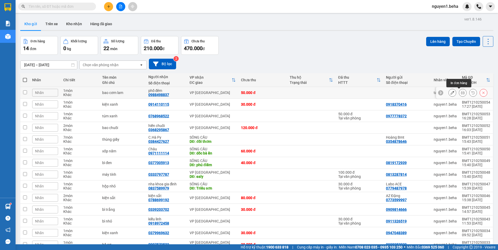
click at [461, 94] on icon at bounding box center [463, 93] width 4 height 4
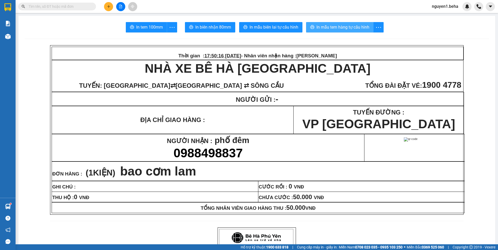
click at [355, 25] on span "In mẫu tem hàng tự cấu hình" at bounding box center [342, 27] width 53 height 6
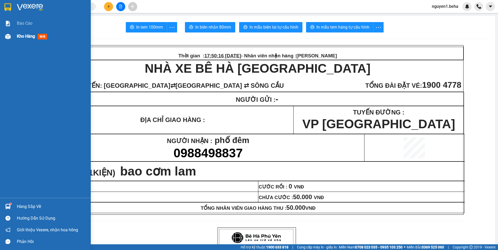
click at [13, 37] on div "Kho hàng mới" at bounding box center [45, 36] width 91 height 13
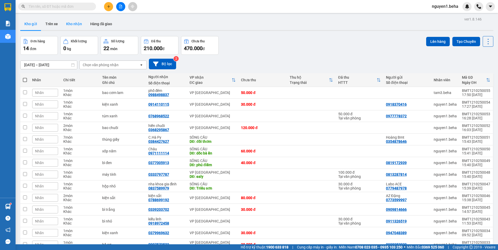
click at [76, 23] on button "Kho nhận" at bounding box center [74, 24] width 24 height 12
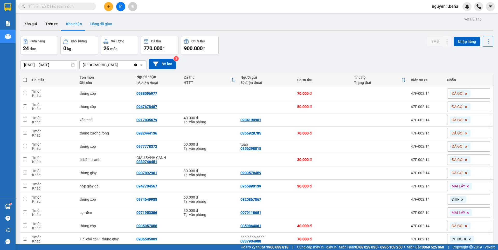
click at [104, 25] on button "Hàng đã giao" at bounding box center [101, 24] width 30 height 12
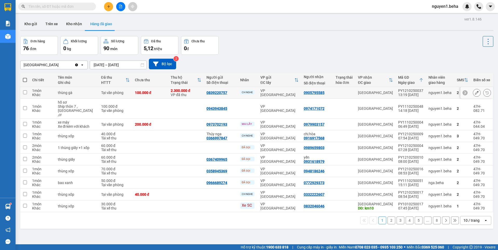
click at [158, 91] on div "100.000 đ" at bounding box center [150, 92] width 31 height 4
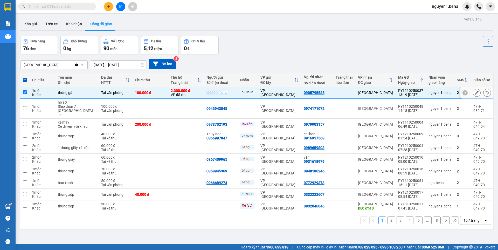
drag, startPoint x: 201, startPoint y: 93, endPoint x: 226, endPoint y: 90, distance: 24.3
click at [226, 90] on td "0839220757" at bounding box center [221, 93] width 34 height 12
checkbox input "false"
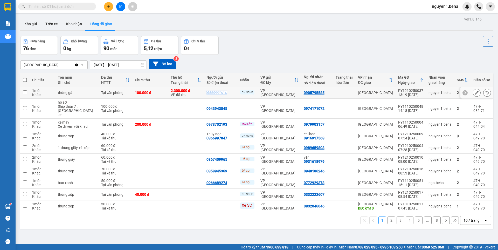
copy div "0839220757"
click at [78, 6] on input "text" at bounding box center [59, 7] width 61 height 6
click at [121, 8] on icon "file-add" at bounding box center [121, 7] width 4 height 4
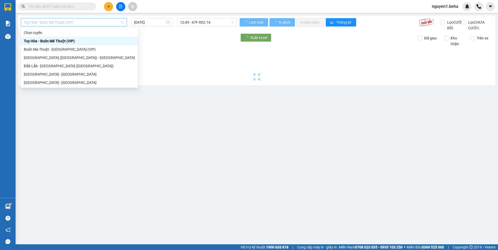
click at [67, 22] on span "Tuy Hòa - Buôn Mê Thuột (VIP)" at bounding box center [74, 22] width 100 height 8
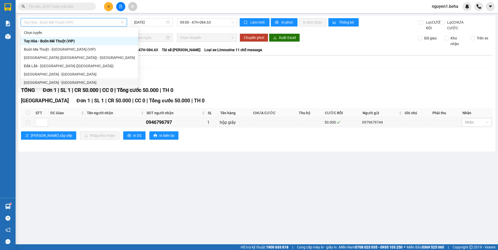
click at [55, 81] on div "[GEOGRAPHIC_DATA] - [GEOGRAPHIC_DATA]" at bounding box center [79, 83] width 111 height 6
type input "[DATE]"
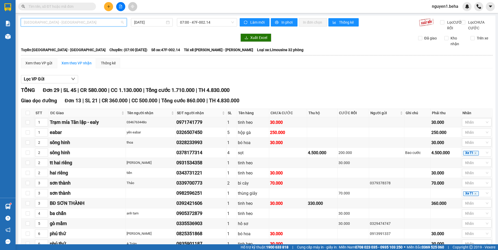
click at [84, 22] on span "[GEOGRAPHIC_DATA] - [GEOGRAPHIC_DATA]" at bounding box center [74, 22] width 100 height 8
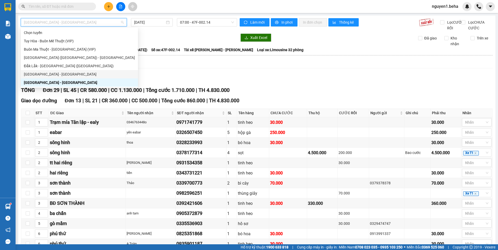
click at [50, 73] on div "[GEOGRAPHIC_DATA] - [GEOGRAPHIC_DATA]" at bounding box center [79, 74] width 111 height 6
type input "[DATE]"
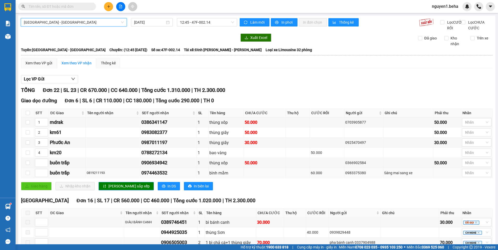
scroll to position [167, 0]
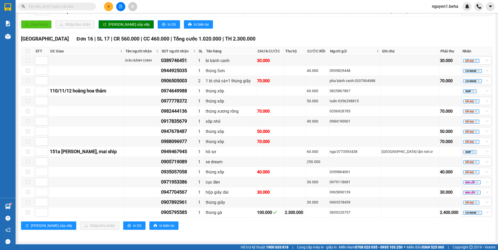
click at [64, 7] on input "text" at bounding box center [59, 7] width 61 height 6
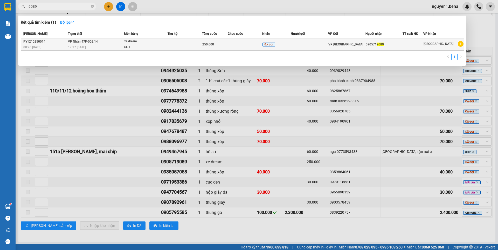
type input "9089"
click at [115, 45] on div "17:37 [DATE]" at bounding box center [96, 47] width 56 height 6
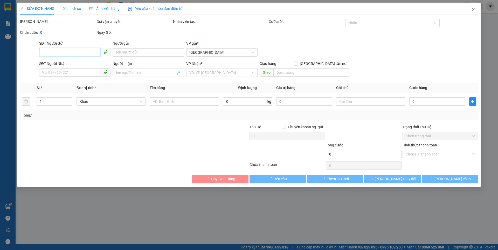
type input "0905719089"
type input "250.000"
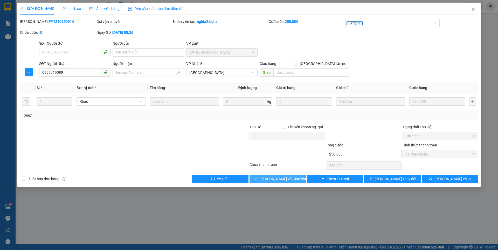
click at [277, 178] on span "[PERSON_NAME] và Giao hàng" at bounding box center [284, 179] width 50 height 6
type input "0"
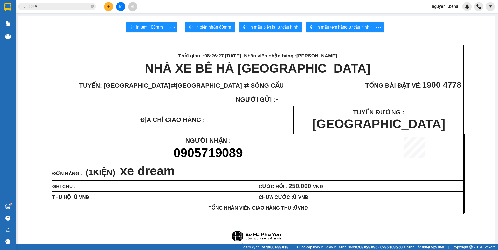
click at [120, 6] on icon "file-add" at bounding box center [121, 7] width 4 height 4
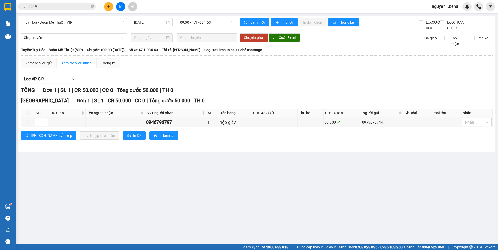
click at [83, 21] on span "Tuy Hòa - Buôn Mê Thuột (VIP)" at bounding box center [74, 22] width 100 height 8
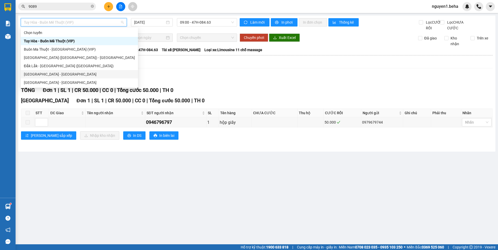
click at [46, 77] on div "[GEOGRAPHIC_DATA] - [GEOGRAPHIC_DATA]" at bounding box center [79, 74] width 111 height 6
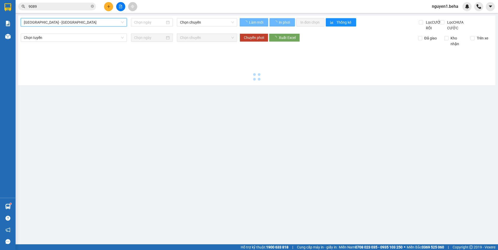
type input "[DATE]"
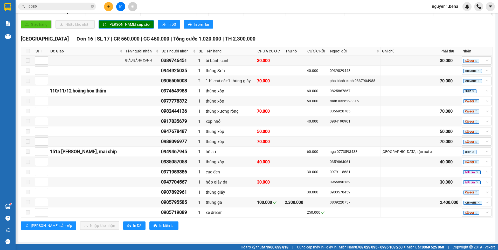
scroll to position [167, 0]
drag, startPoint x: 348, startPoint y: 201, endPoint x: 373, endPoint y: 202, distance: 24.6
click at [373, 202] on td "0839220757" at bounding box center [355, 202] width 52 height 10
copy div "0839220757"
click at [91, 6] on icon "close-circle" at bounding box center [92, 6] width 3 height 3
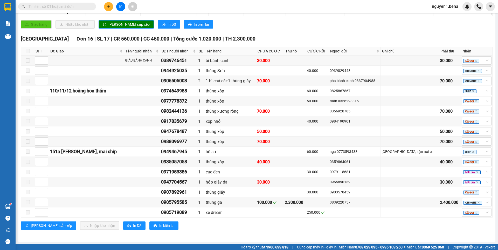
click at [83, 6] on input "text" at bounding box center [59, 7] width 61 height 6
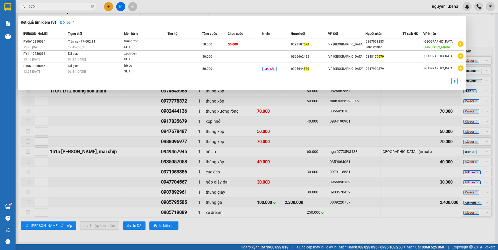
type input "579"
click at [151, 44] on div "thùng xốp" at bounding box center [143, 42] width 39 height 6
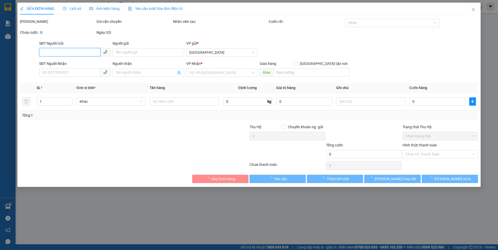
type input "0393507579"
type input "0367061283"
type input "Loan eahleo"
type input "82,eahleo"
type input "50.000"
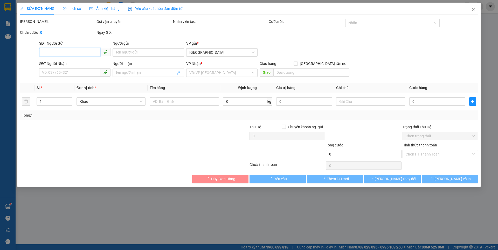
type input "50.000"
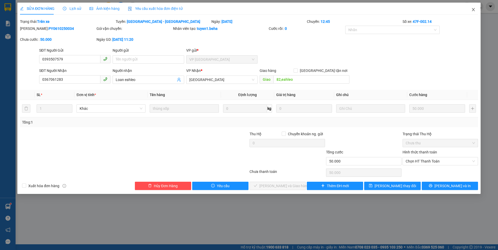
click at [473, 9] on icon "close" at bounding box center [473, 10] width 4 height 4
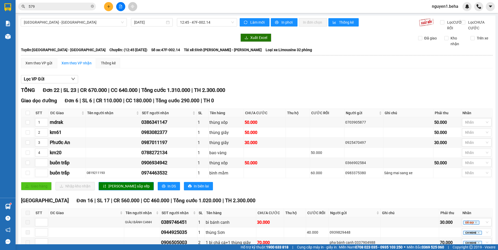
click at [59, 5] on input "579" at bounding box center [59, 7] width 61 height 6
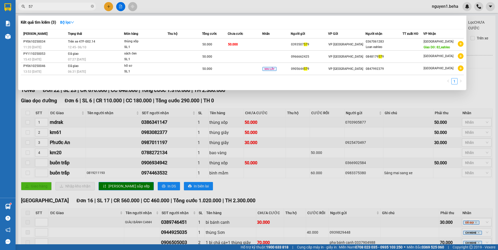
type input "5"
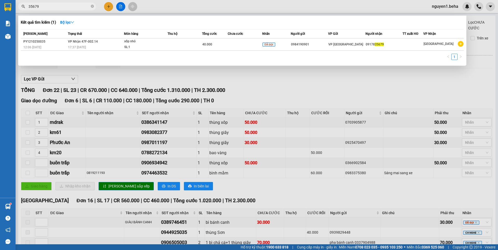
click at [30, 6] on input "35679" at bounding box center [59, 7] width 61 height 6
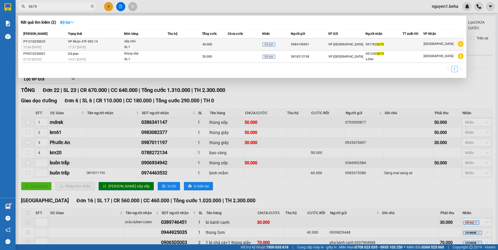
type input "5679"
click at [105, 47] on div "17:37 [DATE]" at bounding box center [96, 47] width 56 height 6
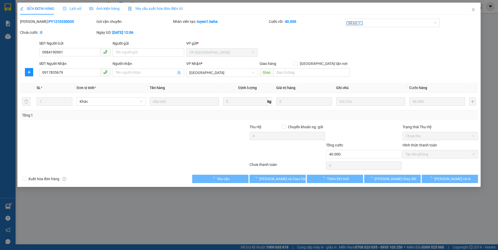
type input "0984190901"
type input "0917835679"
type input "40.000"
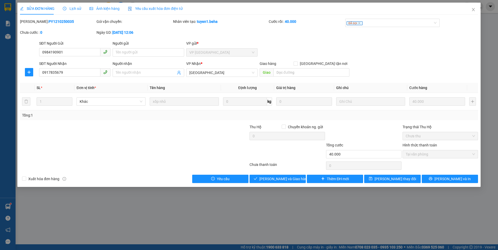
drag, startPoint x: 101, startPoint y: 7, endPoint x: 103, endPoint y: 11, distance: 4.4
click at [102, 7] on span "Ảnh kiện hàng" at bounding box center [104, 8] width 30 height 4
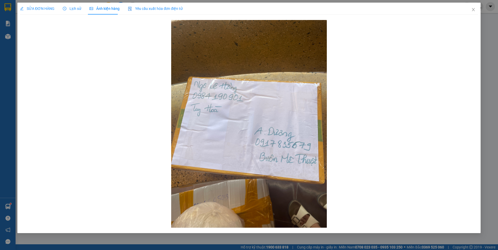
click at [37, 5] on div "SỬA ĐƠN HÀNG" at bounding box center [37, 9] width 34 height 12
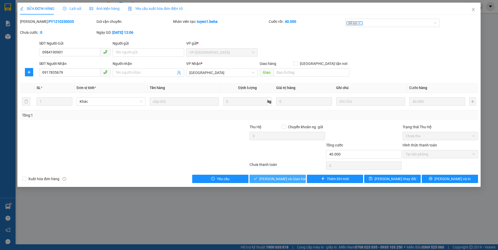
click at [288, 177] on span "[PERSON_NAME] và Giao hàng" at bounding box center [284, 179] width 50 height 6
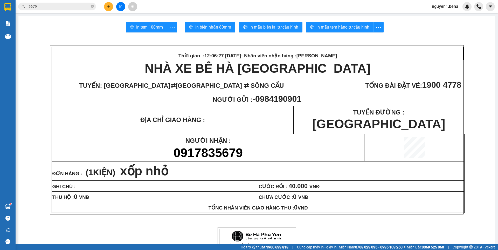
click at [122, 6] on icon "file-add" at bounding box center [120, 7] width 3 height 4
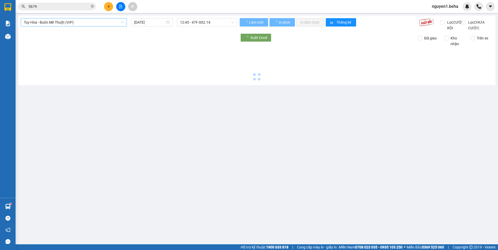
click at [82, 22] on span "Tuy Hòa - Buôn Mê Thuột (VIP)" at bounding box center [74, 22] width 100 height 8
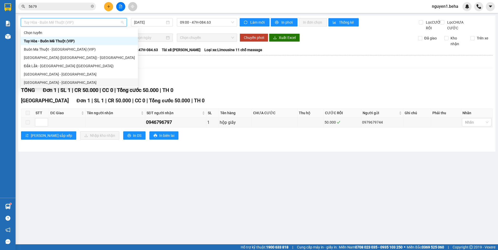
click at [43, 82] on div "[GEOGRAPHIC_DATA] - [GEOGRAPHIC_DATA]" at bounding box center [79, 83] width 111 height 6
type input "[DATE]"
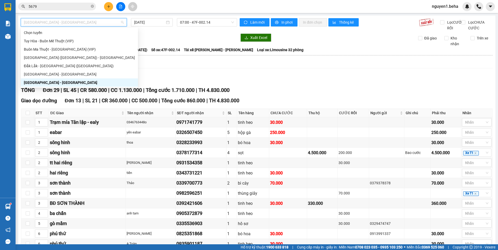
click at [75, 21] on span "[GEOGRAPHIC_DATA] - [GEOGRAPHIC_DATA]" at bounding box center [74, 22] width 100 height 8
click at [43, 73] on div "[GEOGRAPHIC_DATA] - [GEOGRAPHIC_DATA]" at bounding box center [79, 74] width 111 height 6
type input "[DATE]"
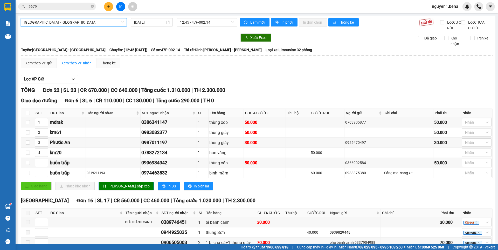
click at [65, 23] on span "[GEOGRAPHIC_DATA] - [GEOGRAPHIC_DATA]" at bounding box center [74, 22] width 100 height 8
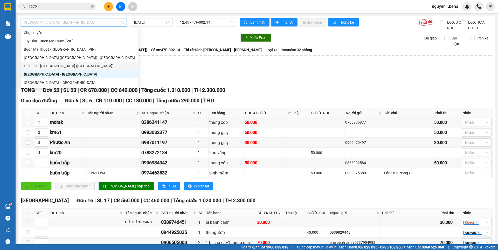
click at [38, 65] on div "Đắk Lắk - [GEOGRAPHIC_DATA] ([GEOGRAPHIC_DATA])" at bounding box center [79, 66] width 111 height 6
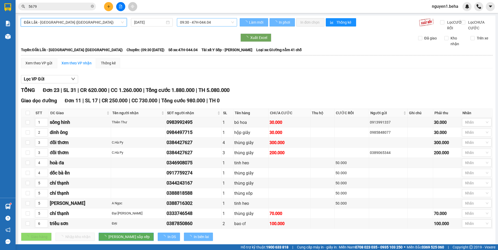
click at [208, 21] on span "09:30 - 47H-044.04" at bounding box center [207, 22] width 54 height 8
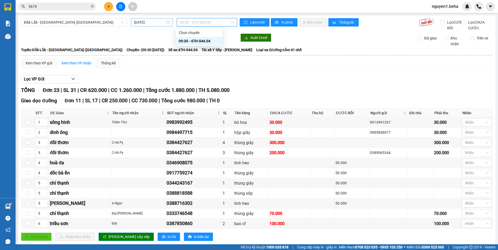
click at [155, 20] on input "[DATE]" at bounding box center [149, 22] width 31 height 6
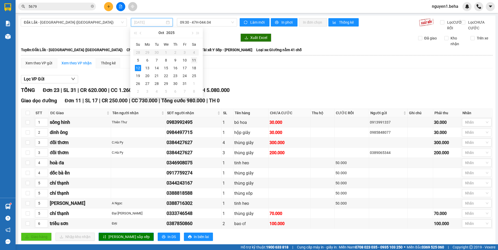
click at [194, 62] on div "11" at bounding box center [194, 60] width 6 height 6
type input "[DATE]"
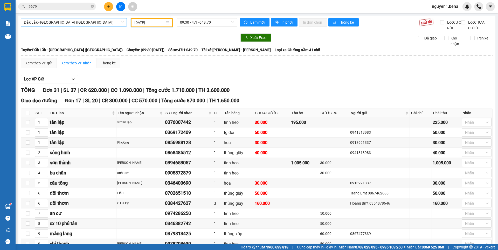
click at [95, 22] on span "Đắk Lắk - [GEOGRAPHIC_DATA] ([GEOGRAPHIC_DATA])" at bounding box center [74, 22] width 100 height 8
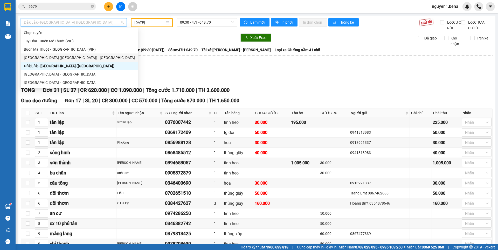
click at [42, 59] on div "[GEOGRAPHIC_DATA] ([GEOGRAPHIC_DATA]) - [GEOGRAPHIC_DATA]" at bounding box center [79, 58] width 111 height 6
type input "[DATE]"
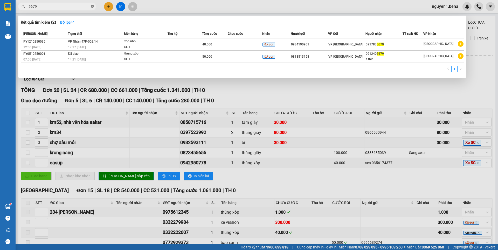
click at [92, 6] on icon "close-circle" at bounding box center [92, 6] width 3 height 3
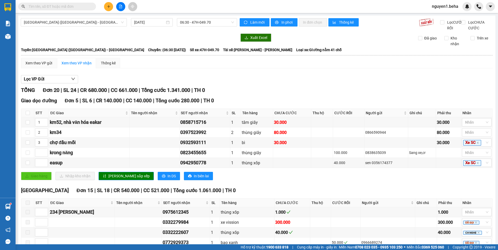
click at [79, 6] on input "text" at bounding box center [59, 7] width 61 height 6
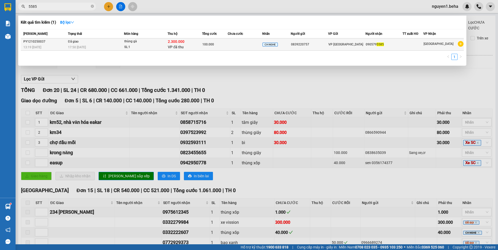
type input "5585"
click at [162, 44] on div "SL: 1" at bounding box center [143, 47] width 39 height 6
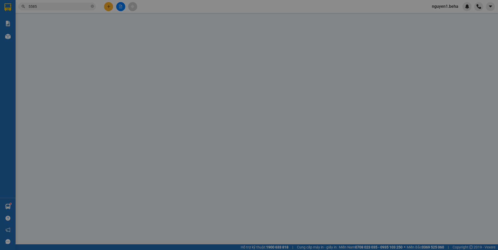
type input "0839220757"
type input "0905795585"
type input "2.300.000"
type input "100.000"
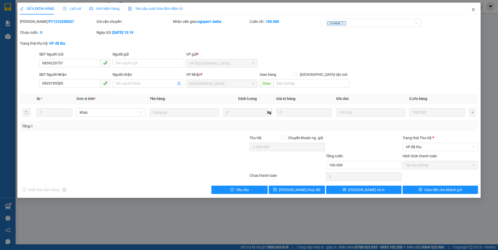
click at [475, 10] on icon "close" at bounding box center [473, 10] width 4 height 4
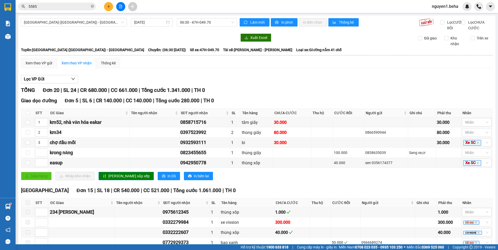
click at [52, 6] on input "5585" at bounding box center [59, 7] width 61 height 6
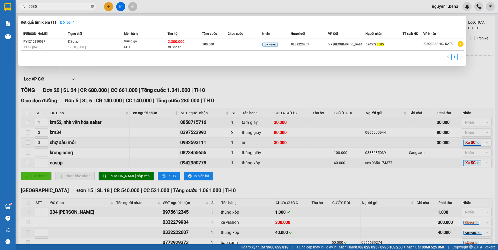
click at [92, 8] on icon "close-circle" at bounding box center [92, 6] width 3 height 3
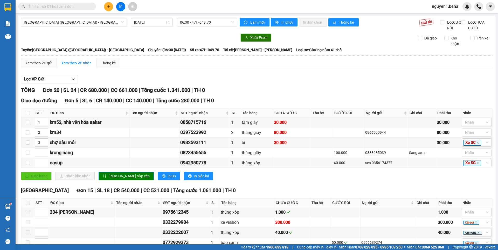
paste input "0974649988"
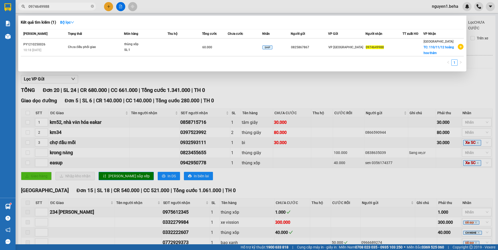
type input "0974649988"
click at [91, 5] on icon "close-circle" at bounding box center [92, 6] width 3 height 3
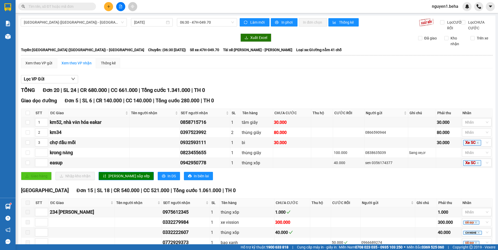
click at [82, 8] on input "text" at bounding box center [59, 7] width 61 height 6
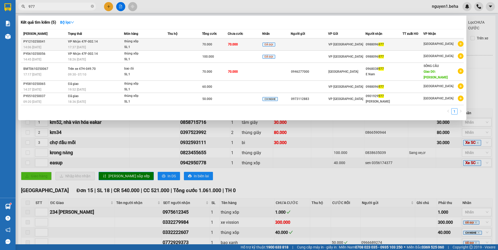
type input "977"
click at [156, 46] on div "SL: 1" at bounding box center [143, 47] width 39 height 6
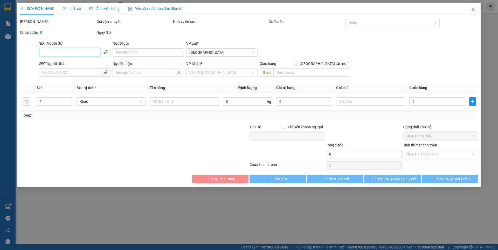
type input "0988096977"
type input "70.000"
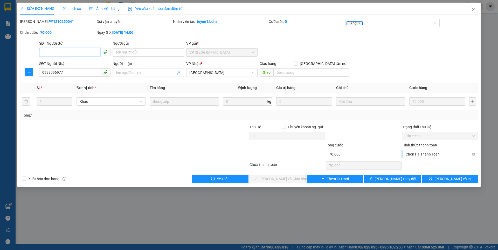
click at [419, 154] on span "Chọn HT Thanh Toán" at bounding box center [439, 154] width 69 height 8
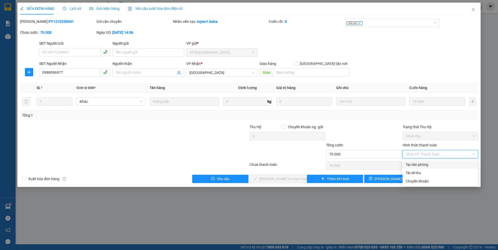
click at [421, 163] on div "Tại văn phòng" at bounding box center [439, 165] width 69 height 6
type input "0"
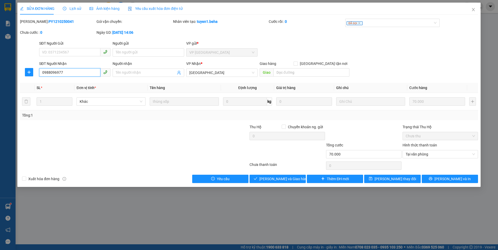
drag, startPoint x: 67, startPoint y: 72, endPoint x: 41, endPoint y: 73, distance: 26.0
click at [41, 73] on input "0988096977" at bounding box center [69, 72] width 61 height 8
click at [289, 178] on span "[PERSON_NAME] và Giao hàng" at bounding box center [284, 179] width 50 height 6
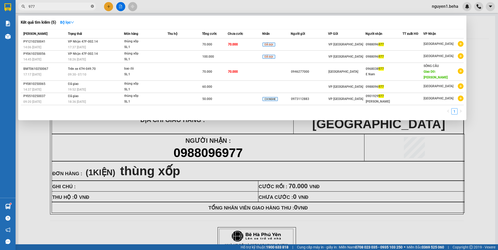
click at [93, 6] on icon "close-circle" at bounding box center [92, 6] width 3 height 3
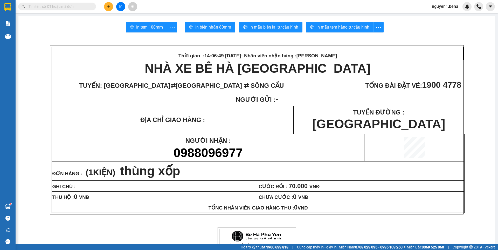
click at [86, 7] on input "text" at bounding box center [59, 7] width 61 height 6
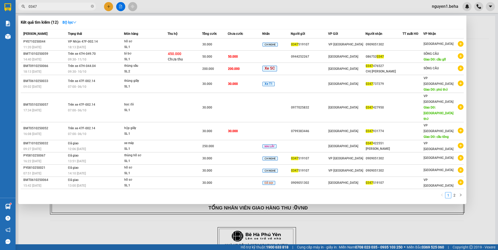
type input "0347"
click at [92, 5] on icon "close-circle" at bounding box center [92, 6] width 3 height 3
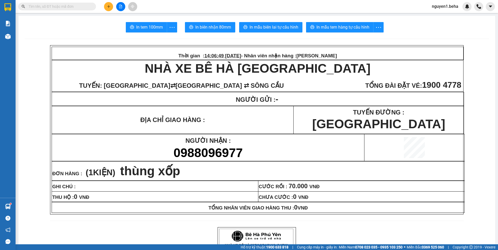
click at [82, 7] on input "text" at bounding box center [59, 7] width 61 height 6
click at [46, 5] on input "3" at bounding box center [59, 7] width 61 height 6
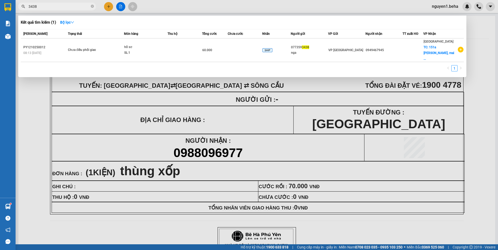
type input "3438"
click at [91, 6] on icon "close-circle" at bounding box center [92, 6] width 3 height 3
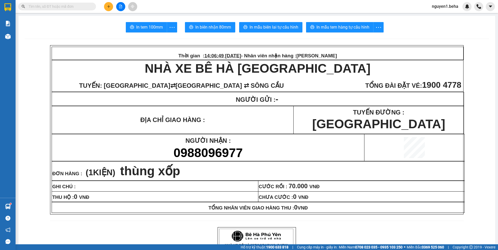
click at [81, 6] on input "text" at bounding box center [59, 7] width 61 height 6
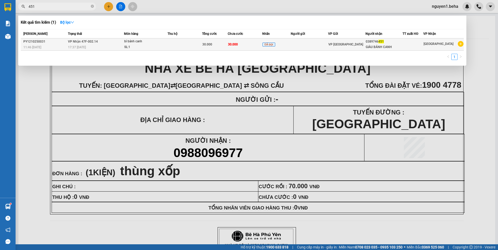
type input "451"
click at [145, 46] on div "SL: 1" at bounding box center [143, 47] width 39 height 6
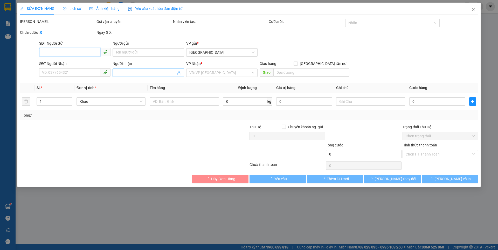
type input "0389746451"
type input "GIÀU BÁNH CANH"
type input "30.000"
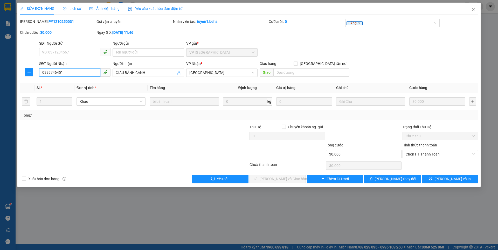
drag, startPoint x: 69, startPoint y: 73, endPoint x: 41, endPoint y: 75, distance: 28.1
click at [41, 75] on input "0389746451" at bounding box center [69, 72] width 61 height 8
click at [411, 154] on span "Chọn HT Thanh Toán" at bounding box center [439, 154] width 69 height 8
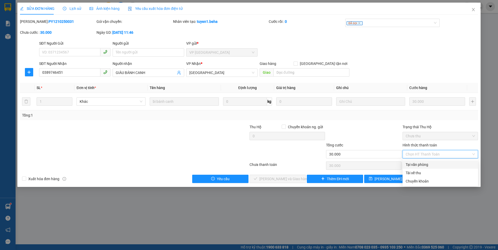
click at [412, 165] on div "Tại văn phòng" at bounding box center [439, 165] width 69 height 6
type input "0"
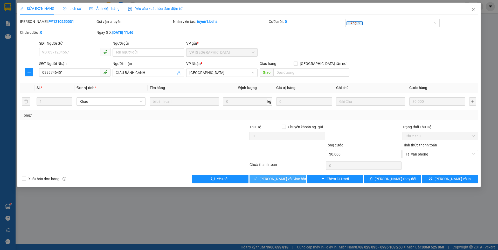
click at [279, 178] on span "[PERSON_NAME] và Giao hàng" at bounding box center [284, 179] width 50 height 6
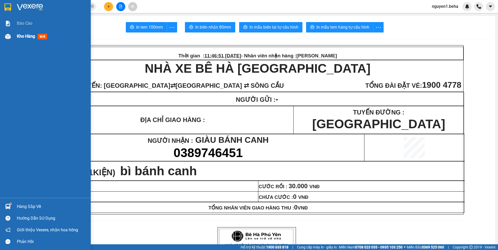
click at [9, 38] on img at bounding box center [7, 36] width 5 height 5
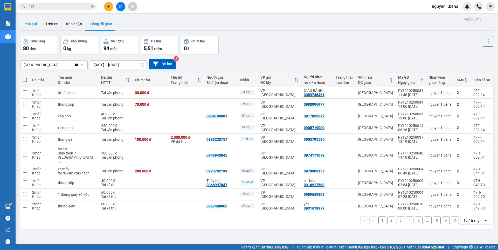
click at [31, 22] on button "Kho gửi" at bounding box center [30, 24] width 21 height 12
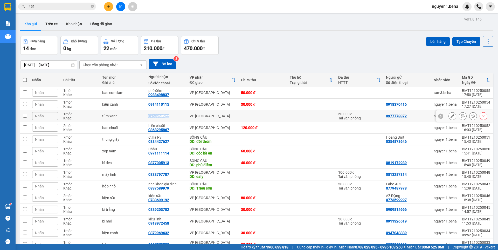
drag, startPoint x: 148, startPoint y: 115, endPoint x: 172, endPoint y: 116, distance: 23.9
click at [172, 116] on td "0768968522" at bounding box center [166, 116] width 41 height 12
checkbox input "true"
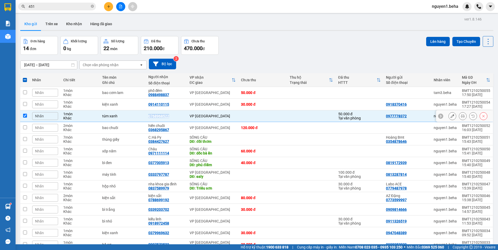
copy div "0768968522"
click at [69, 8] on input "451" at bounding box center [59, 7] width 61 height 6
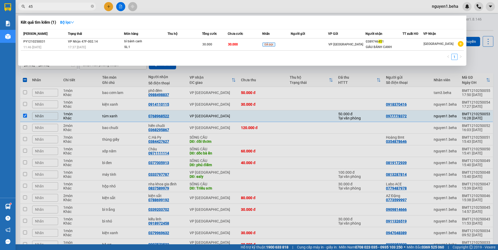
type input "4"
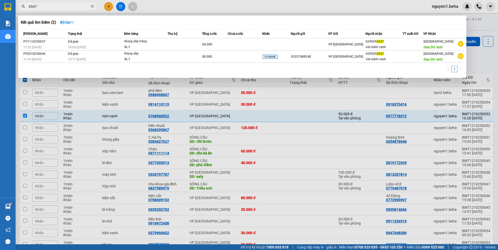
type input "4547"
click at [477, 22] on div at bounding box center [249, 125] width 498 height 250
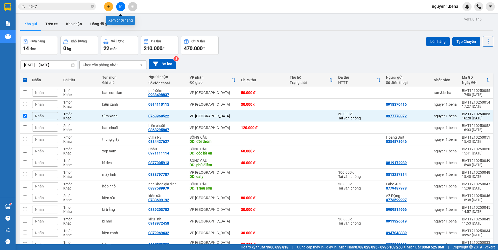
click at [119, 8] on icon "file-add" at bounding box center [121, 7] width 4 height 4
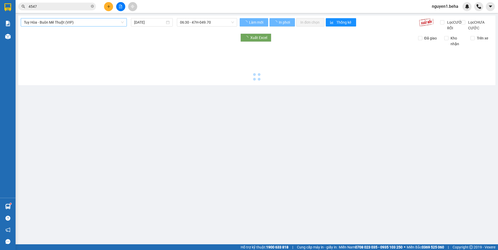
click at [73, 24] on span "Tuy Hòa - Buôn Mê Thuột (VIP)" at bounding box center [74, 22] width 100 height 8
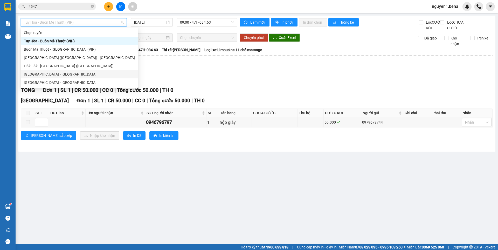
drag, startPoint x: 38, startPoint y: 74, endPoint x: 107, endPoint y: 91, distance: 70.3
click at [39, 74] on div "[GEOGRAPHIC_DATA] - [GEOGRAPHIC_DATA]" at bounding box center [79, 74] width 111 height 6
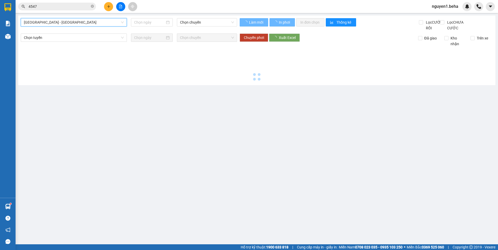
type input "[DATE]"
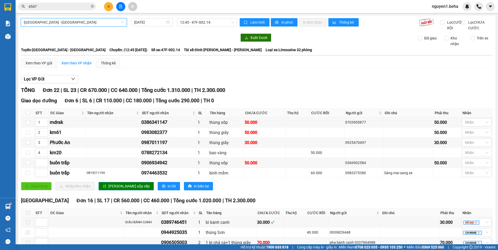
drag, startPoint x: 91, startPoint y: 5, endPoint x: 89, endPoint y: 7, distance: 3.0
click at [91, 5] on icon "close-circle" at bounding box center [92, 6] width 3 height 3
click at [75, 8] on input "text" at bounding box center [59, 7] width 61 height 6
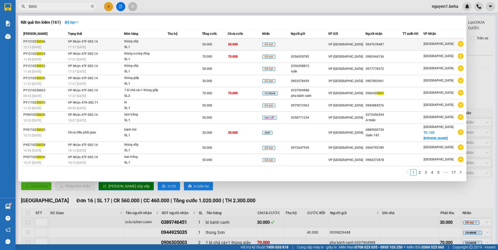
type input "5003"
click at [106, 43] on td "VP Nhận 47F-002.14 17:37 - 12/10" at bounding box center [95, 44] width 57 height 12
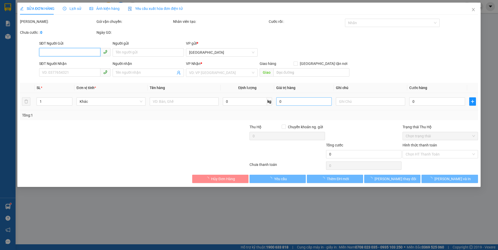
type input "0947678487"
type input "50.000"
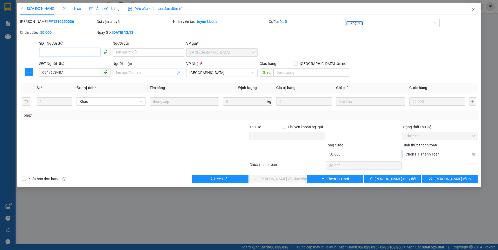
click at [429, 153] on span "Chọn HT Thanh Toán" at bounding box center [439, 154] width 69 height 8
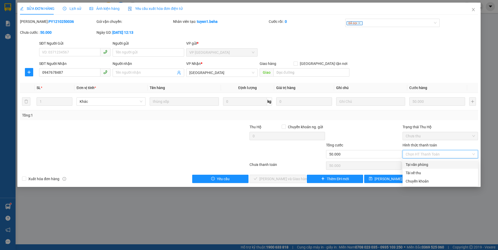
click at [419, 165] on div "Tại văn phòng" at bounding box center [439, 165] width 69 height 6
type input "0"
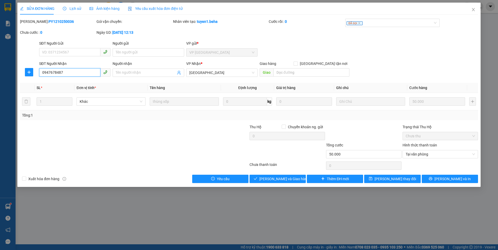
click at [67, 72] on input "0947678487" at bounding box center [69, 72] width 61 height 8
click at [472, 9] on icon "close" at bounding box center [473, 10] width 4 height 4
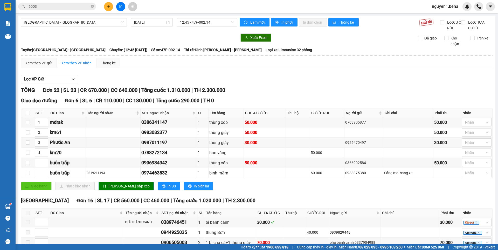
click at [44, 5] on input "5003" at bounding box center [59, 7] width 61 height 6
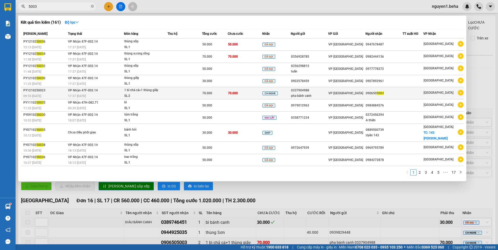
click at [152, 95] on div "SL: 2" at bounding box center [143, 96] width 39 height 6
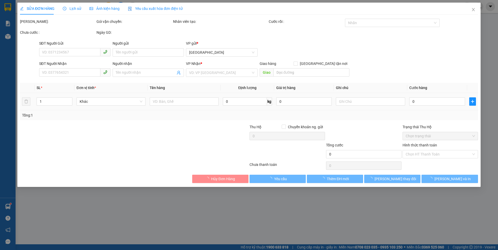
type input "0337904988"
type input "pha bánh canh"
type input "0906505003"
type input "70.000"
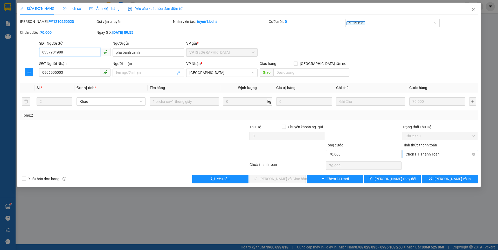
click at [426, 154] on span "Chọn HT Thanh Toán" at bounding box center [439, 154] width 69 height 8
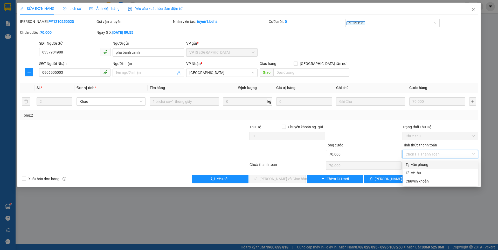
click at [419, 165] on div "Tại văn phòng" at bounding box center [439, 165] width 69 height 6
type input "0"
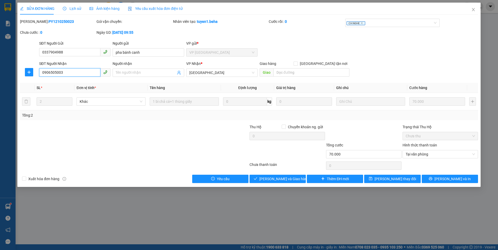
drag, startPoint x: 66, startPoint y: 73, endPoint x: 39, endPoint y: 75, distance: 26.8
click at [39, 75] on input "0906505003" at bounding box center [69, 72] width 61 height 8
click at [296, 181] on button "[PERSON_NAME] và Giao hàng" at bounding box center [277, 178] width 56 height 8
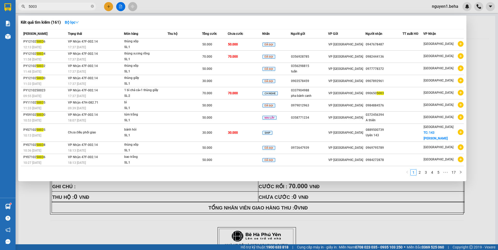
drag, startPoint x: 92, startPoint y: 6, endPoint x: 81, endPoint y: 8, distance: 10.9
click at [91, 6] on icon "close-circle" at bounding box center [92, 6] width 3 height 3
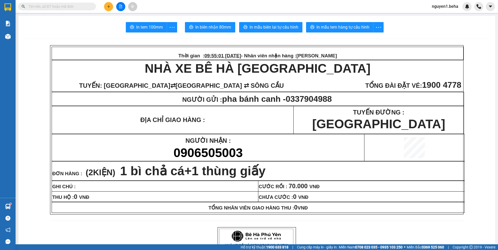
click at [81, 8] on input "text" at bounding box center [59, 7] width 61 height 6
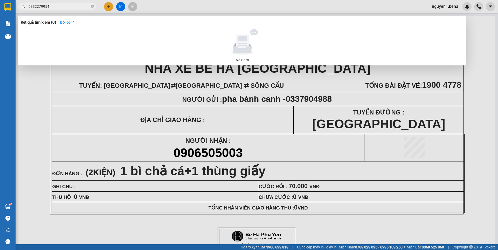
click at [57, 6] on input "0332279954" at bounding box center [59, 7] width 61 height 6
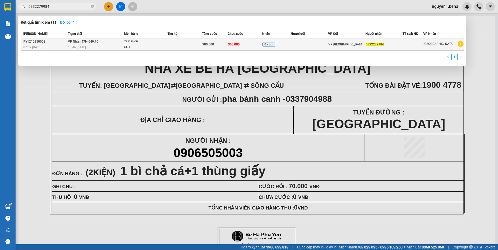
type input "0332279984"
click at [108, 47] on div "13:46 [DATE]" at bounding box center [96, 47] width 56 height 6
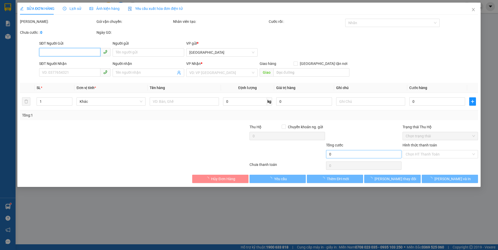
type input "0332279984"
type input "300.000"
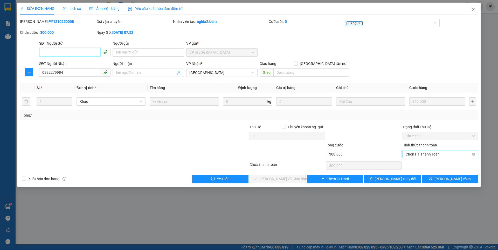
click at [447, 153] on span "Chọn HT Thanh Toán" at bounding box center [439, 154] width 69 height 8
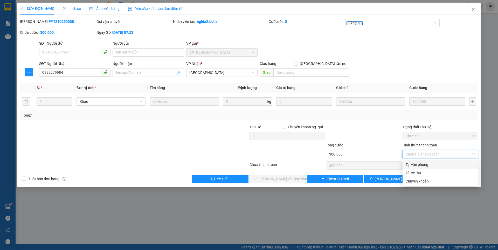
click at [423, 165] on div "Tại văn phòng" at bounding box center [439, 165] width 69 height 6
type input "0"
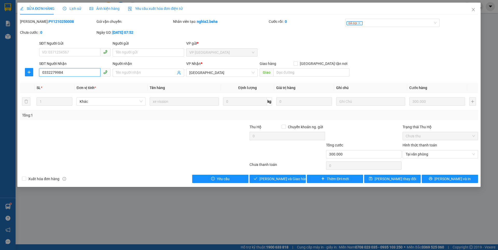
drag, startPoint x: 63, startPoint y: 71, endPoint x: 41, endPoint y: 74, distance: 21.7
click at [41, 74] on input "0332279984" at bounding box center [69, 72] width 61 height 8
click at [270, 177] on span "[PERSON_NAME] và Giao hàng" at bounding box center [284, 179] width 50 height 6
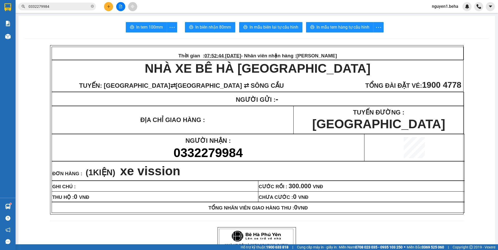
click at [92, 5] on icon "close-circle" at bounding box center [92, 6] width 3 height 3
click at [81, 7] on input "text" at bounding box center [59, 7] width 61 height 6
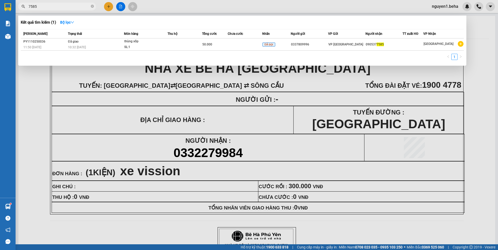
type input "7585"
click at [122, 6] on div at bounding box center [249, 125] width 498 height 250
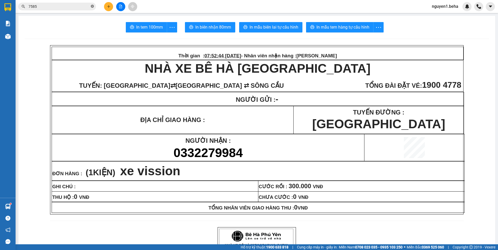
click at [93, 8] on icon "close-circle" at bounding box center [92, 6] width 3 height 3
click at [118, 6] on button at bounding box center [120, 6] width 9 height 9
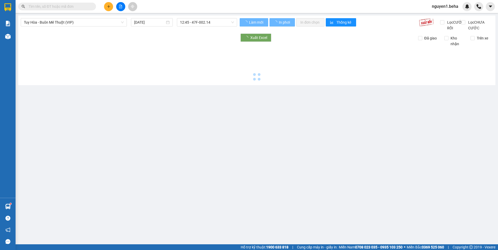
drag, startPoint x: 74, startPoint y: 21, endPoint x: 102, endPoint y: 16, distance: 28.3
click at [74, 21] on span "Tuy Hòa - Buôn Mê Thuột (VIP)" at bounding box center [74, 22] width 100 height 8
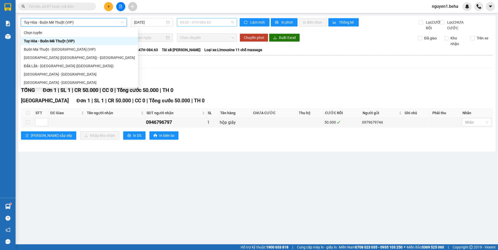
click at [191, 20] on span "09:00 - 47H-084.63" at bounding box center [207, 22] width 54 height 8
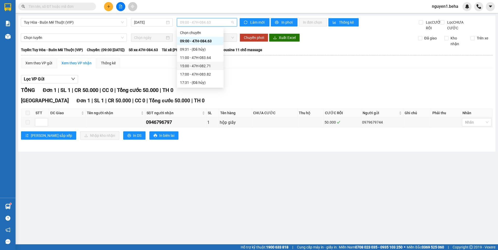
click at [192, 67] on div "15:00 - 47H-082.71" at bounding box center [200, 66] width 40 height 6
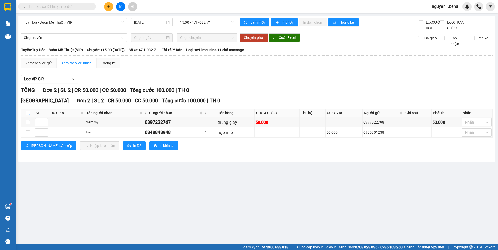
click at [28, 115] on input "checkbox" at bounding box center [28, 113] width 4 height 4
checkbox input "true"
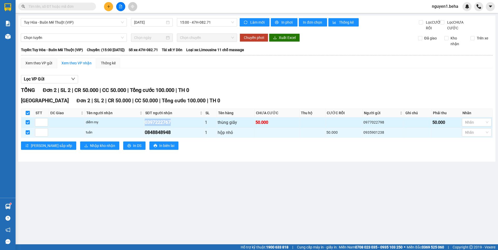
drag, startPoint x: 143, startPoint y: 129, endPoint x: 175, endPoint y: 130, distance: 31.9
click at [175, 127] on tr "diễm my 0397222767 1 thùng giấy 50.000 0977022798 50.000 Nhãn" at bounding box center [256, 122] width 471 height 10
copy tr "diễm my 0397222767"
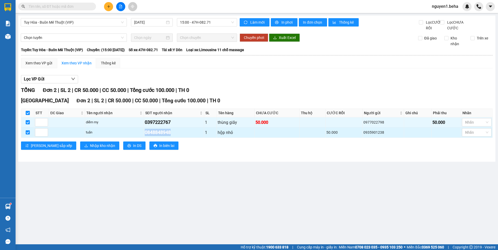
drag, startPoint x: 144, startPoint y: 139, endPoint x: 171, endPoint y: 139, distance: 27.5
click at [171, 137] on tr "tuấn 0848848948 1 hộp nhỏ 50.000 0935901238 Nhãn" at bounding box center [256, 132] width 471 height 10
copy tr "tuấn 0848848948"
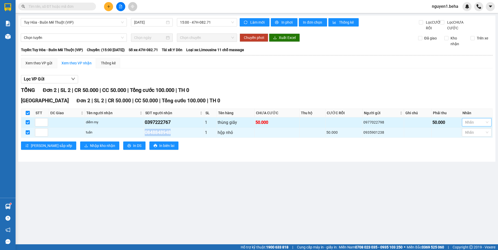
click at [467, 125] on div at bounding box center [474, 122] width 22 height 6
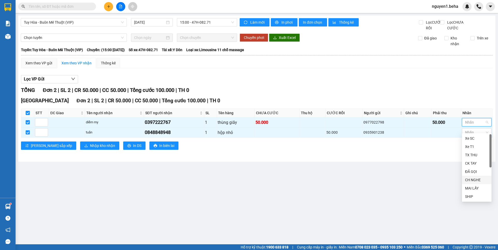
click at [470, 179] on div "CH NGHE" at bounding box center [476, 180] width 23 height 6
click at [415, 183] on main "Tuy Hòa - Buôn Mê Thuột (VIP) 12/10/2025 15:00 - 47H-082.71 Làm mới In phơi In …" at bounding box center [249, 122] width 498 height 244
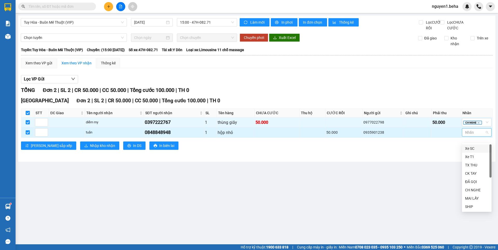
click at [474, 135] on div at bounding box center [474, 132] width 22 height 6
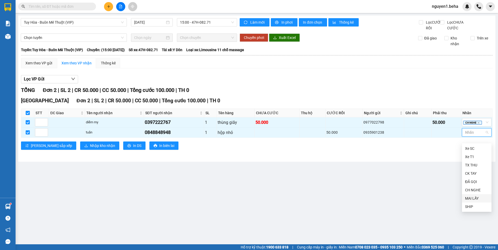
click at [471, 198] on div "MAI LẤY" at bounding box center [476, 198] width 23 height 6
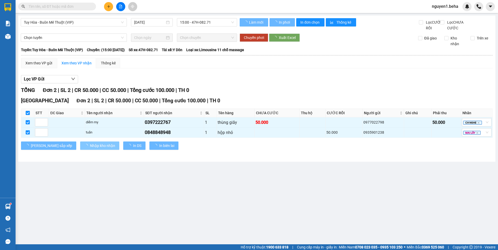
click at [90, 148] on span "Nhập kho nhận" at bounding box center [102, 146] width 25 height 6
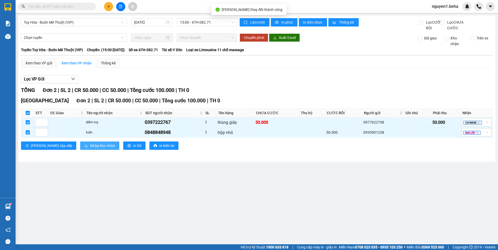
click at [90, 148] on span "Nhập kho nhận" at bounding box center [102, 146] width 25 height 6
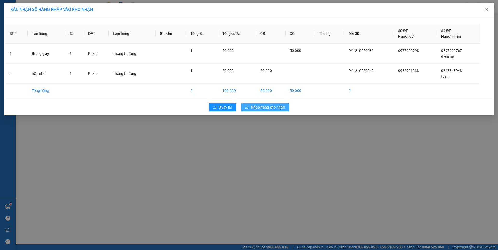
click at [262, 109] on span "Nhập hàng kho nhận" at bounding box center [268, 107] width 34 height 6
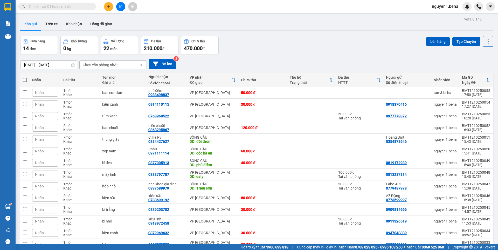
drag, startPoint x: 72, startPoint y: 22, endPoint x: 75, endPoint y: 33, distance: 12.2
click at [72, 22] on button "Kho nhận" at bounding box center [74, 24] width 24 height 12
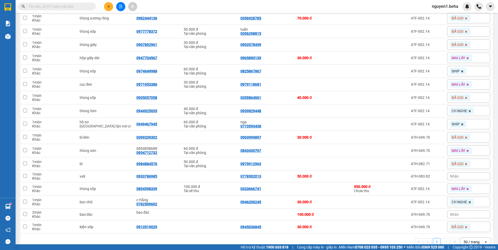
scroll to position [125, 0]
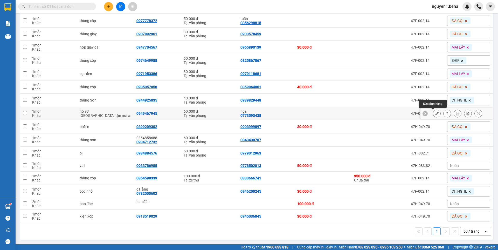
click at [433, 113] on button at bounding box center [436, 113] width 7 height 9
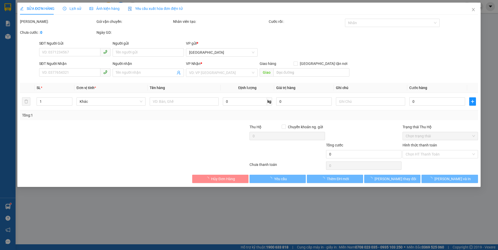
type input "0773593438"
type input "nga"
type input "0949467945"
checkbox input "true"
type input "151a [PERSON_NAME], mai ship"
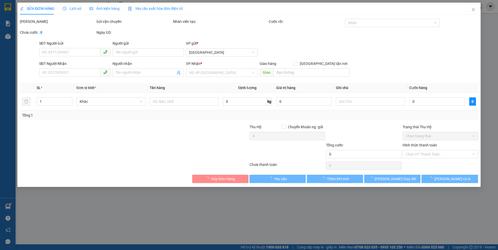
type input "60.000"
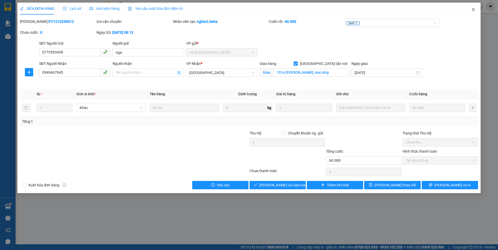
click at [471, 9] on icon "close" at bounding box center [473, 10] width 4 height 4
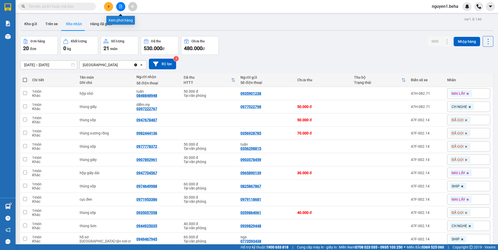
click at [122, 8] on button at bounding box center [120, 6] width 9 height 9
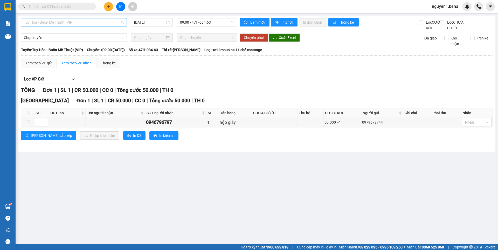
click at [76, 21] on span "Tuy Hòa - Buôn Mê Thuột (VIP)" at bounding box center [74, 22] width 100 height 8
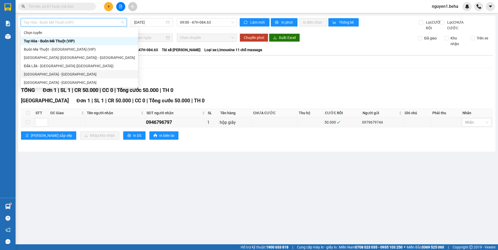
click at [47, 74] on div "[GEOGRAPHIC_DATA] - [GEOGRAPHIC_DATA]" at bounding box center [79, 74] width 111 height 6
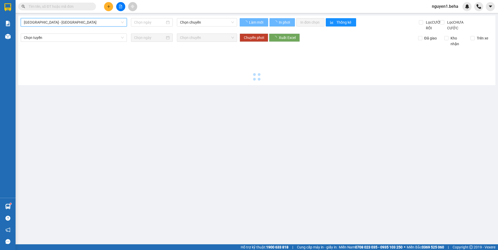
type input "[DATE]"
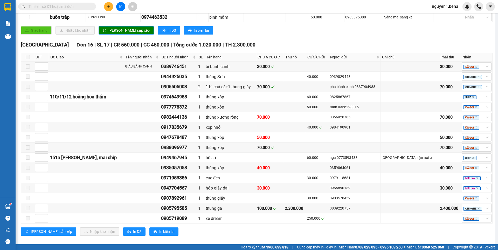
scroll to position [167, 0]
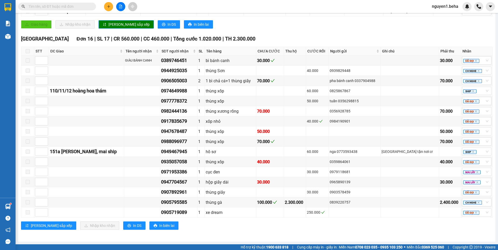
click at [69, 5] on input "text" at bounding box center [59, 7] width 61 height 6
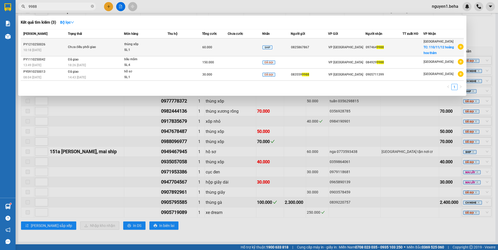
type input "9988"
click at [109, 48] on span "Chưa điều phối giao" at bounding box center [96, 47] width 56 height 6
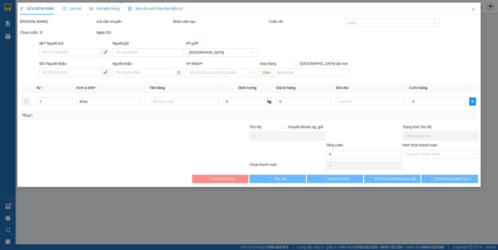
type input "0825867867"
type input "0974649988"
checkbox input "true"
type input "110/11/12 hoàng hoa thám"
type input "60.000"
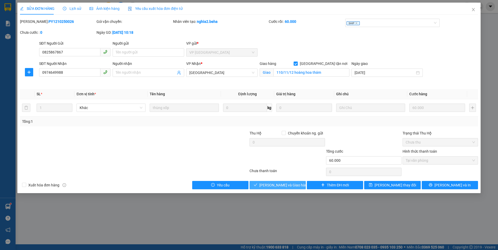
click at [271, 184] on span "[PERSON_NAME] và Giao hàng" at bounding box center [284, 185] width 50 height 6
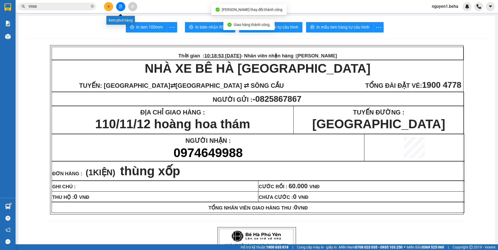
click at [124, 7] on button at bounding box center [120, 6] width 9 height 9
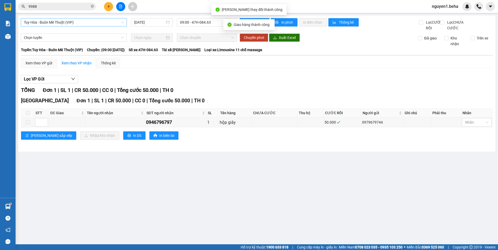
click at [86, 21] on span "Tuy Hòa - Buôn Mê Thuột (VIP)" at bounding box center [74, 22] width 100 height 8
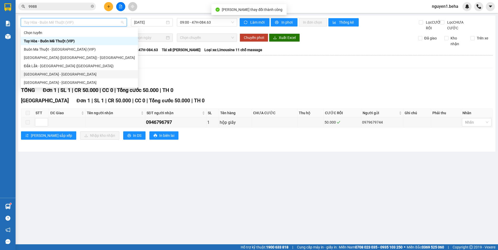
click at [36, 74] on div "[GEOGRAPHIC_DATA] - [GEOGRAPHIC_DATA]" at bounding box center [79, 74] width 111 height 6
type input "[DATE]"
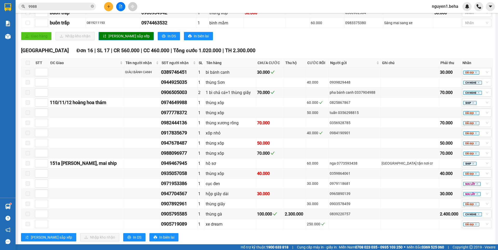
scroll to position [167, 0]
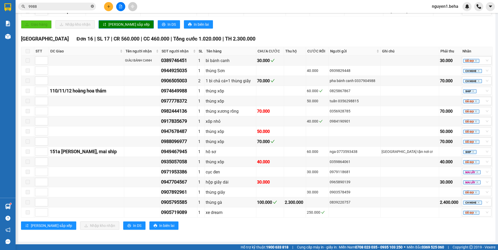
click at [93, 6] on icon "close-circle" at bounding box center [92, 6] width 3 height 3
click at [85, 6] on input "text" at bounding box center [59, 7] width 61 height 6
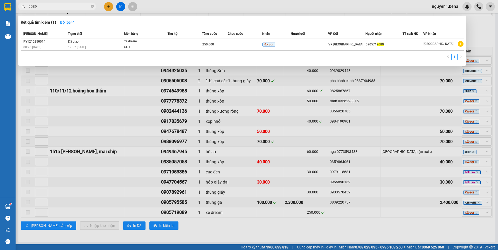
type input "9089"
click at [94, 6] on span "9089" at bounding box center [57, 7] width 78 height 8
click at [91, 6] on icon "close-circle" at bounding box center [92, 6] width 3 height 3
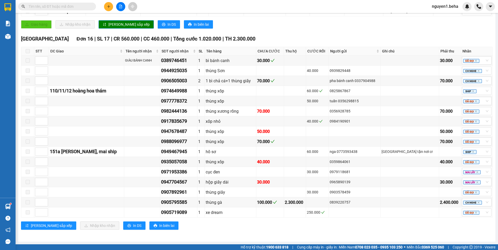
click at [88, 6] on input "text" at bounding box center [59, 7] width 61 height 6
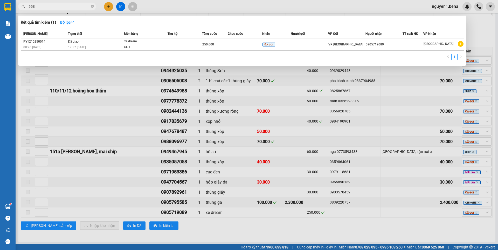
type input "5585"
click at [92, 7] on icon "close-circle" at bounding box center [92, 6] width 3 height 3
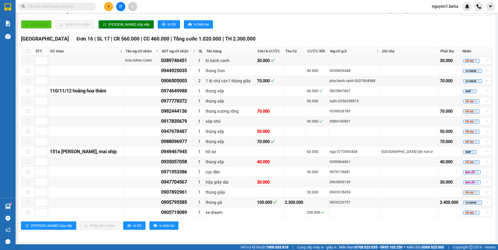
click at [80, 8] on input "text" at bounding box center [59, 7] width 61 height 6
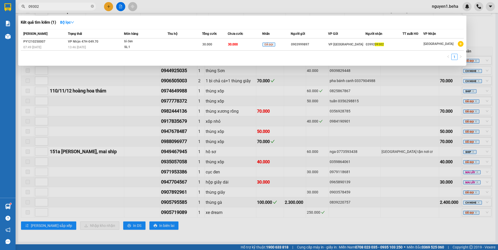
click at [30, 6] on input "09302" at bounding box center [59, 7] width 61 height 6
type input "9302"
click at [145, 45] on div "SL: 1" at bounding box center [143, 47] width 39 height 6
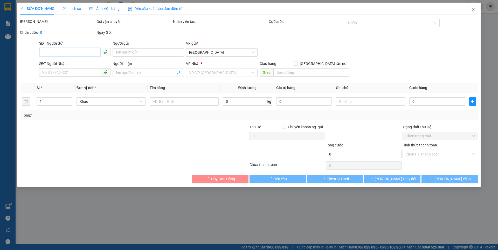
type input "0903999897"
type input "0399209302"
type input "30.000"
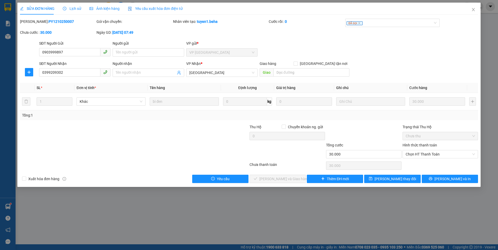
click at [106, 9] on span "Ảnh kiện hàng" at bounding box center [104, 8] width 30 height 4
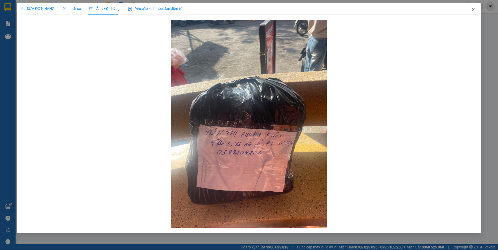
click at [41, 10] on span "SỬA ĐƠN HÀNG" at bounding box center [37, 8] width 34 height 4
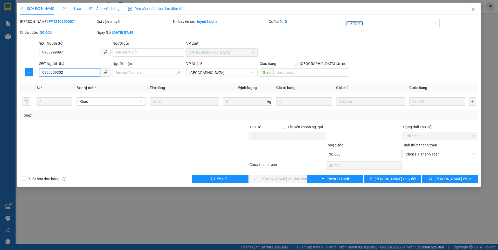
drag, startPoint x: 65, startPoint y: 72, endPoint x: 48, endPoint y: 70, distance: 17.5
click at [38, 72] on div "SĐT Người Nhận 0399209302 0399209302" at bounding box center [74, 70] width 73 height 18
click at [415, 154] on span "Chọn HT Thanh Toán" at bounding box center [439, 154] width 69 height 8
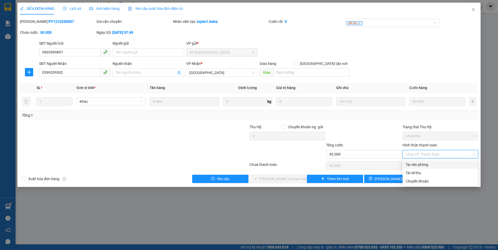
click at [411, 164] on div "Tại văn phòng" at bounding box center [439, 165] width 69 height 6
type input "0"
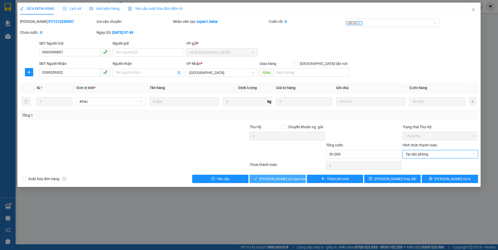
click at [284, 177] on span "[PERSON_NAME] và Giao hàng" at bounding box center [284, 179] width 50 height 6
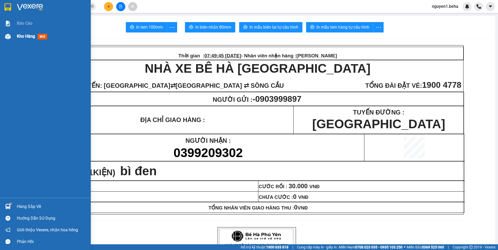
click at [10, 38] on img at bounding box center [7, 36] width 5 height 5
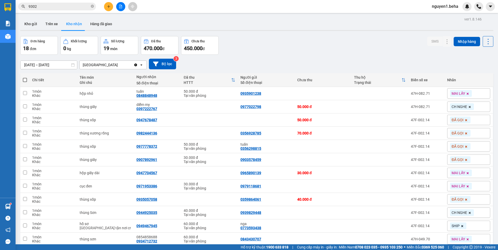
drag, startPoint x: 34, startPoint y: 25, endPoint x: 104, endPoint y: 69, distance: 83.4
click at [34, 27] on button "Kho gửi" at bounding box center [30, 24] width 21 height 12
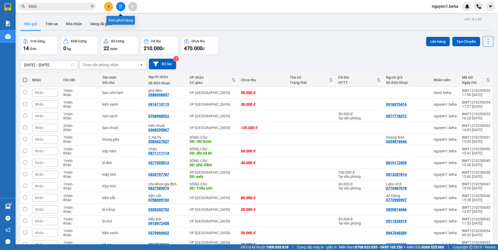
click at [118, 6] on button at bounding box center [120, 6] width 9 height 9
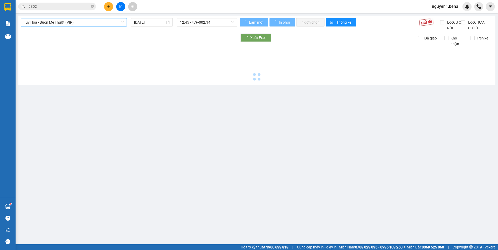
click at [72, 25] on span "Tuy Hòa - Buôn Mê Thuột (VIP)" at bounding box center [74, 22] width 100 height 8
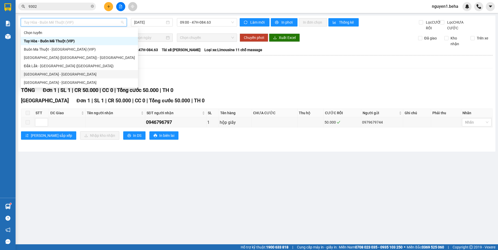
drag, startPoint x: 40, startPoint y: 74, endPoint x: 200, endPoint y: 127, distance: 168.6
click at [40, 74] on div "[GEOGRAPHIC_DATA] - [GEOGRAPHIC_DATA]" at bounding box center [79, 74] width 111 height 6
type input "[DATE]"
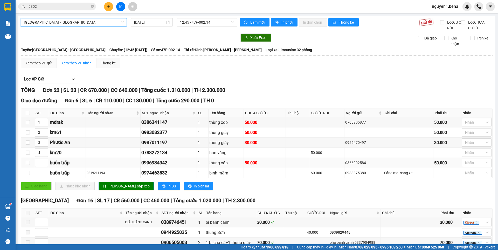
click at [144, 166] on div "0906934942" at bounding box center [168, 162] width 54 height 7
click at [145, 166] on div "0906934942" at bounding box center [168, 162] width 54 height 7
drag, startPoint x: 141, startPoint y: 167, endPoint x: 172, endPoint y: 169, distance: 31.9
click at [176, 168] on tr "buôn trấp 0906934942 1 thùng xốp 50.000 0366902584 50.000 Nhãn" at bounding box center [256, 163] width 471 height 10
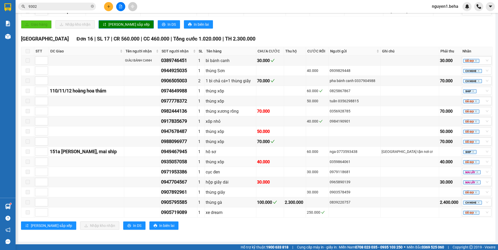
scroll to position [167, 0]
drag, startPoint x: 170, startPoint y: 129, endPoint x: 199, endPoint y: 129, distance: 29.0
click at [196, 129] on div "0947678487" at bounding box center [178, 131] width 35 height 7
copy div "0947678487"
click at [93, 6] on icon "close-circle" at bounding box center [92, 6] width 3 height 3
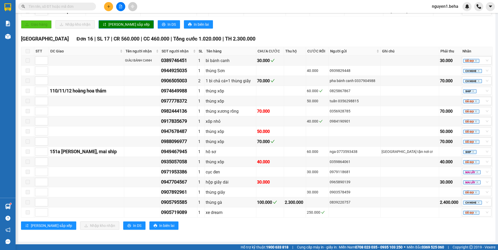
paste input "0947678487"
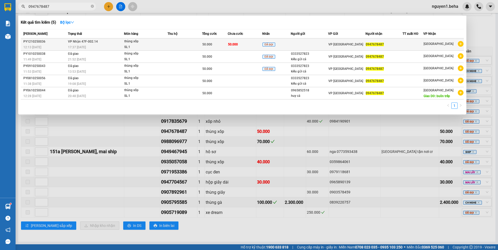
type input "0947678487"
click at [117, 43] on td "VP Nhận 47F-002.14 17:37 - 12/10" at bounding box center [95, 44] width 57 height 12
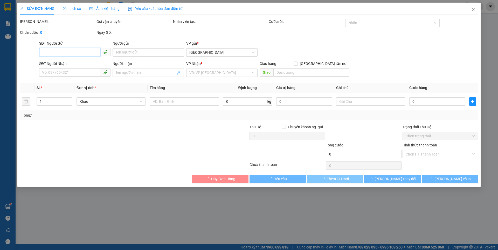
type input "0947678487"
type input "50.000"
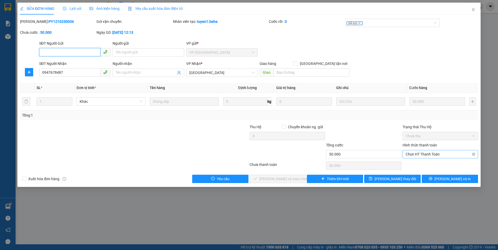
click at [438, 152] on span "Chọn HT Thanh Toán" at bounding box center [439, 154] width 69 height 8
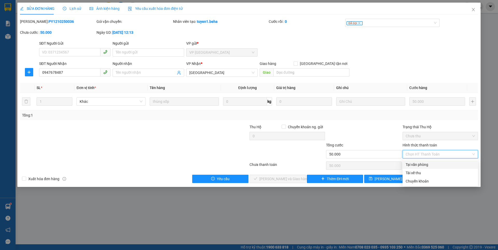
click at [414, 164] on div "Tại văn phòng" at bounding box center [439, 165] width 69 height 6
type input "0"
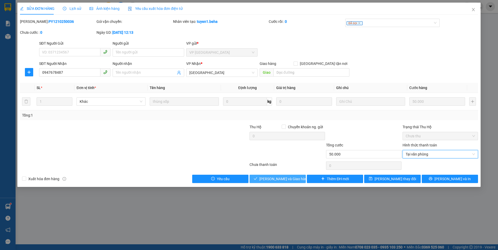
drag, startPoint x: 276, startPoint y: 180, endPoint x: 270, endPoint y: 186, distance: 8.1
click at [276, 180] on span "[PERSON_NAME] và Giao hàng" at bounding box center [284, 179] width 50 height 6
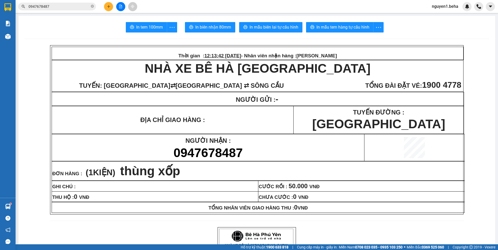
click at [118, 6] on button at bounding box center [120, 6] width 9 height 9
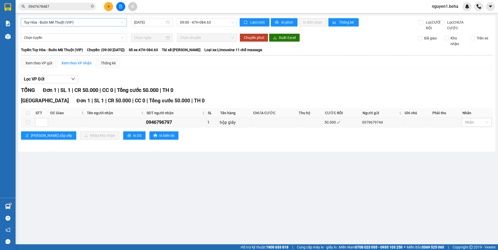
click at [107, 22] on span "Tuy Hòa - Buôn Mê Thuột (VIP)" at bounding box center [74, 22] width 100 height 8
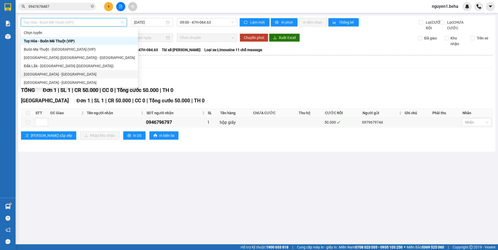
click at [53, 74] on div "[GEOGRAPHIC_DATA] - [GEOGRAPHIC_DATA]" at bounding box center [79, 74] width 111 height 6
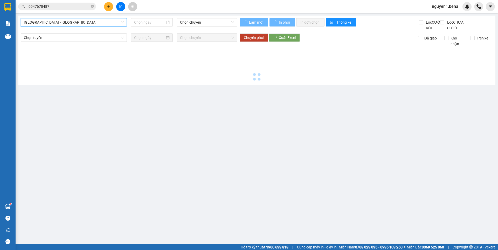
type input "[DATE]"
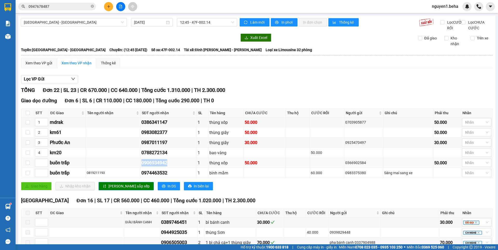
drag, startPoint x: 143, startPoint y: 169, endPoint x: 173, endPoint y: 168, distance: 29.6
click at [173, 166] on div "0906934942" at bounding box center [168, 162] width 54 height 7
copy div "0906934942"
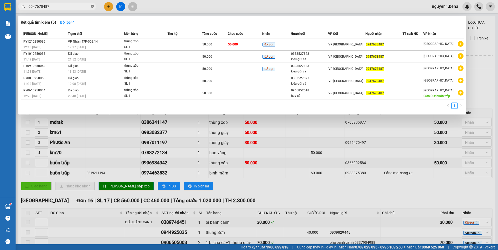
click at [94, 6] on icon "close-circle" at bounding box center [92, 6] width 3 height 3
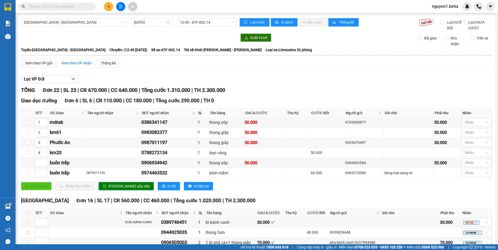
paste input "0906934942"
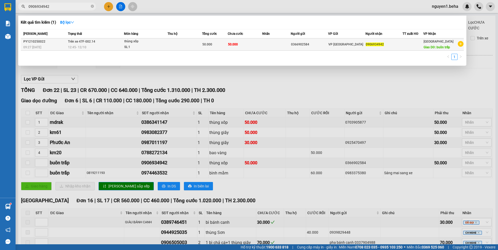
type input "0906934942"
click at [243, 46] on td "50.000" at bounding box center [245, 44] width 34 height 12
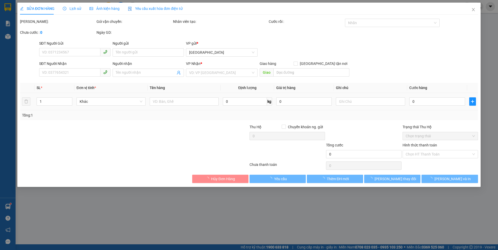
type input "0366902584"
type input "0906934942"
type input "buôn trấp"
type input "50.000"
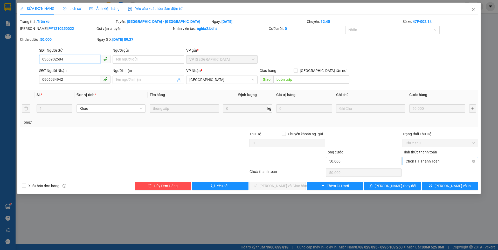
click at [434, 159] on span "Chọn HT Thanh Toán" at bounding box center [439, 161] width 69 height 8
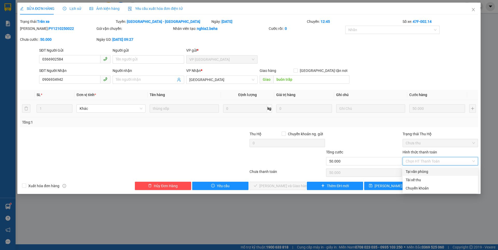
drag, startPoint x: 419, startPoint y: 169, endPoint x: 412, endPoint y: 173, distance: 7.3
click at [418, 170] on div "Tại văn phòng" at bounding box center [439, 172] width 69 height 6
type input "0"
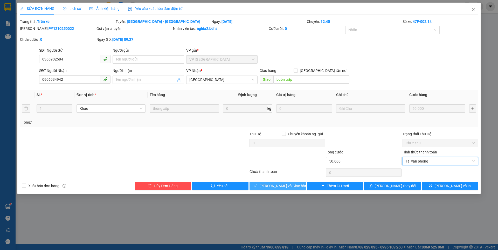
click at [275, 183] on span "[PERSON_NAME] và Giao hàng" at bounding box center [284, 186] width 50 height 6
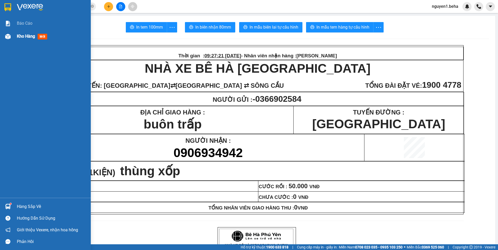
click at [11, 38] on div at bounding box center [7, 36] width 9 height 9
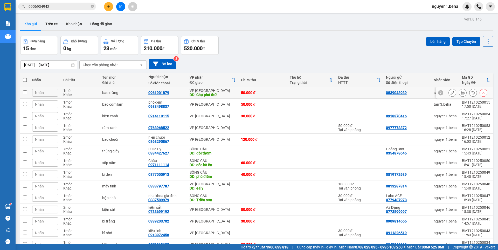
click at [459, 93] on div at bounding box center [463, 93] width 8 height 8
click at [461, 92] on icon at bounding box center [463, 93] width 4 height 4
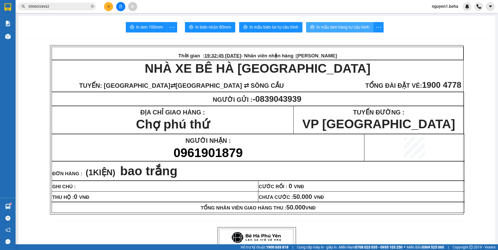
click at [337, 29] on span "In mẫu tem hàng tự cấu hình" at bounding box center [342, 27] width 53 height 6
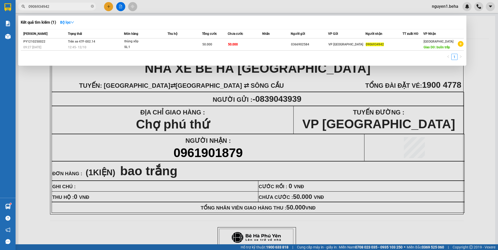
click at [76, 4] on input "0906934942" at bounding box center [59, 7] width 61 height 6
paste input "84190901"
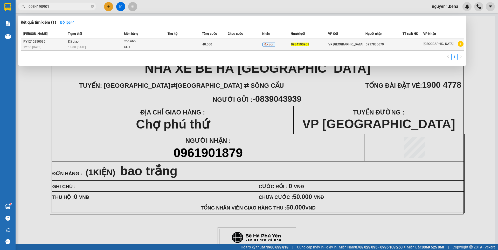
click at [124, 45] on td "xốp nhỏ SL: 1" at bounding box center [146, 44] width 44 height 12
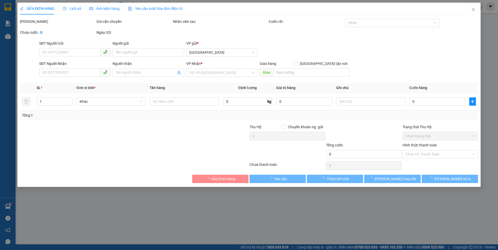
click at [117, 13] on div "Ảnh kiện hàng" at bounding box center [104, 9] width 30 height 12
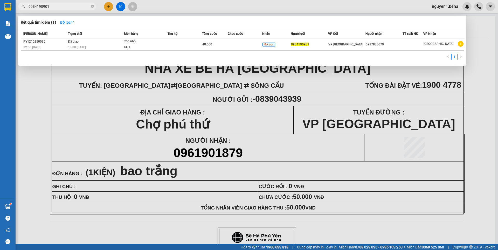
click at [57, 7] on input "0984190901" at bounding box center [59, 7] width 61 height 6
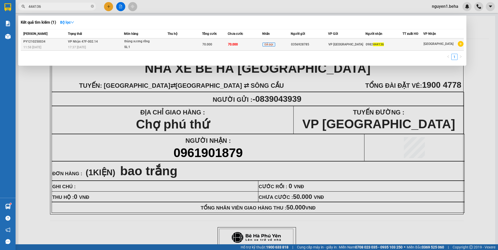
type input "444136"
click at [83, 43] on span "VP Nhận 47F-002.14" at bounding box center [83, 42] width 30 height 4
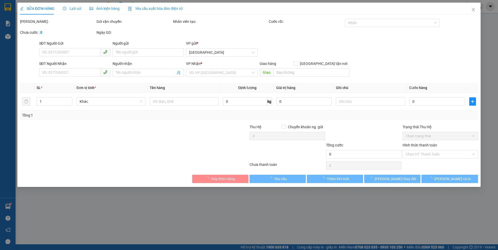
type input "0356928785"
type input "0982444136"
type input "70.000"
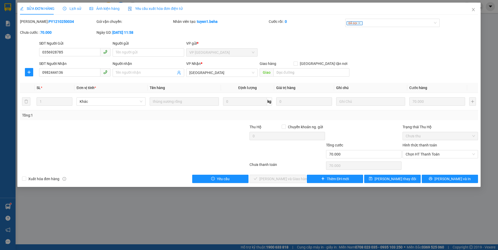
click at [104, 11] on div "Ảnh kiện hàng" at bounding box center [104, 9] width 30 height 6
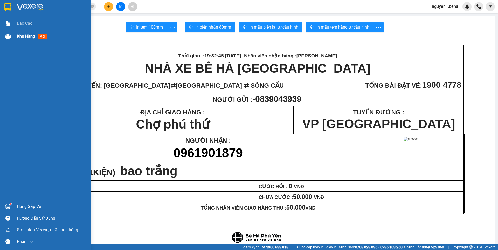
click at [18, 39] on span "Kho hàng" at bounding box center [26, 36] width 18 height 5
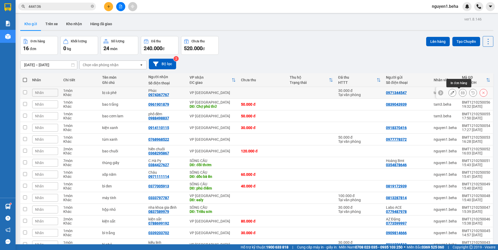
click at [461, 94] on icon at bounding box center [463, 93] width 4 height 4
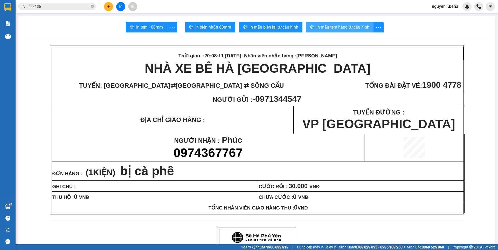
click at [353, 27] on span "In mẫu tem hàng tự cấu hình" at bounding box center [342, 27] width 53 height 6
click at [70, 5] on input "444136" at bounding box center [59, 7] width 61 height 6
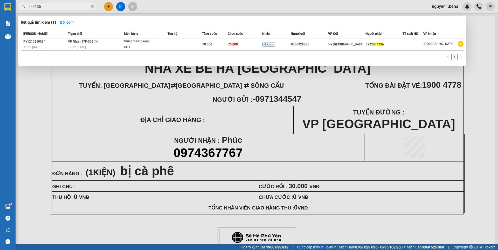
click at [70, 5] on input "444136" at bounding box center [59, 7] width 61 height 6
type input "0"
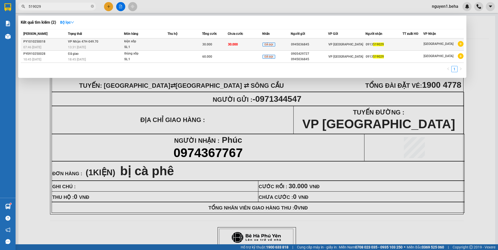
type input "519029"
click at [174, 46] on td at bounding box center [184, 44] width 34 height 12
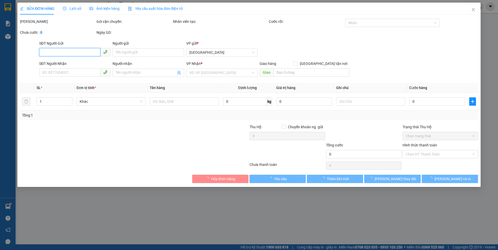
type input "0945036845"
type input "0913519029"
type input "30.000"
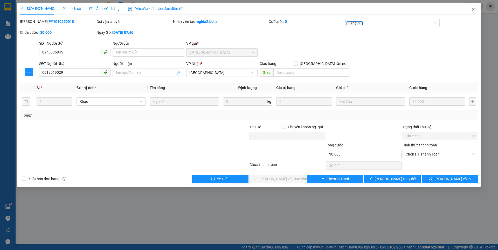
click at [114, 9] on span "Ảnh kiện hàng" at bounding box center [104, 8] width 30 height 4
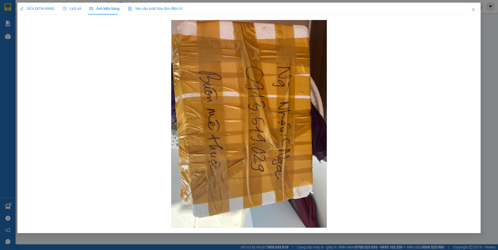
click at [45, 5] on div "SỬA ĐƠN HÀNG" at bounding box center [37, 9] width 34 height 12
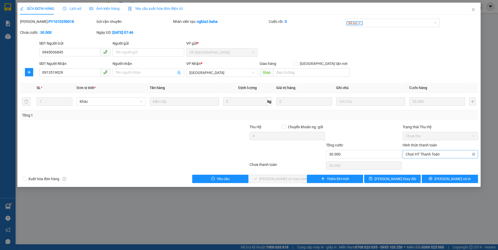
click at [426, 152] on span "Chọn HT Thanh Toán" at bounding box center [439, 154] width 69 height 8
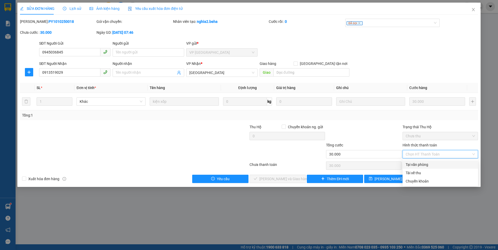
click at [426, 164] on div "Tại văn phòng" at bounding box center [439, 165] width 69 height 6
type input "0"
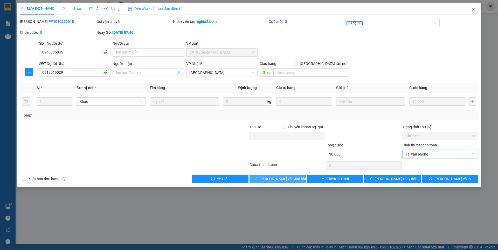
click at [296, 180] on button "[PERSON_NAME] và Giao hàng" at bounding box center [277, 178] width 56 height 8
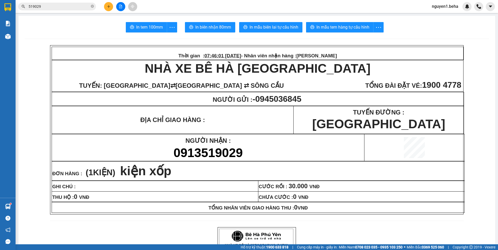
click at [79, 6] on input "519029" at bounding box center [59, 7] width 61 height 6
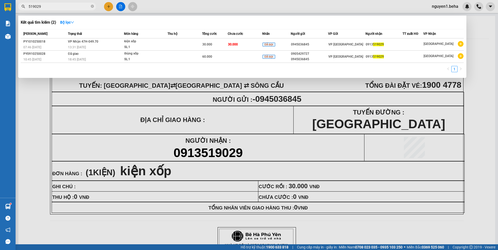
click at [79, 6] on input "519029" at bounding box center [59, 7] width 61 height 6
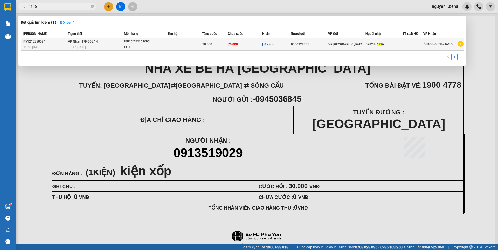
type input "4136"
click at [134, 46] on div "SL: 1" at bounding box center [143, 47] width 39 height 6
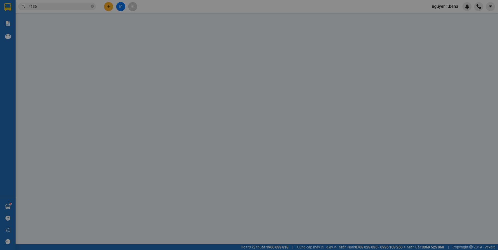
type input "0356928785"
type input "0982444136"
type input "70.000"
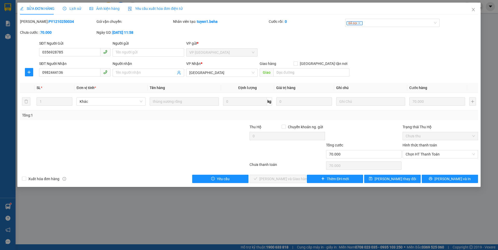
click at [96, 9] on span "Ảnh kiện hàng" at bounding box center [104, 8] width 30 height 4
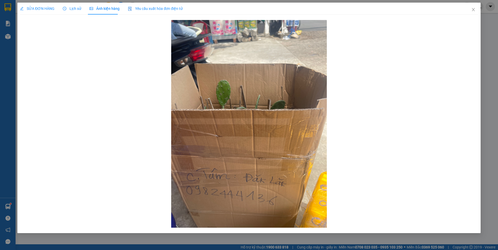
drag, startPoint x: 41, startPoint y: 6, endPoint x: 43, endPoint y: 10, distance: 4.8
click at [41, 6] on span "SỬA ĐƠN HÀNG" at bounding box center [37, 8] width 34 height 4
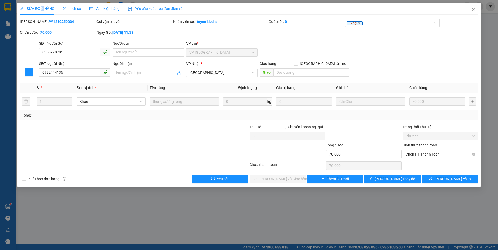
click at [419, 156] on span "Chọn HT Thanh Toán" at bounding box center [439, 154] width 69 height 8
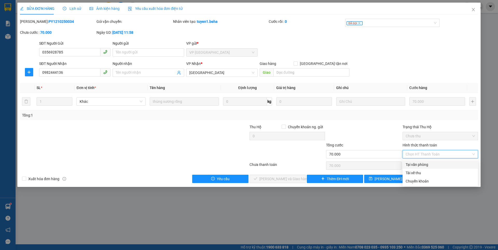
click at [423, 162] on div "Tại văn phòng" at bounding box center [439, 165] width 69 height 6
type input "0"
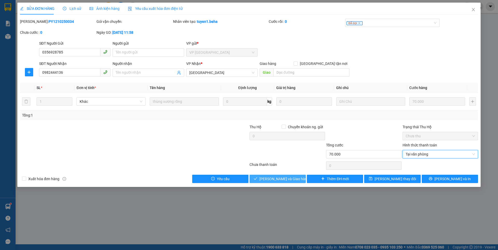
click at [290, 178] on span "[PERSON_NAME] và Giao hàng" at bounding box center [284, 179] width 50 height 6
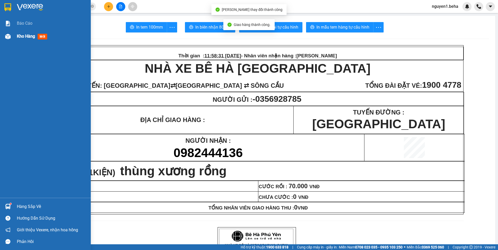
click at [27, 36] on span "Kho hàng" at bounding box center [26, 36] width 18 height 5
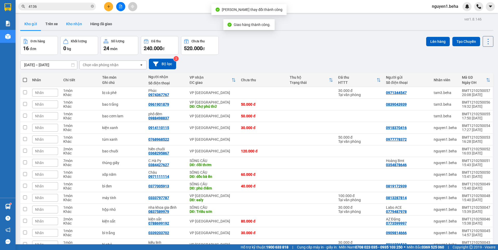
click at [72, 23] on button "Kho nhận" at bounding box center [74, 24] width 24 height 12
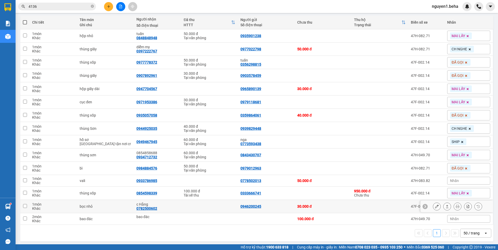
scroll to position [59, 0]
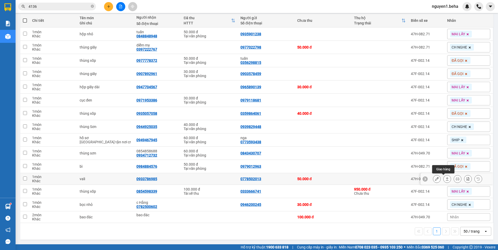
click at [445, 178] on icon at bounding box center [447, 179] width 4 height 4
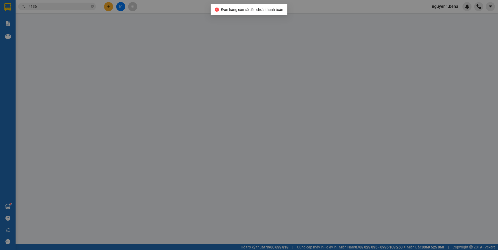
type input "0778502013"
type input "0933786985"
type input "50.000"
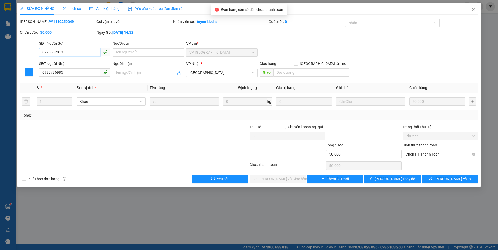
click at [417, 155] on span "Chọn HT Thanh Toán" at bounding box center [439, 154] width 69 height 8
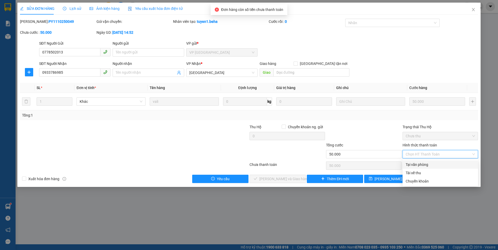
click at [416, 164] on div "Tại văn phòng" at bounding box center [439, 165] width 69 height 6
type input "0"
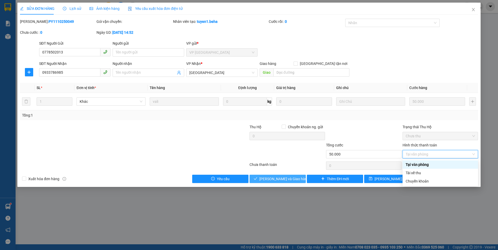
click at [291, 176] on span "[PERSON_NAME] và Giao hàng" at bounding box center [284, 179] width 50 height 6
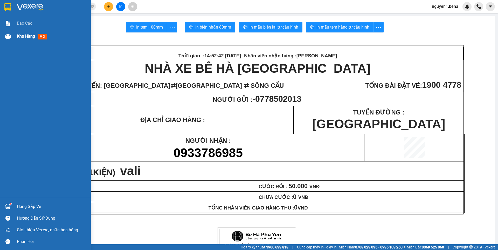
click at [18, 37] on span "Kho hàng" at bounding box center [26, 36] width 18 height 5
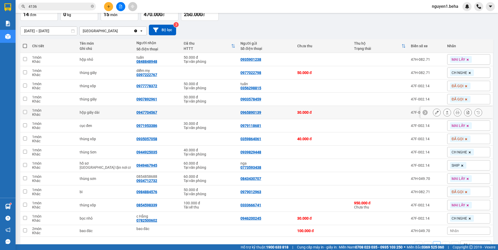
scroll to position [48, 0]
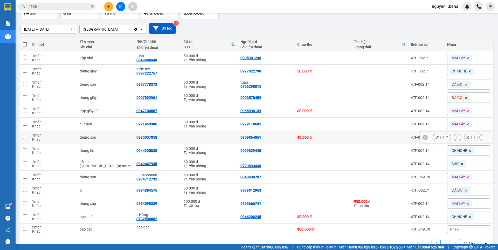
scroll to position [48, 0]
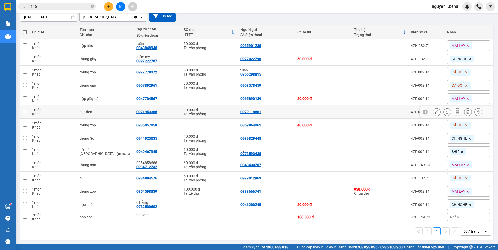
click at [146, 113] on div "0971953386" at bounding box center [146, 112] width 21 height 4
copy div "0971953386"
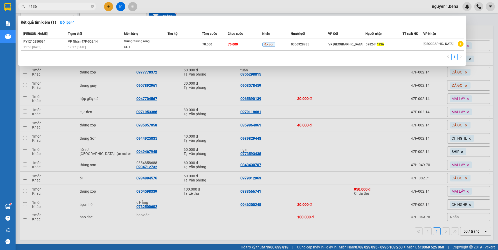
click at [48, 8] on input "4136" at bounding box center [59, 7] width 61 height 6
paste input "097195338"
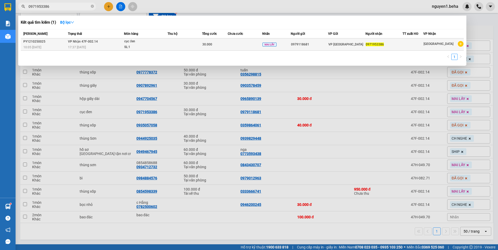
type input "0971953386"
click at [156, 49] on div "SL: 1" at bounding box center [143, 47] width 39 height 6
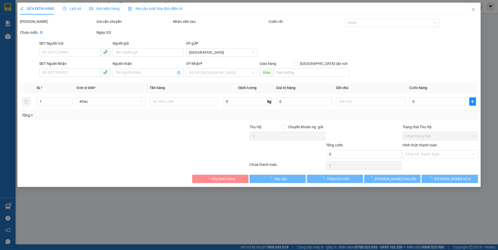
type input "0979118681"
type input "0971953386"
type input "30.000"
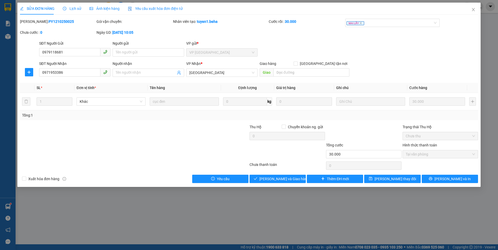
click at [108, 9] on span "Ảnh kiện hàng" at bounding box center [104, 8] width 30 height 4
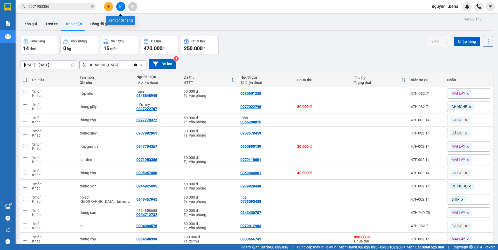
click at [121, 5] on icon "file-add" at bounding box center [121, 7] width 4 height 4
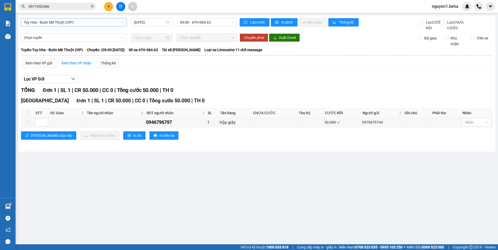
click at [99, 25] on span "Tuy Hòa - Buôn Mê Thuột (VIP)" at bounding box center [74, 22] width 100 height 8
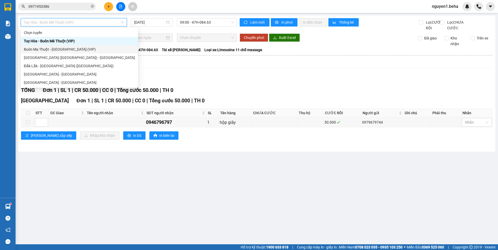
click at [60, 51] on div "Buôn Ma Thuột - [GEOGRAPHIC_DATA] (VIP)" at bounding box center [79, 49] width 111 height 6
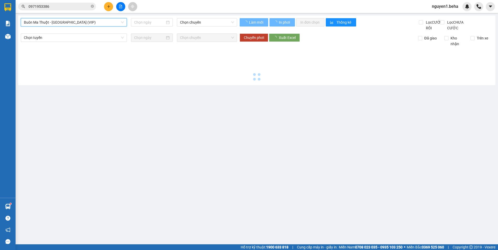
type input "[DATE]"
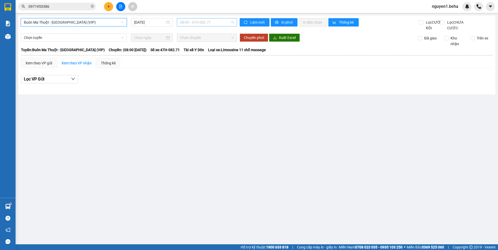
click at [187, 22] on span "08:00 - 47H-082.71" at bounding box center [207, 22] width 54 height 8
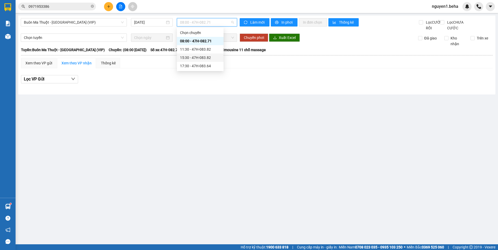
click at [187, 55] on div "15:30 - 47H-083.82" at bounding box center [200, 58] width 40 height 6
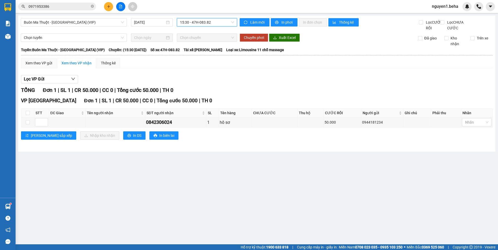
click at [204, 20] on span "15:30 - 47H-083.82" at bounding box center [207, 22] width 54 height 8
click at [202, 66] on div "17:30 - 47H-083.64" at bounding box center [200, 66] width 40 height 6
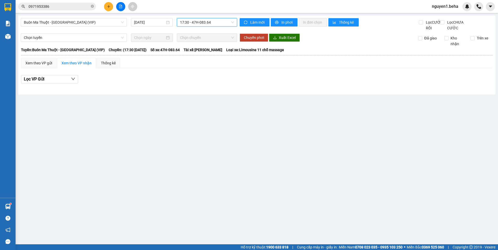
click at [202, 20] on span "17:30 - 47H-083.64" at bounding box center [207, 22] width 54 height 8
click at [192, 42] on div "08:00 - 47H-082.71" at bounding box center [200, 41] width 40 height 6
click at [210, 24] on span "08:00 - 47H-082.71" at bounding box center [207, 22] width 54 height 8
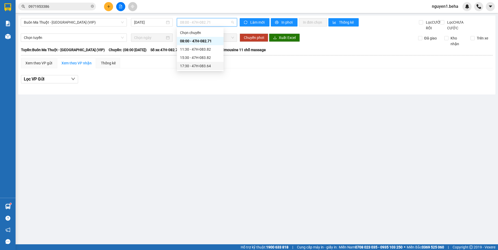
click at [208, 66] on div "17:30 - 47H-083.64" at bounding box center [200, 66] width 40 height 6
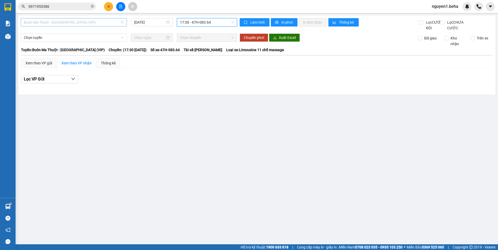
click at [90, 25] on span "Buôn Ma Thuột - [GEOGRAPHIC_DATA] (VIP)" at bounding box center [74, 22] width 100 height 8
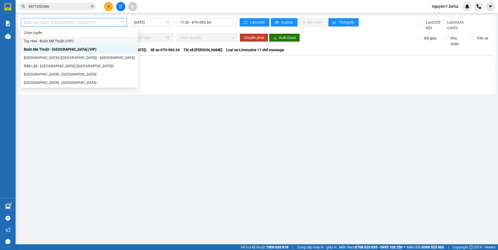
click at [100, 37] on div "Tuy Hòa - Buôn Mê Thuột (VIP)" at bounding box center [79, 41] width 117 height 8
type input "[DATE]"
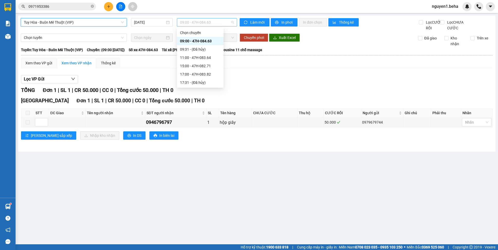
click at [211, 25] on span "09:00 - 47H-084.63" at bounding box center [207, 22] width 54 height 8
click at [210, 61] on div "11:00 - 47H-083.64" at bounding box center [200, 57] width 47 height 8
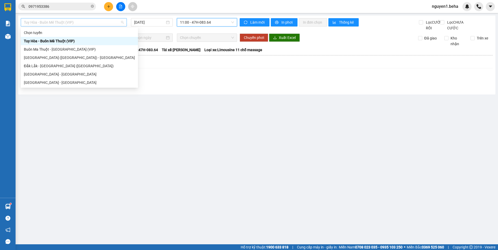
click at [67, 22] on span "Tuy Hòa - Buôn Mê Thuột (VIP)" at bounding box center [74, 22] width 100 height 8
click at [181, 94] on div "Tuy Hòa - Buôn Mê Thuột (VIP) 12/10/2025 11:00 - 47H-083.64 Làm mới In phơi In …" at bounding box center [256, 55] width 477 height 79
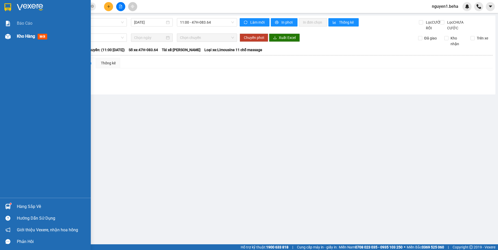
click at [24, 36] on span "Kho hàng" at bounding box center [26, 36] width 18 height 5
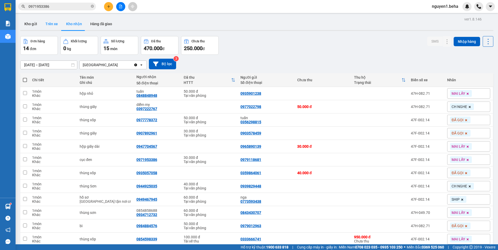
click at [53, 18] on button "Trên xe" at bounding box center [51, 24] width 21 height 12
type input "[DATE] – [DATE]"
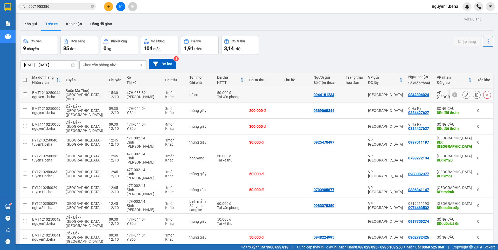
click at [325, 93] on div "0944181234" at bounding box center [323, 95] width 21 height 4
copy div "0944181234"
click at [418, 93] on div "0842306024" at bounding box center [418, 95] width 21 height 4
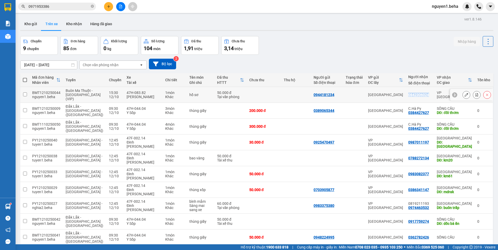
copy div "0842306024"
click at [328, 93] on div "0944181234" at bounding box center [323, 95] width 21 height 4
copy div "0944181234"
